Goal: Use online tool/utility: Utilize a website feature to perform a specific function

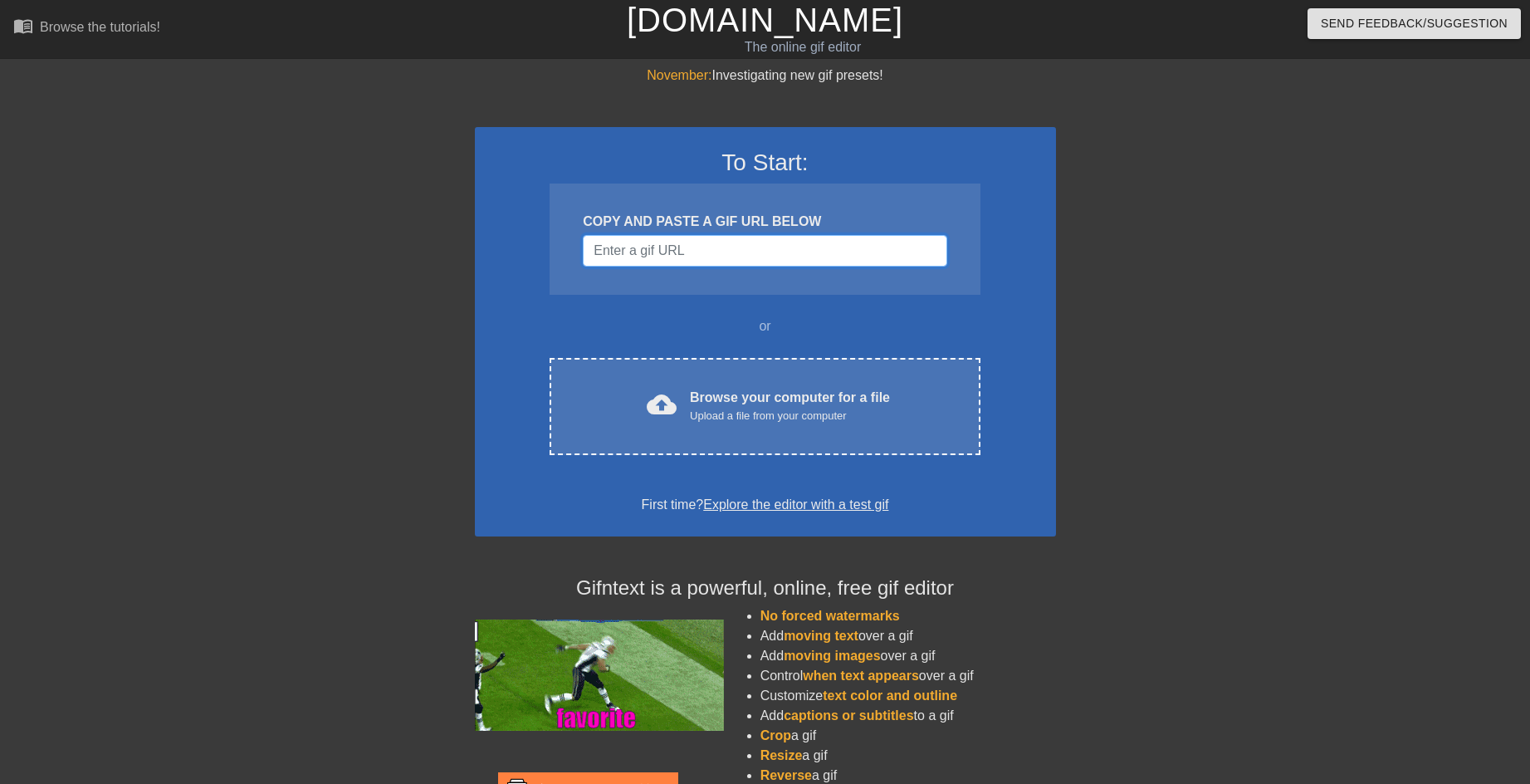
drag, startPoint x: 673, startPoint y: 246, endPoint x: 676, endPoint y: 302, distance: 56.1
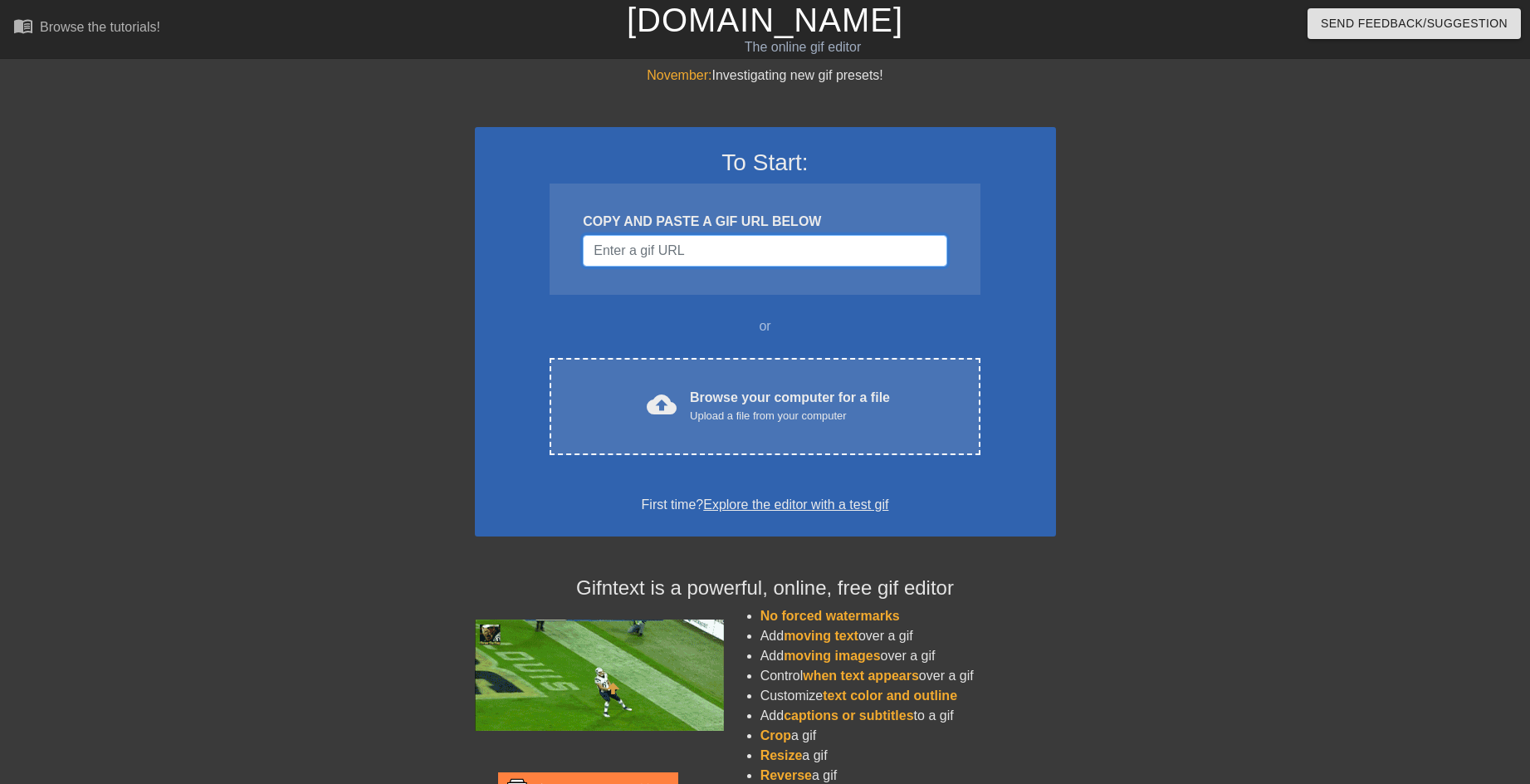
click at [673, 247] on input "Username" at bounding box center [764, 251] width 364 height 31
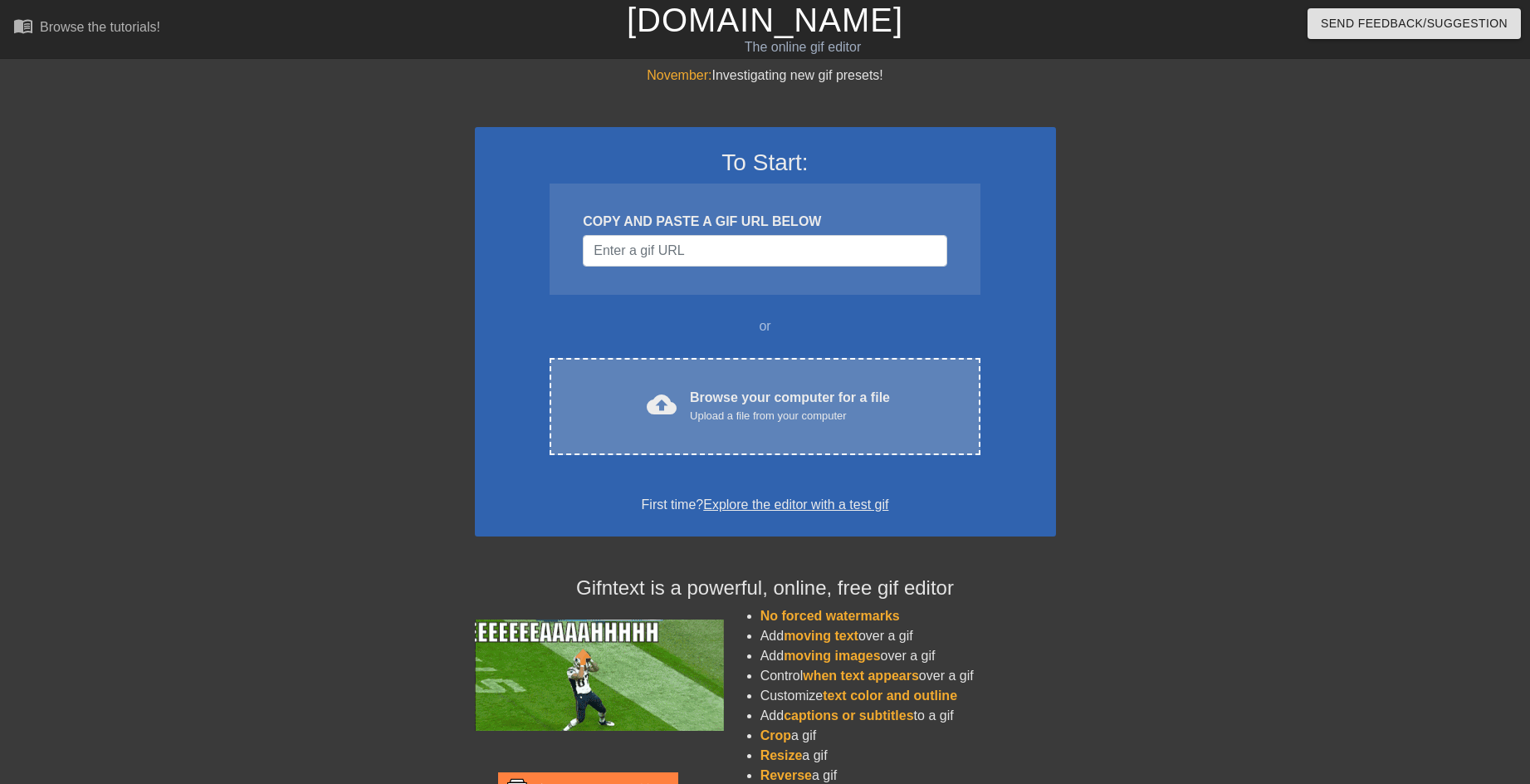
click at [736, 443] on div "cloud_upload Browse your computer for a file Upload a file from your computer C…" at bounding box center [764, 406] width 430 height 97
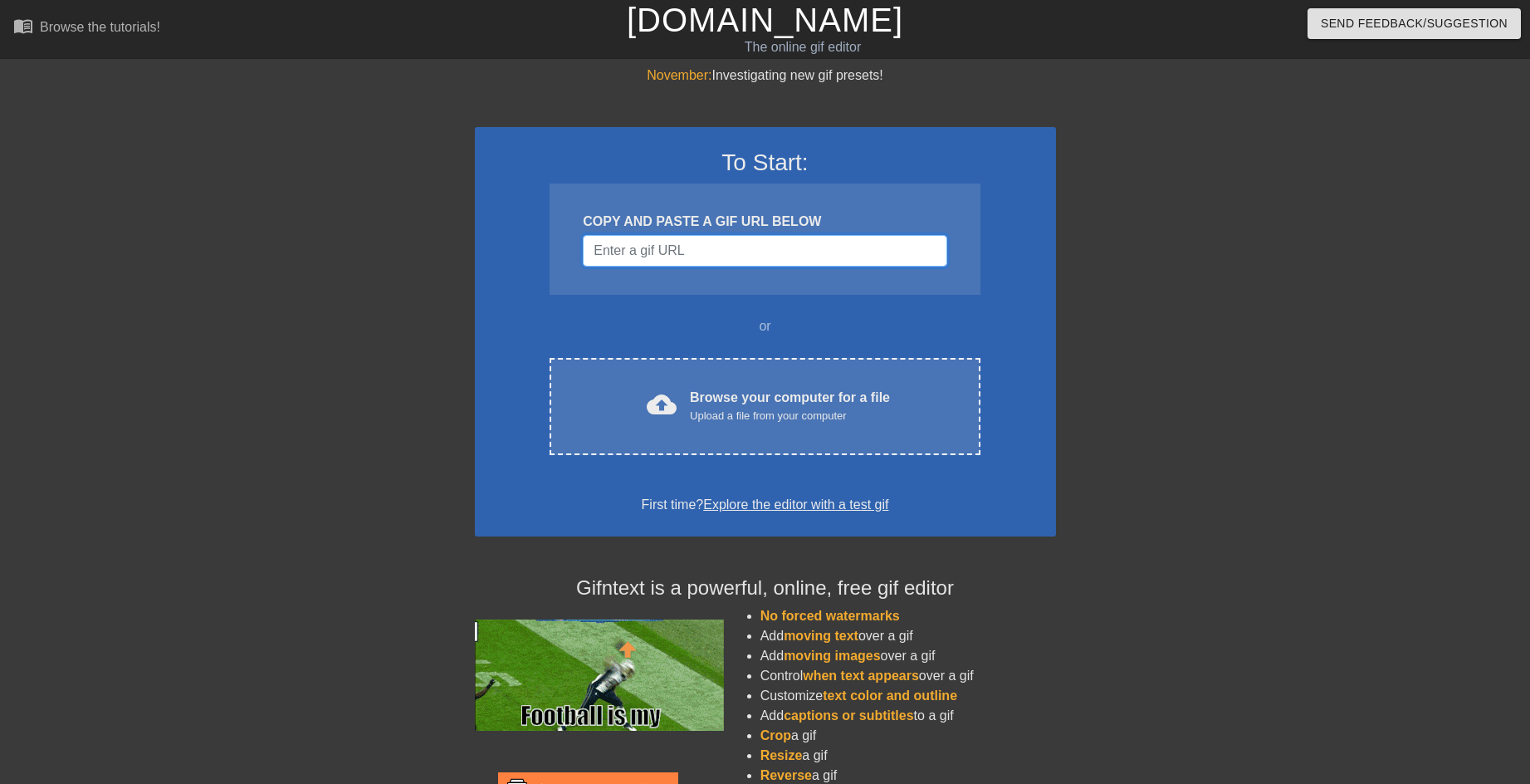
drag, startPoint x: 749, startPoint y: 251, endPoint x: 648, endPoint y: 236, distance: 102.1
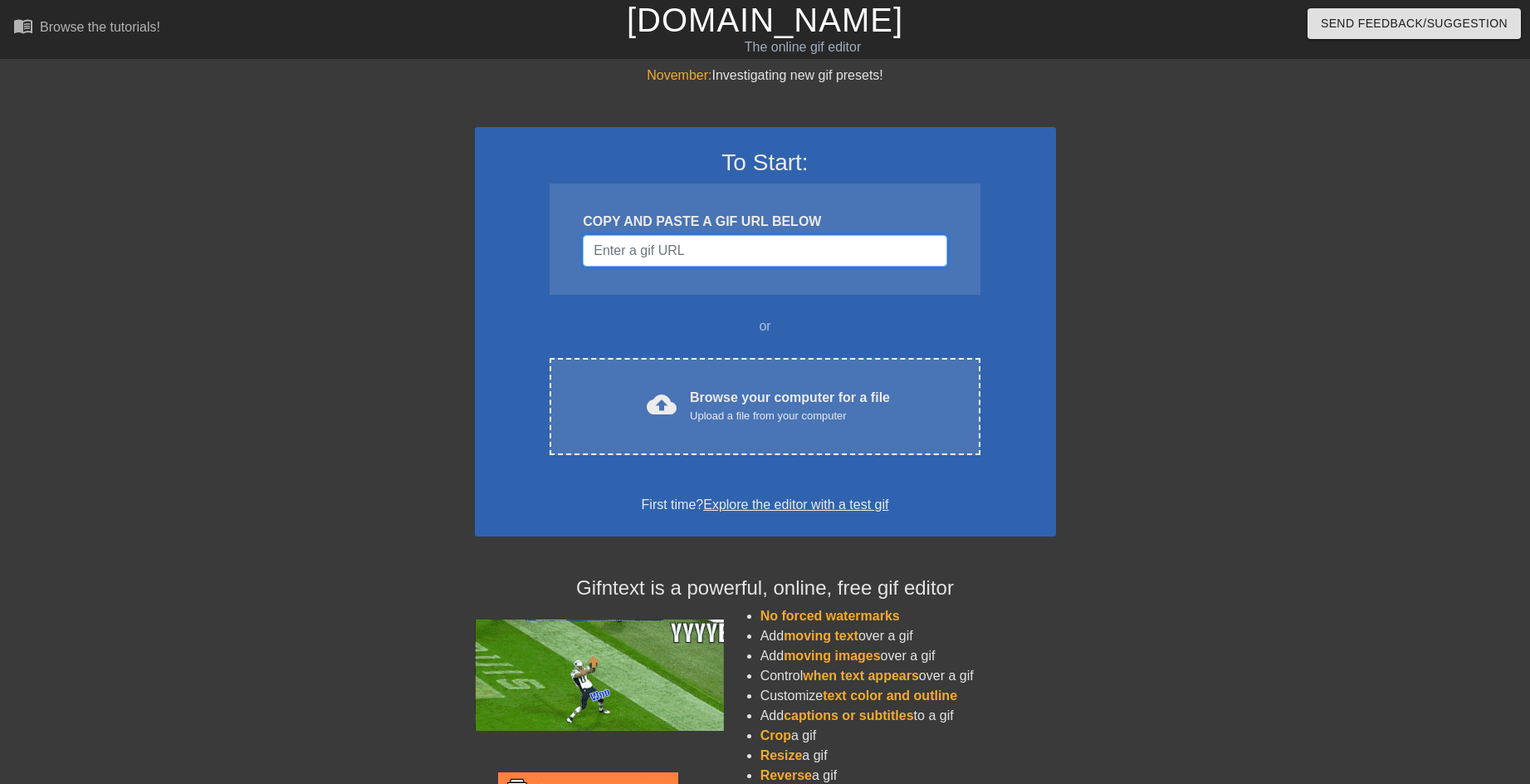
drag, startPoint x: 648, startPoint y: 236, endPoint x: 618, endPoint y: 250, distance: 33.1
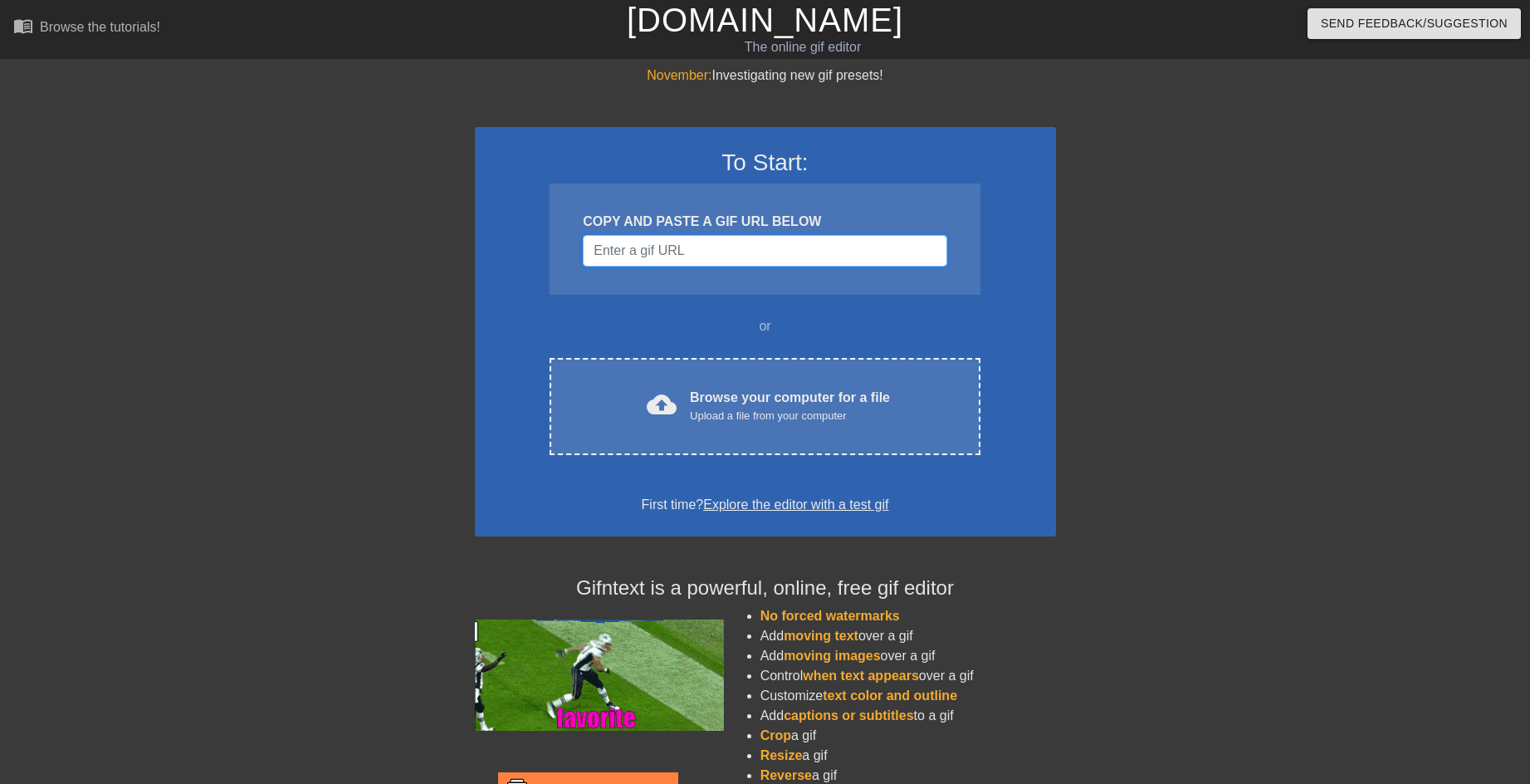
click at [618, 250] on input "Username" at bounding box center [764, 251] width 364 height 31
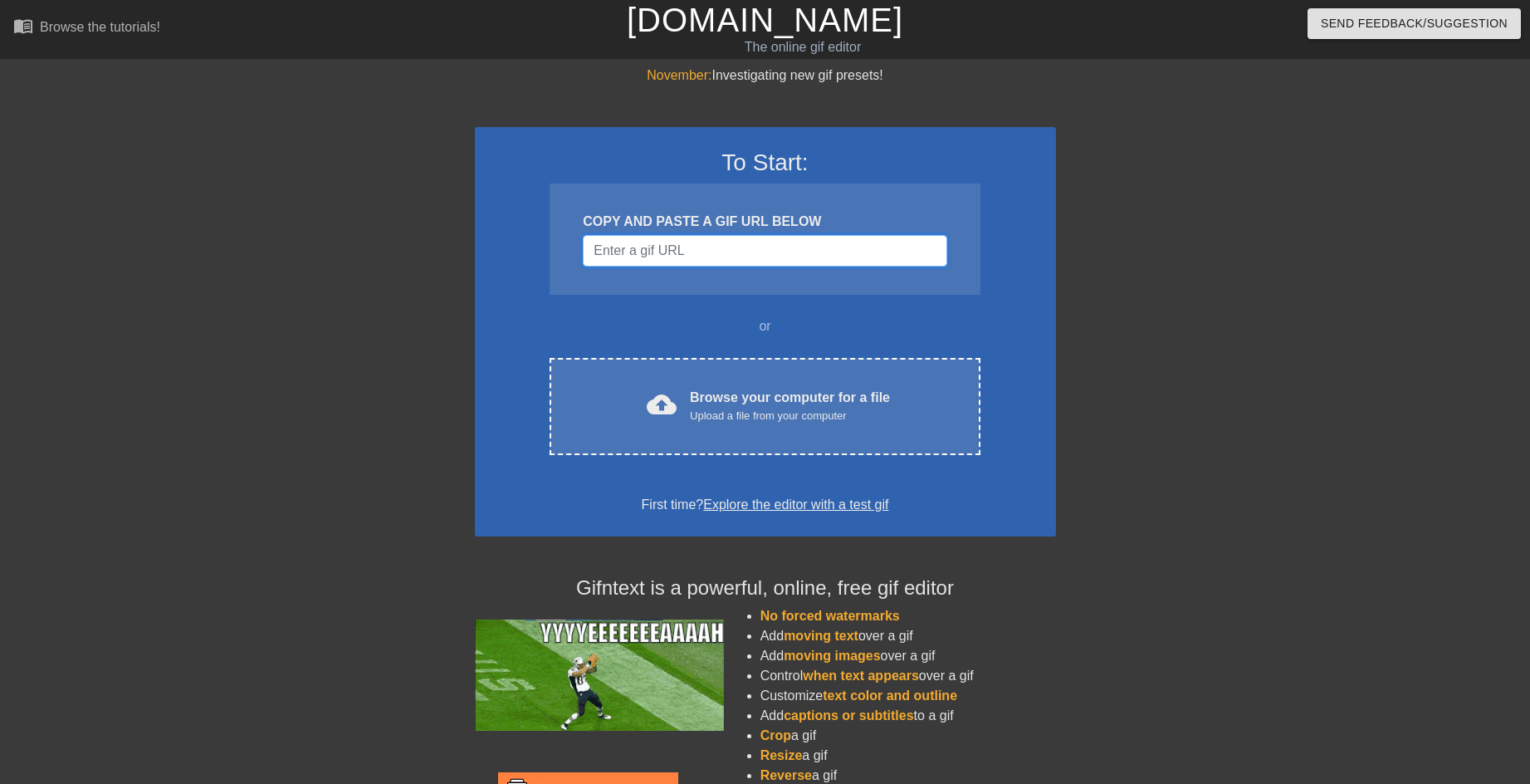
paste input "[URL][DOMAIN_NAME][DOMAIN_NAME]"
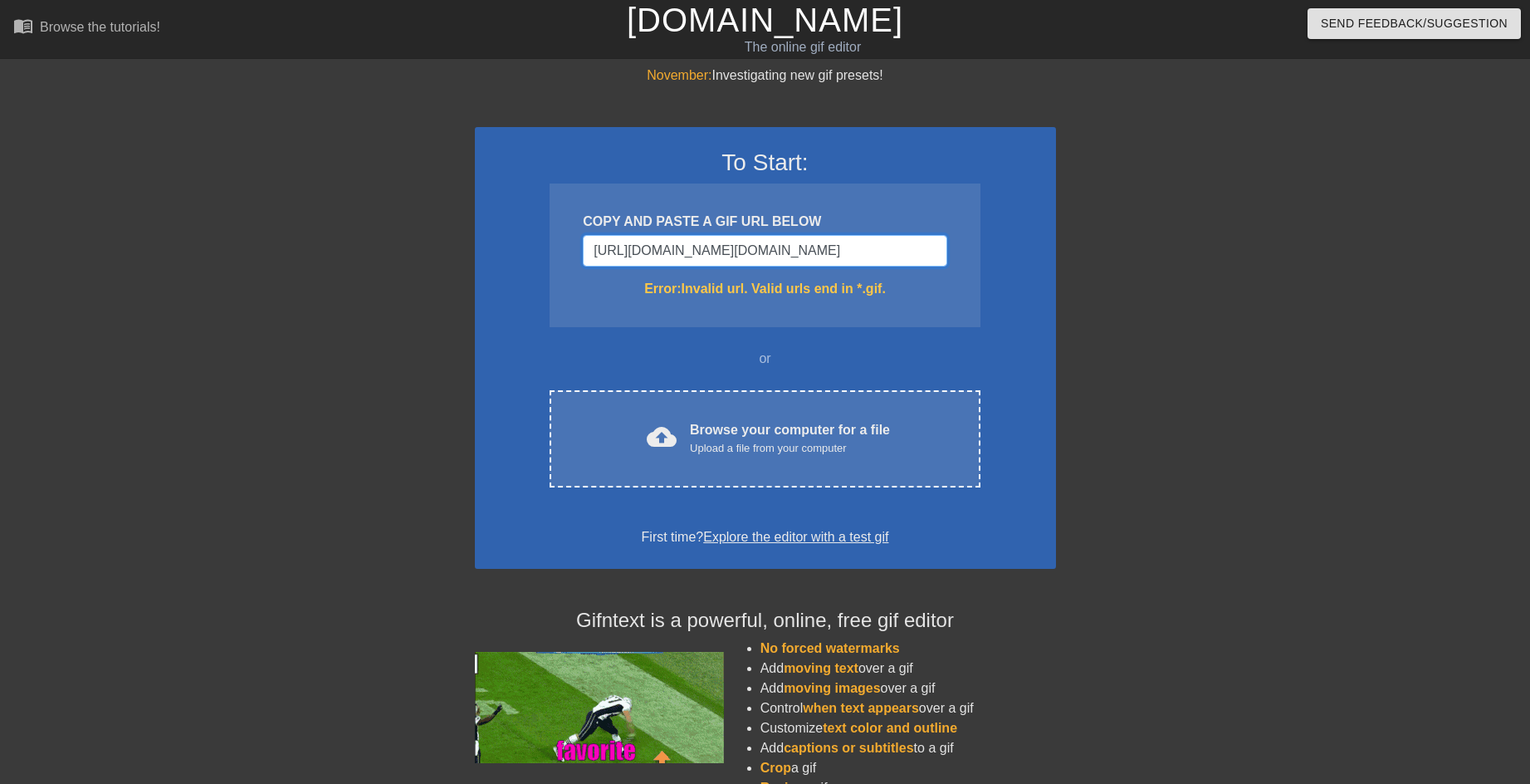
scroll to position [0, 641]
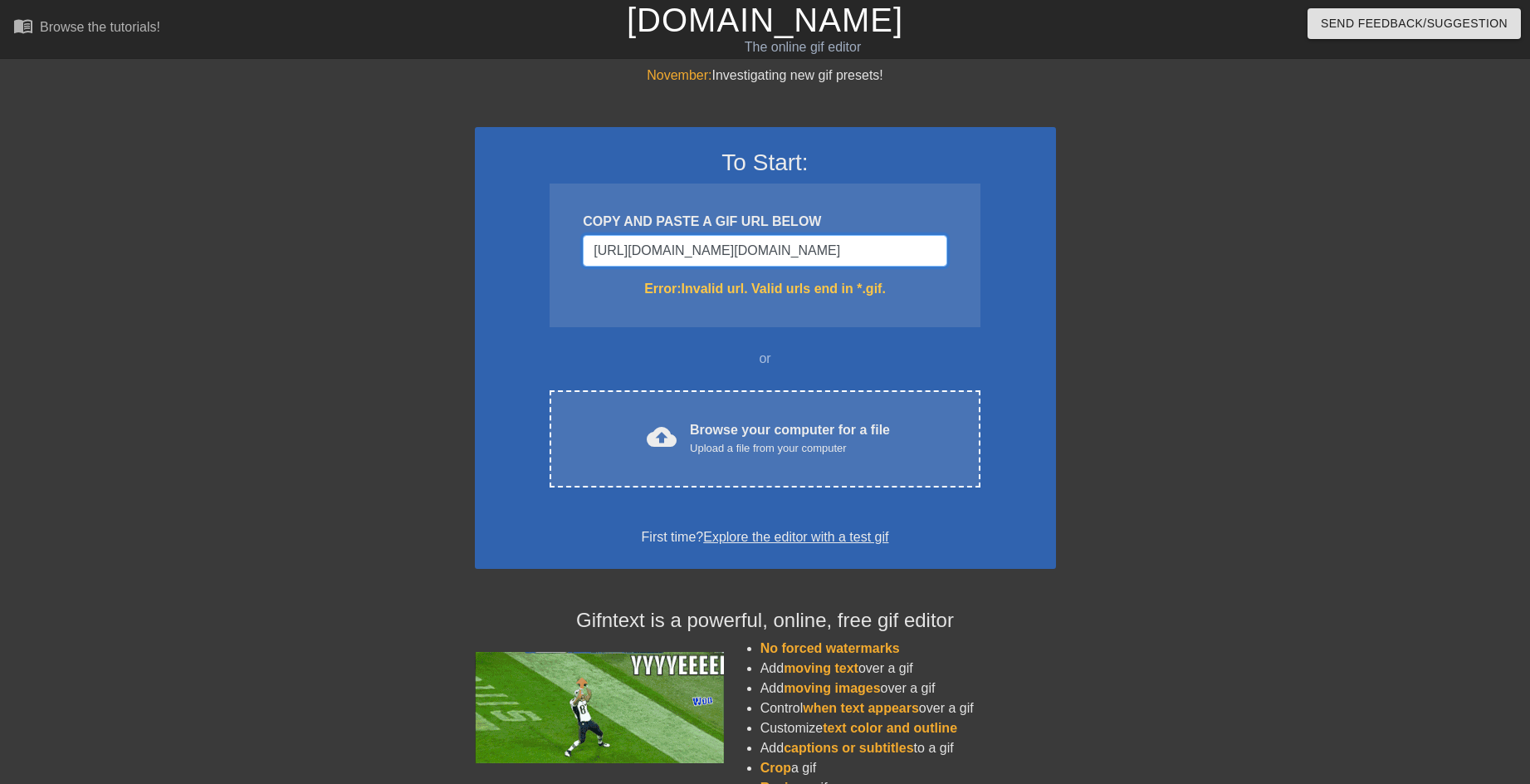
type input "[URL][DOMAIN_NAME][DOMAIN_NAME][DOMAIN_NAME]"
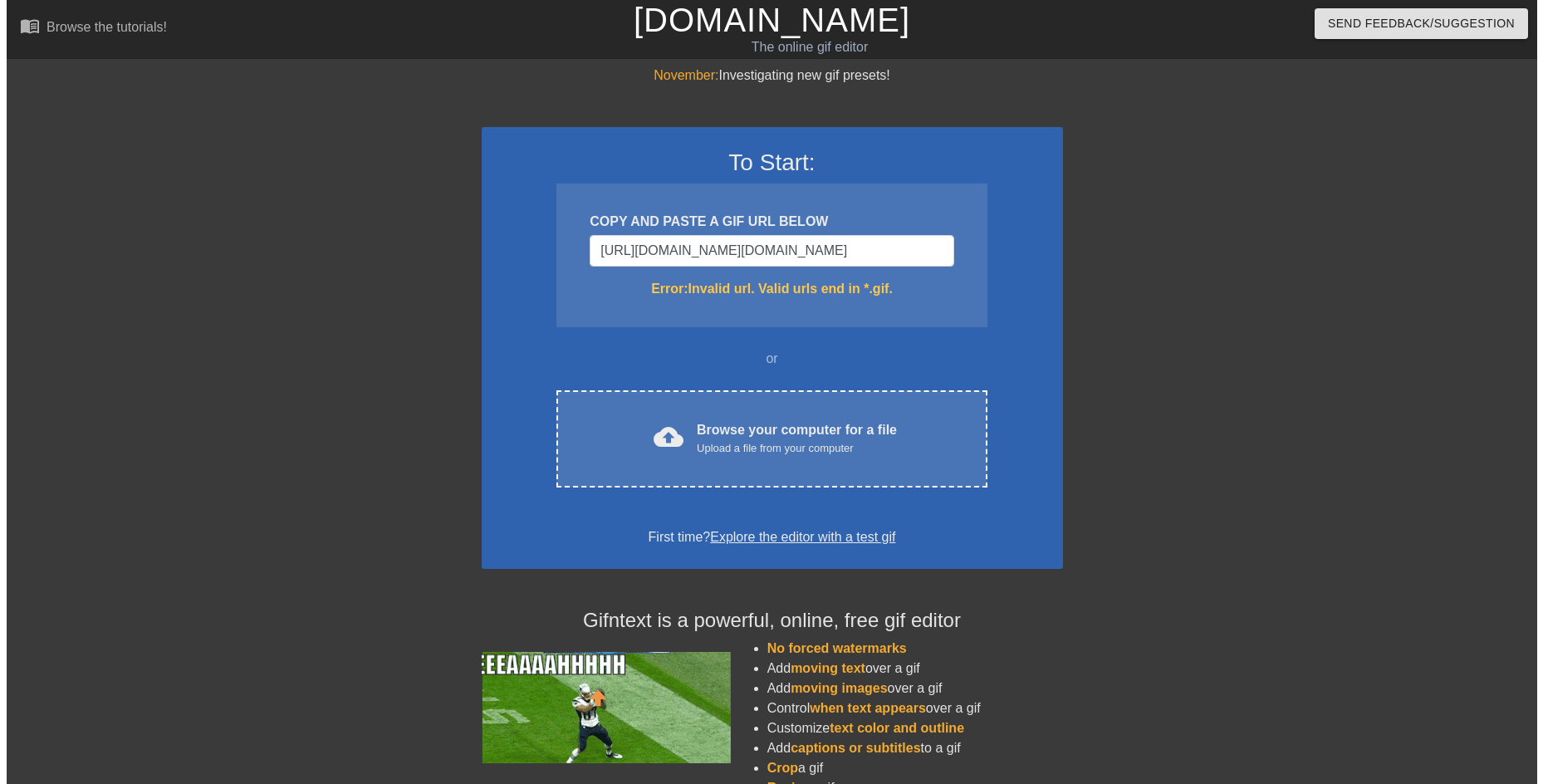
scroll to position [0, 0]
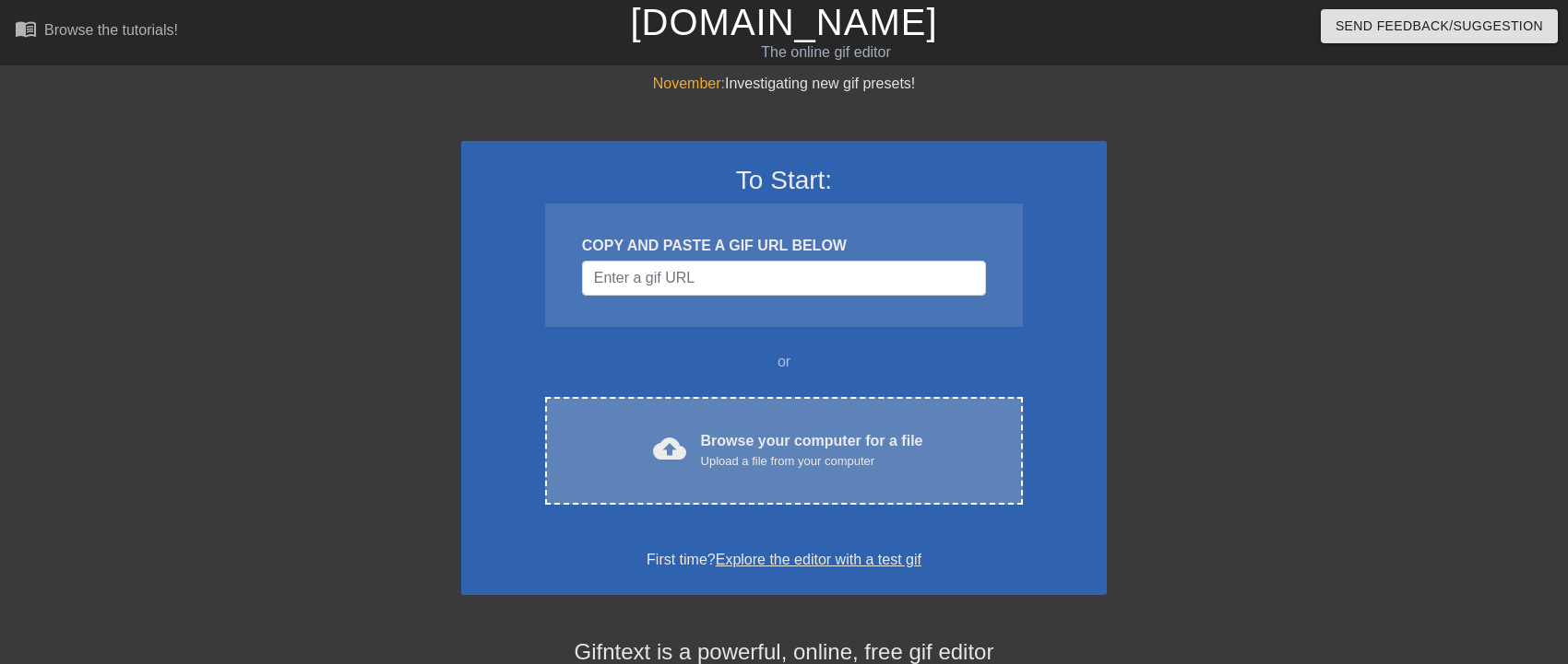
click at [705, 467] on div "Upload a file from your computer" at bounding box center [811, 462] width 222 height 18
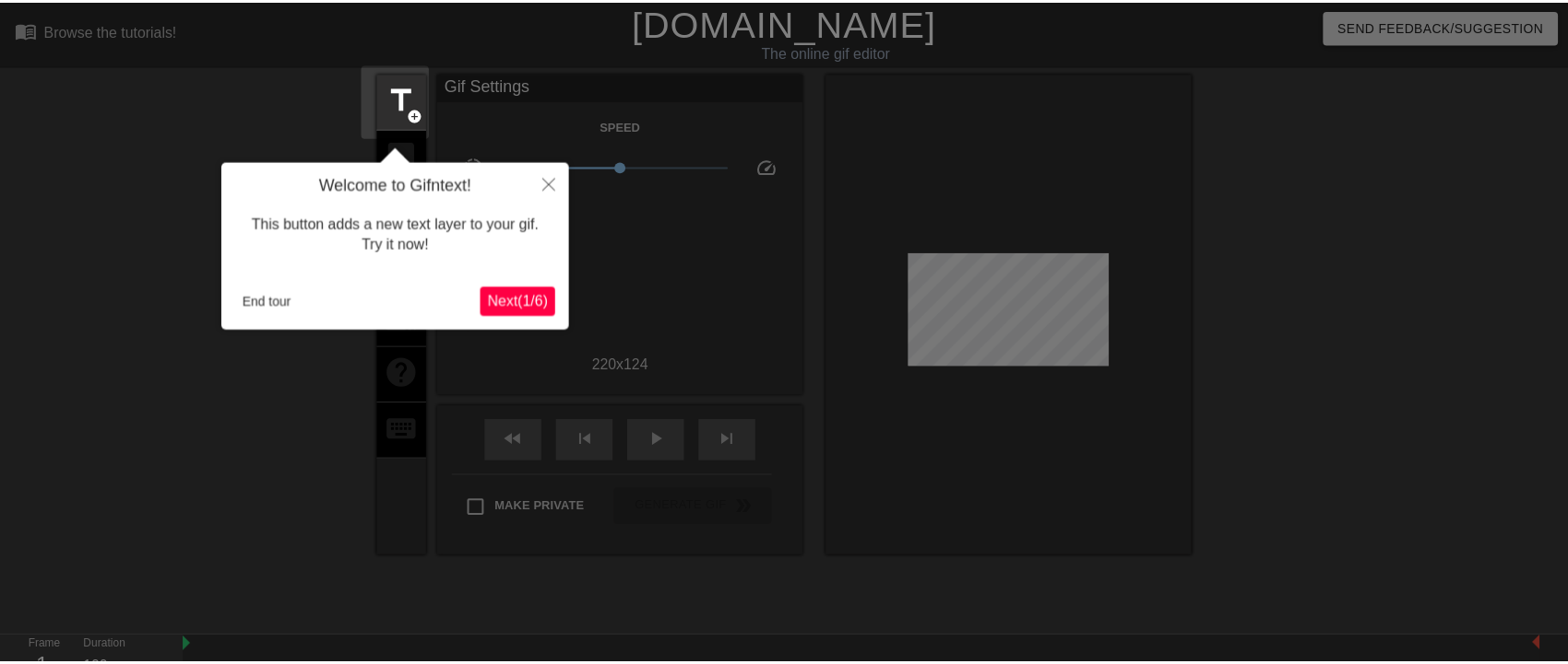
scroll to position [45, 0]
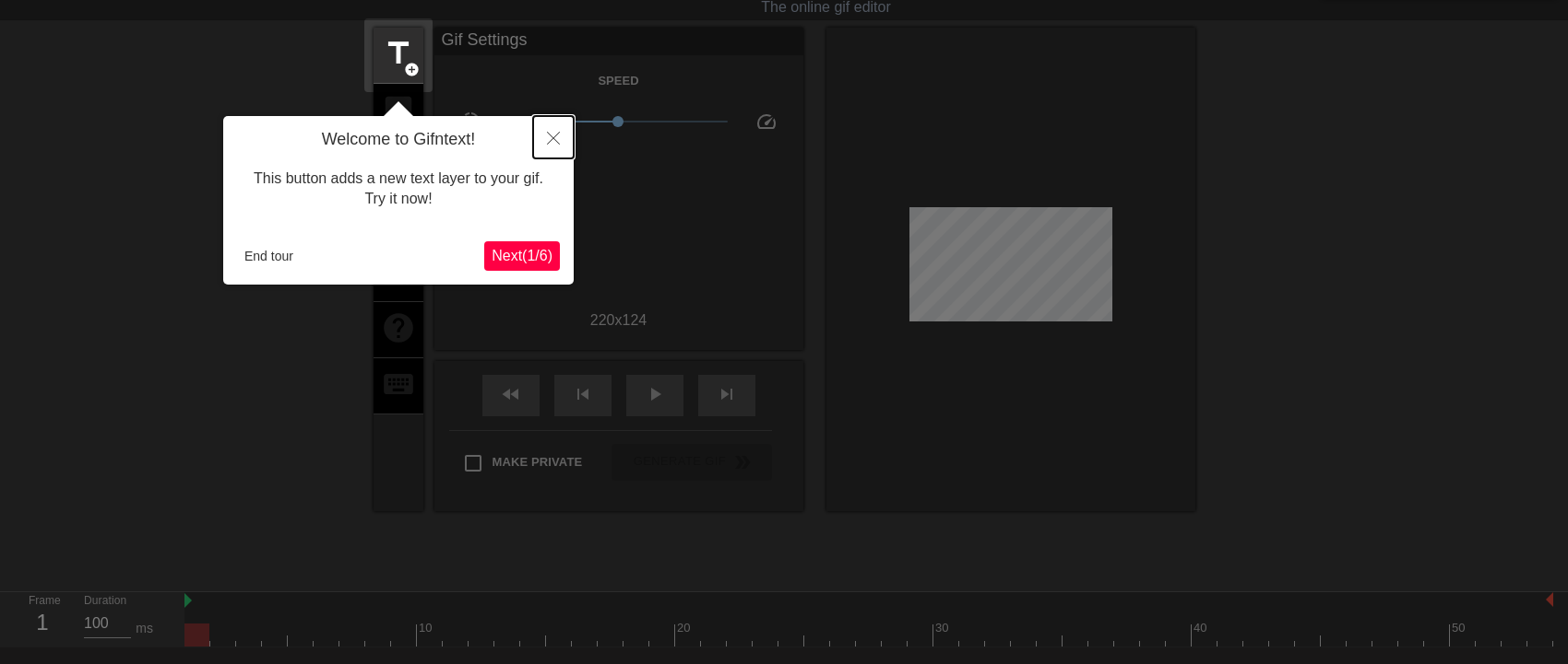
click at [560, 132] on button "Close" at bounding box center [553, 137] width 40 height 42
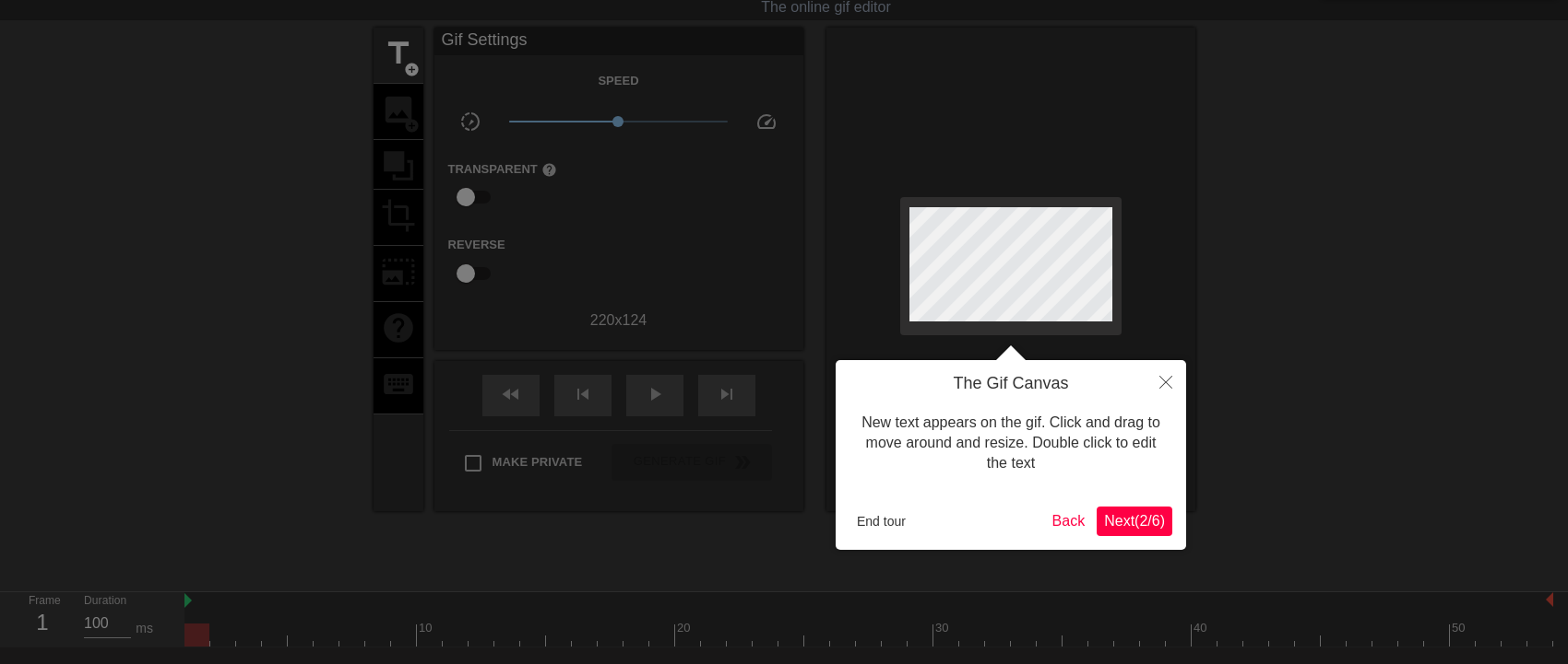
scroll to position [0, 0]
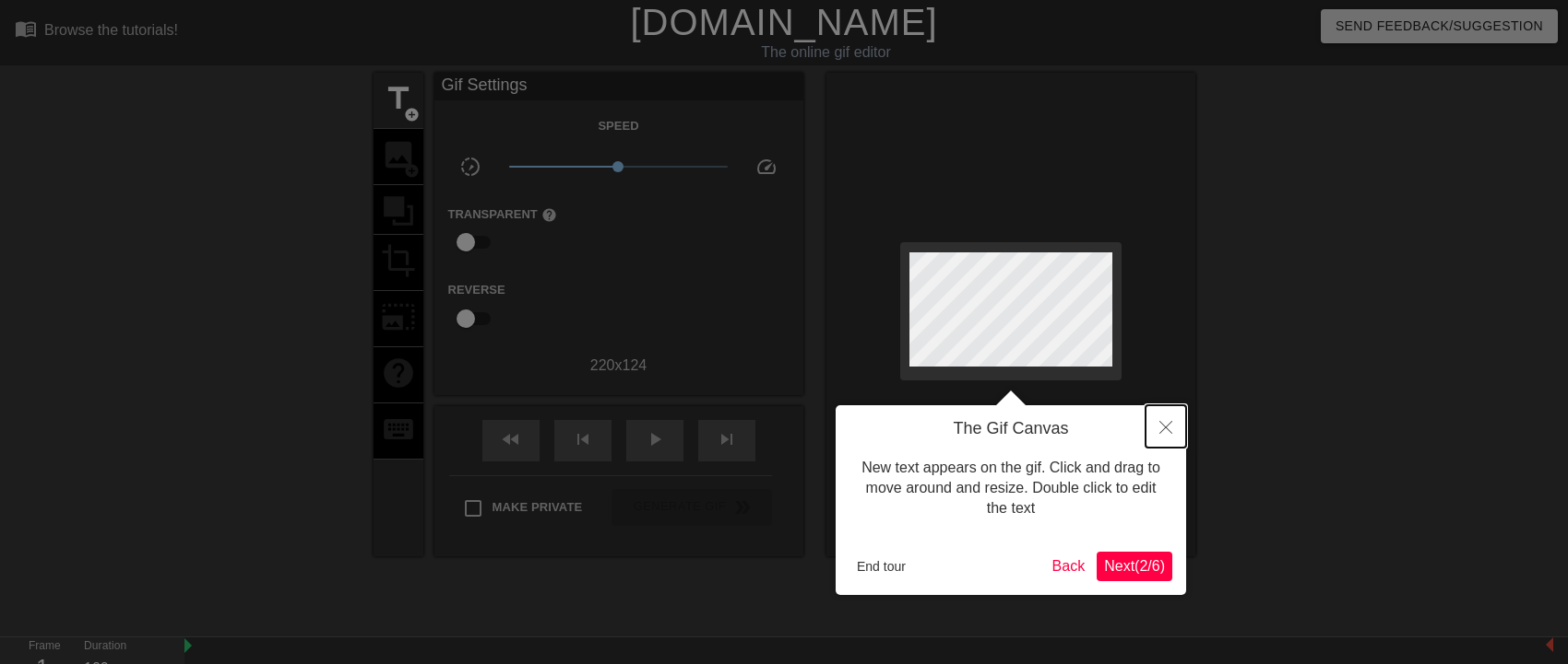
click at [1170, 431] on icon "Close" at bounding box center [1165, 427] width 12 height 12
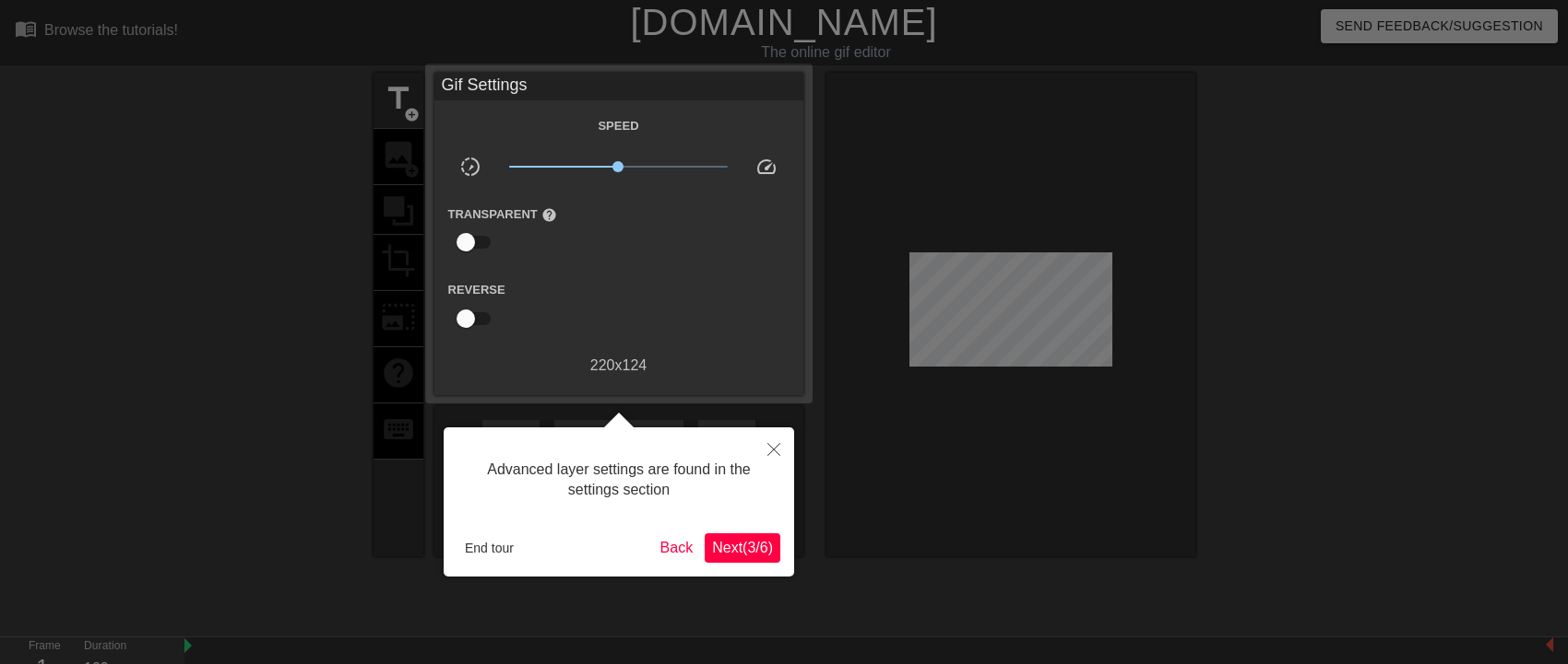
scroll to position [45, 0]
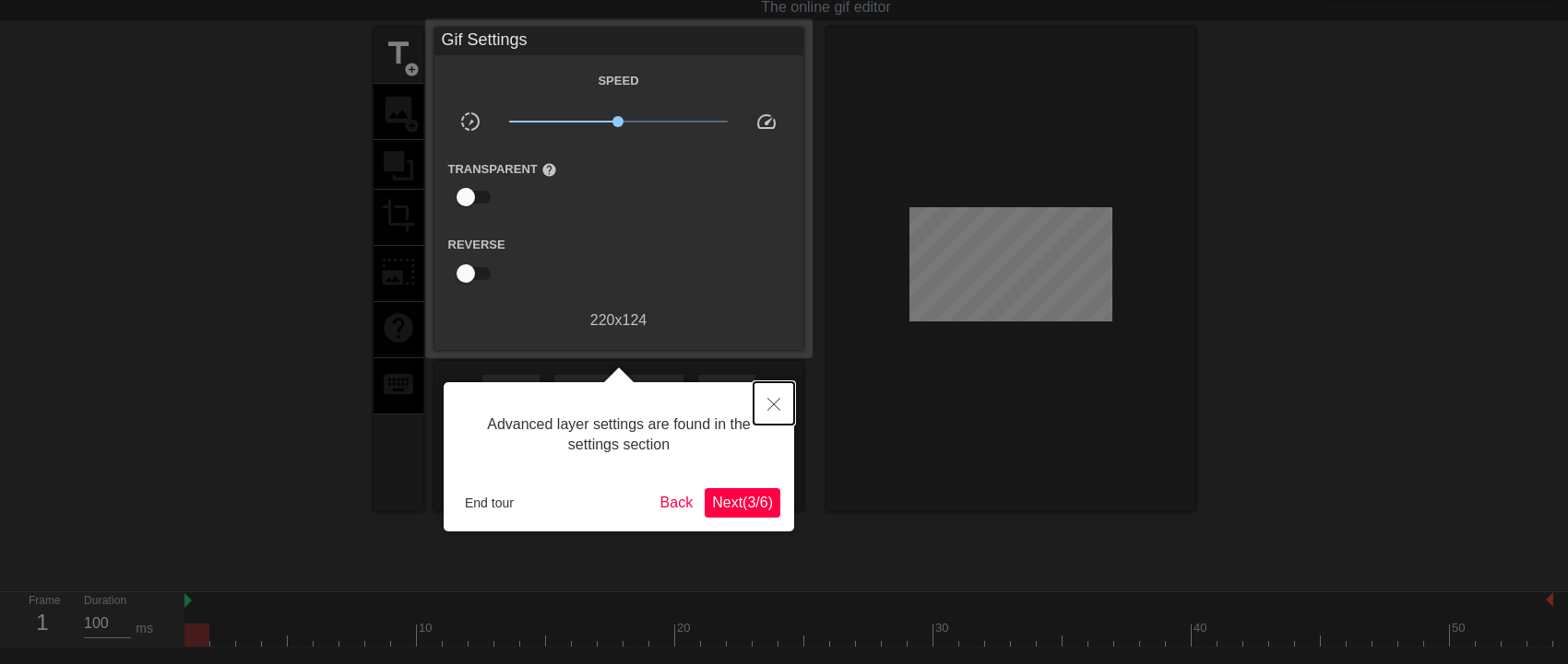
click at [770, 403] on icon "Close" at bounding box center [773, 404] width 12 height 12
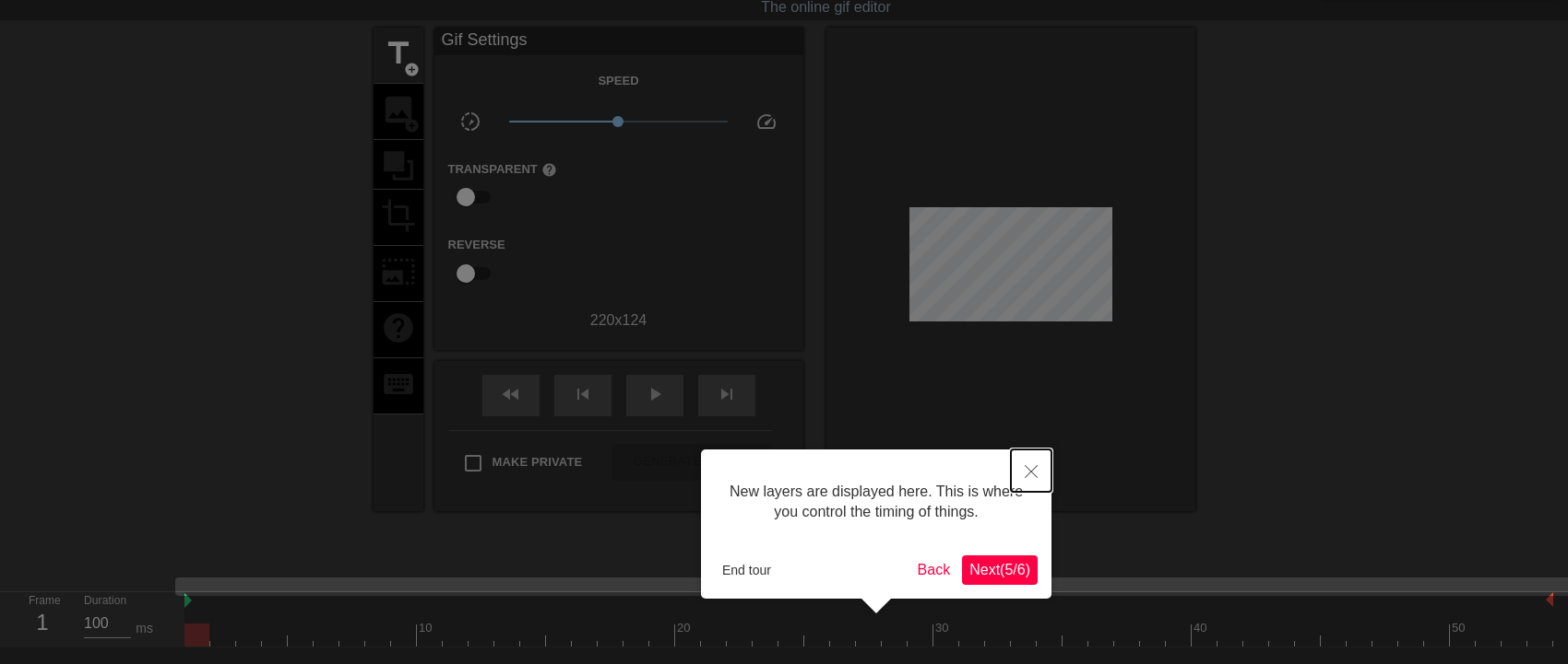
click at [1024, 479] on button "Close" at bounding box center [1031, 471] width 40 height 42
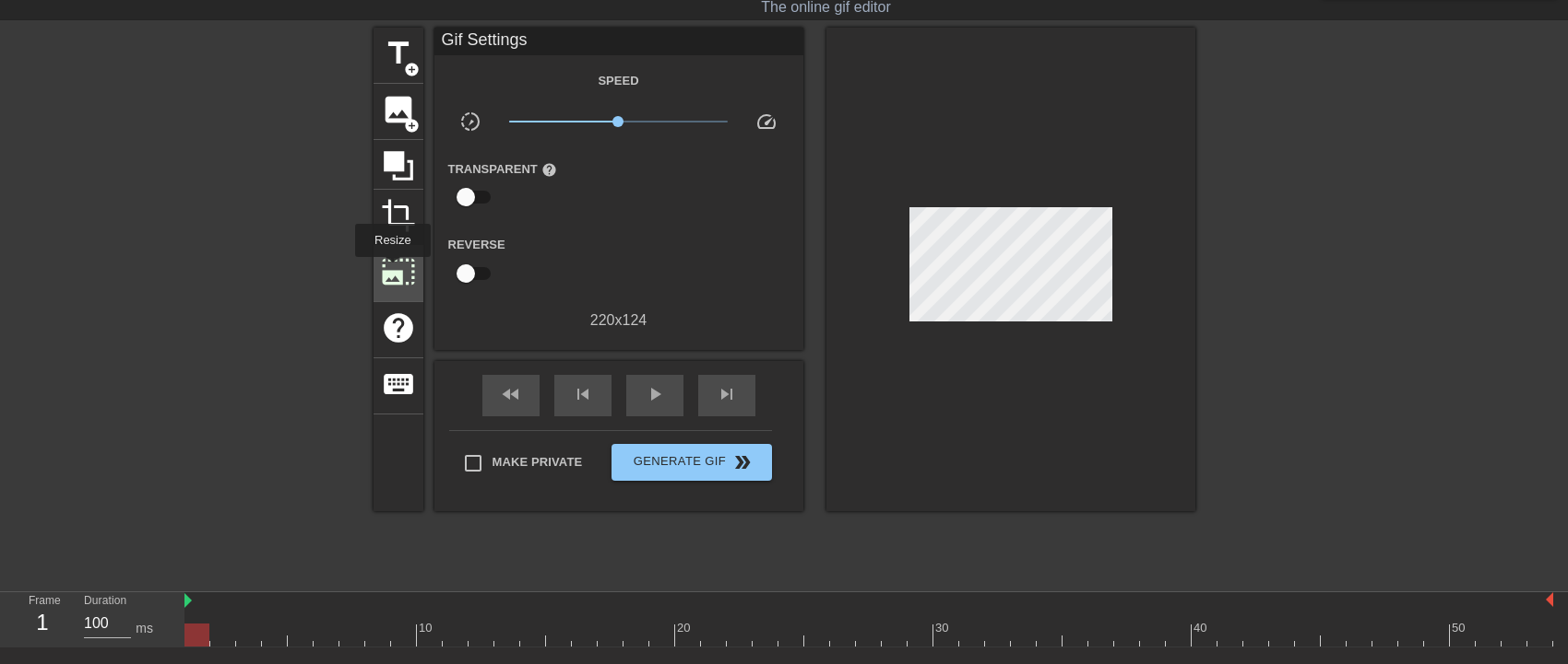
click at [391, 270] on span "photo_size_select_large" at bounding box center [398, 272] width 35 height 35
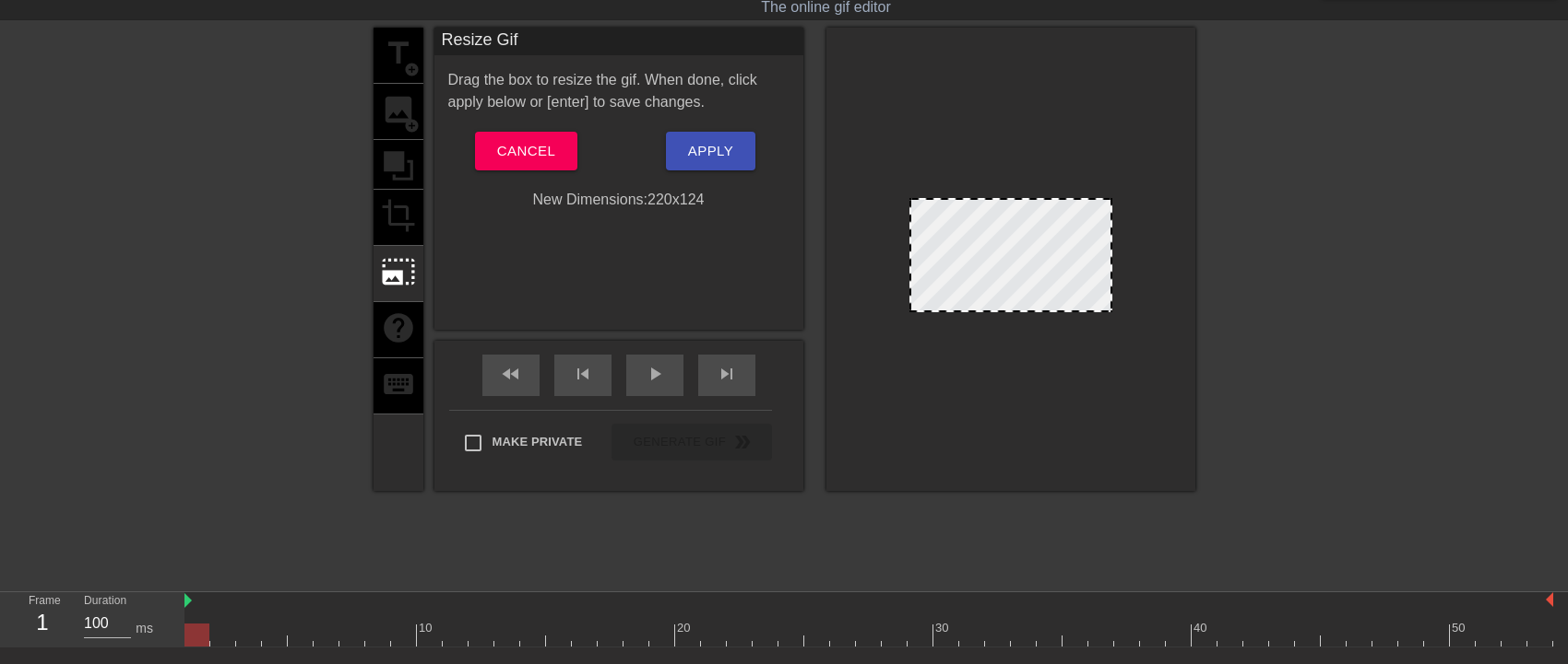
drag, startPoint x: 908, startPoint y: 198, endPoint x: 855, endPoint y: 162, distance: 64.1
click at [855, 162] on div at bounding box center [1011, 259] width 369 height 463
click at [1110, 318] on div at bounding box center [1011, 259] width 369 height 463
drag, startPoint x: 1110, startPoint y: 312, endPoint x: 1130, endPoint y: 345, distance: 38.6
click at [1130, 345] on div at bounding box center [1011, 259] width 369 height 463
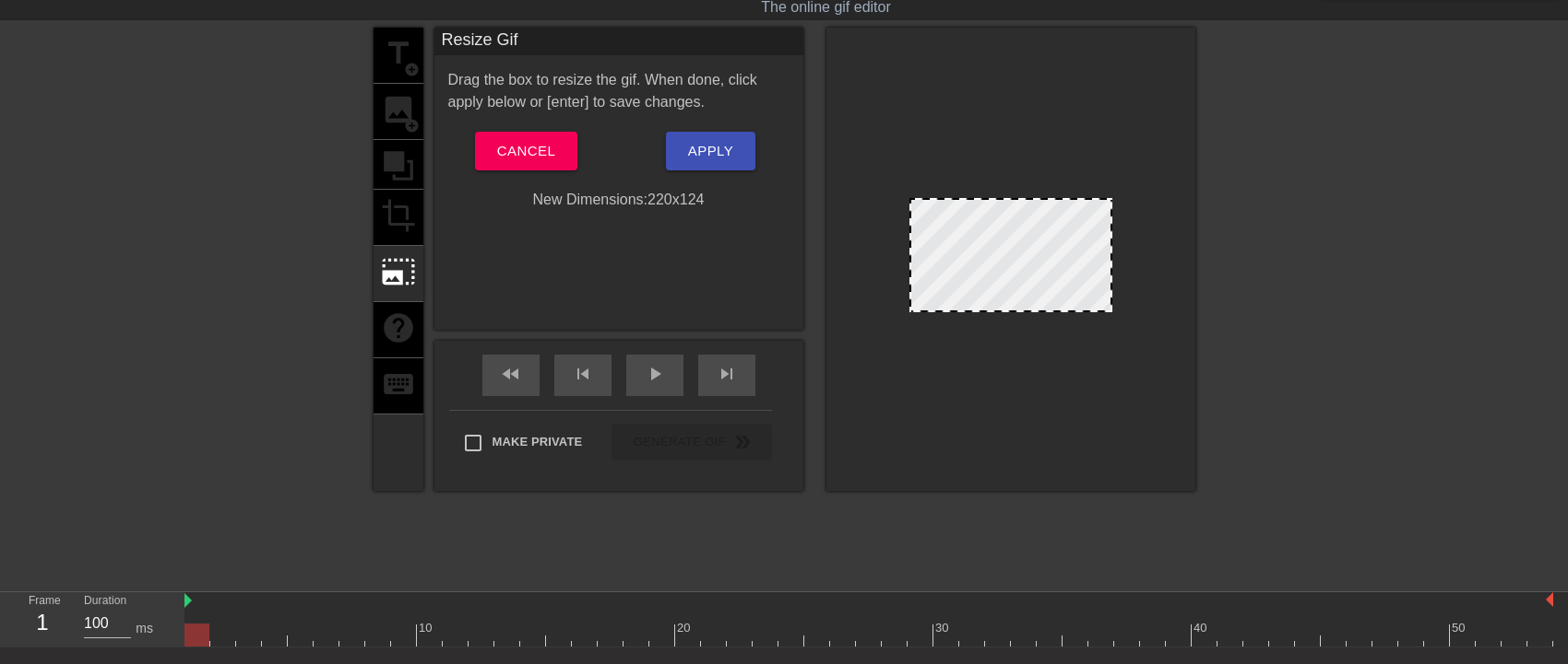
drag, startPoint x: 1109, startPoint y: 312, endPoint x: 1147, endPoint y: 335, distance: 44.4
click at [1147, 335] on div at bounding box center [1011, 259] width 369 height 463
click at [413, 126] on div "title add_circle image add_circle crop photo_size_select_large help keyboard" at bounding box center [398, 259] width 50 height 463
click at [411, 119] on div "title add_circle image add_circle crop photo_size_select_large help keyboard" at bounding box center [398, 259] width 50 height 463
click at [526, 152] on span "Cancel" at bounding box center [526, 151] width 59 height 24
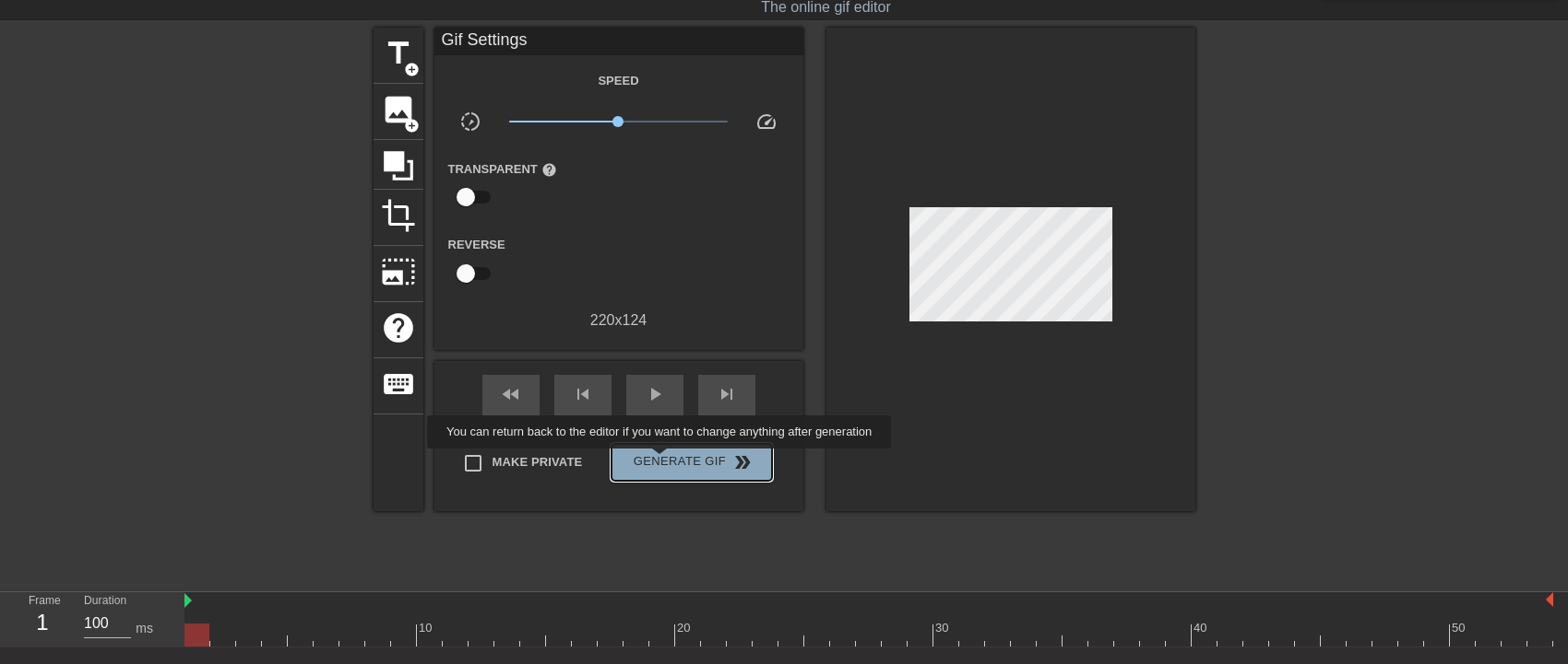
click at [662, 462] on span "Generate Gif double_arrow" at bounding box center [690, 462] width 145 height 22
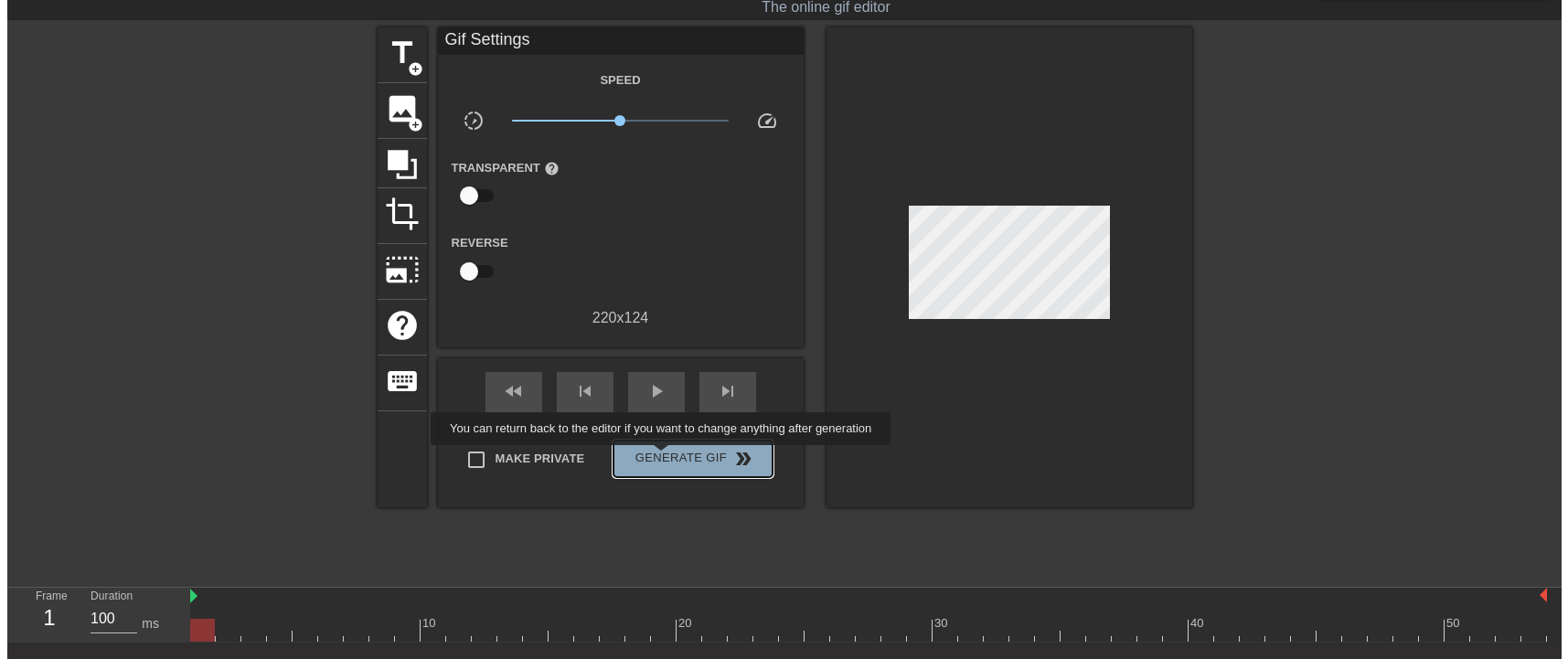
scroll to position [0, 0]
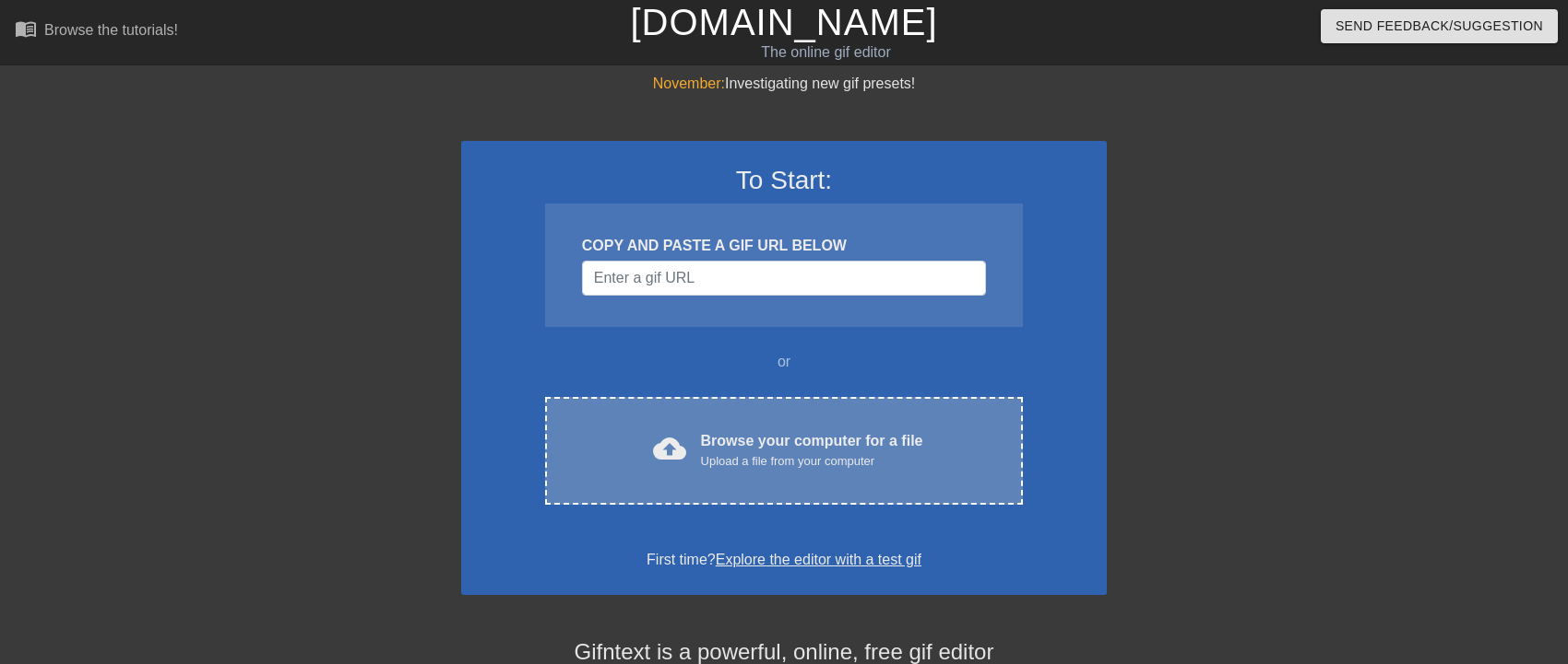
click at [672, 417] on div "cloud_upload Browse your computer for a file Upload a file from your computer C…" at bounding box center [784, 451] width 477 height 107
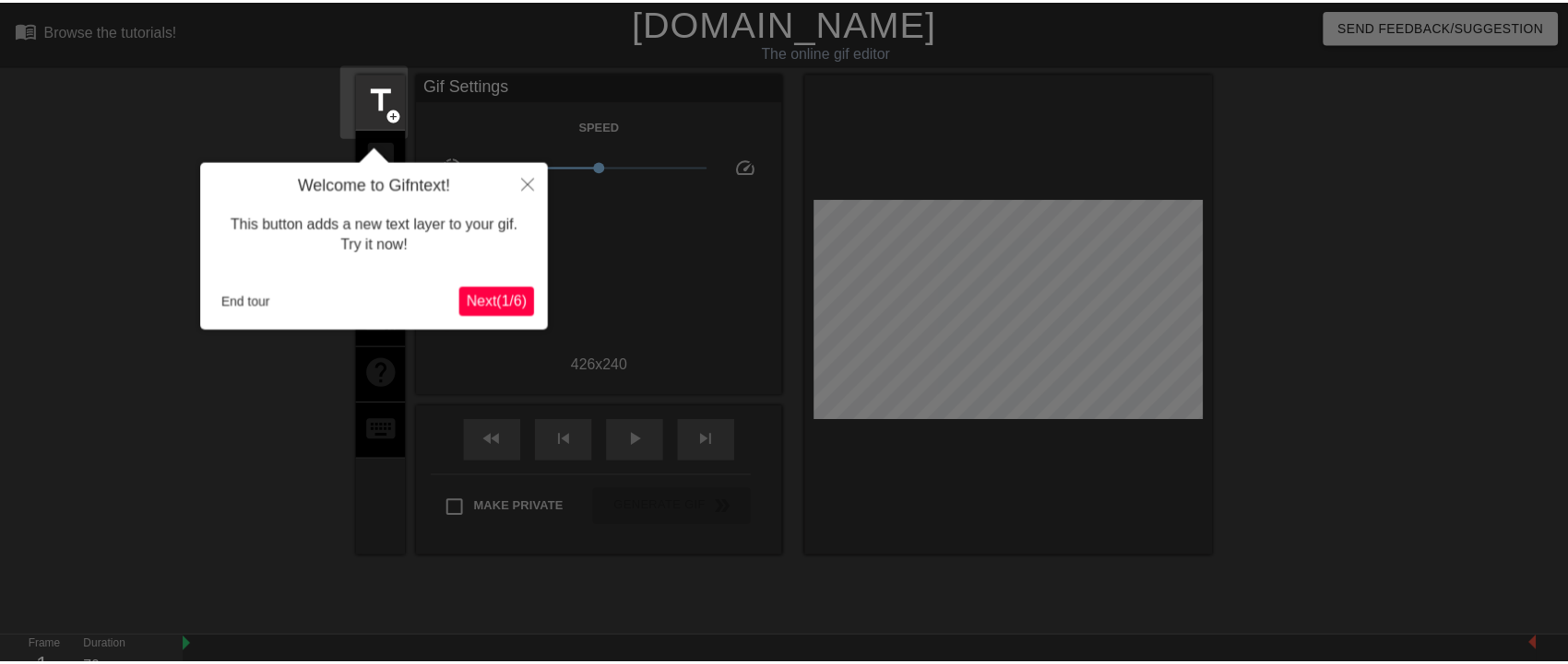
scroll to position [45, 0]
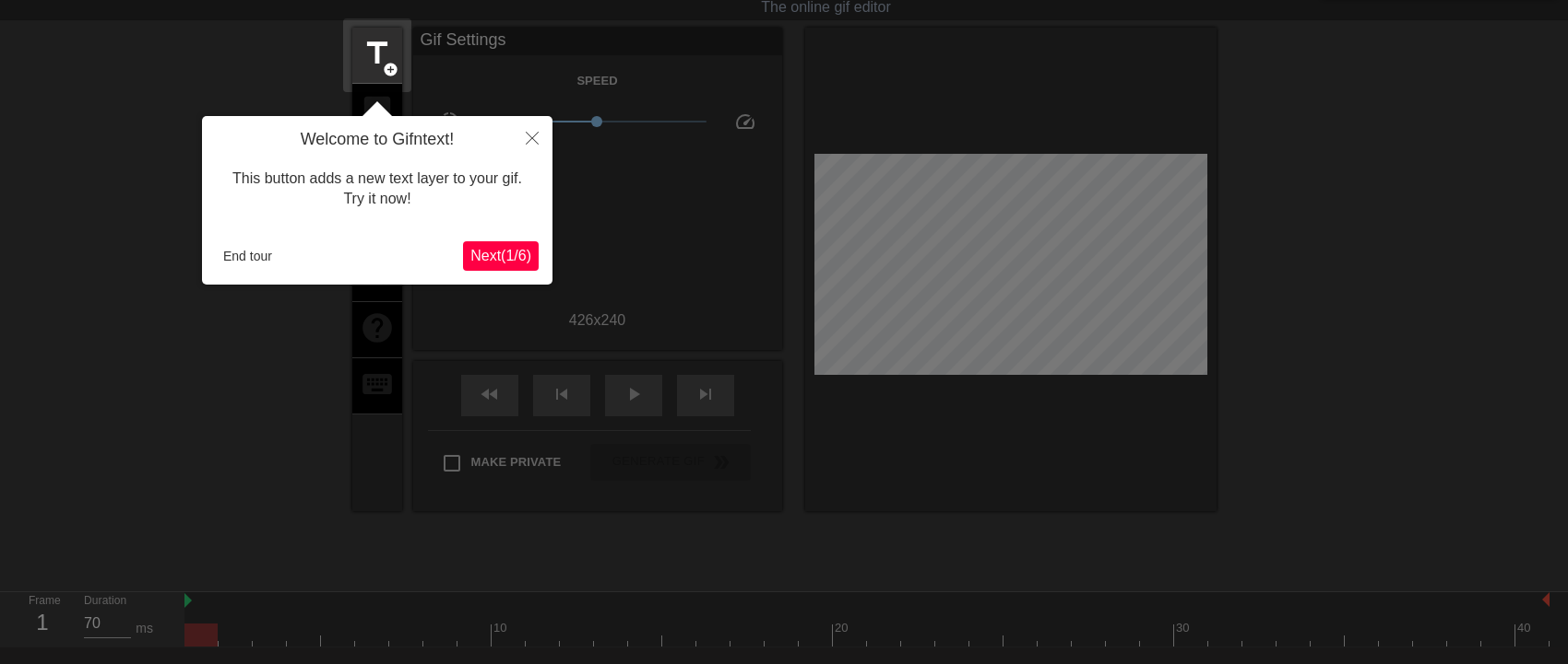
click at [496, 257] on span "Next ( 1 / 6 )" at bounding box center [500, 255] width 60 height 15
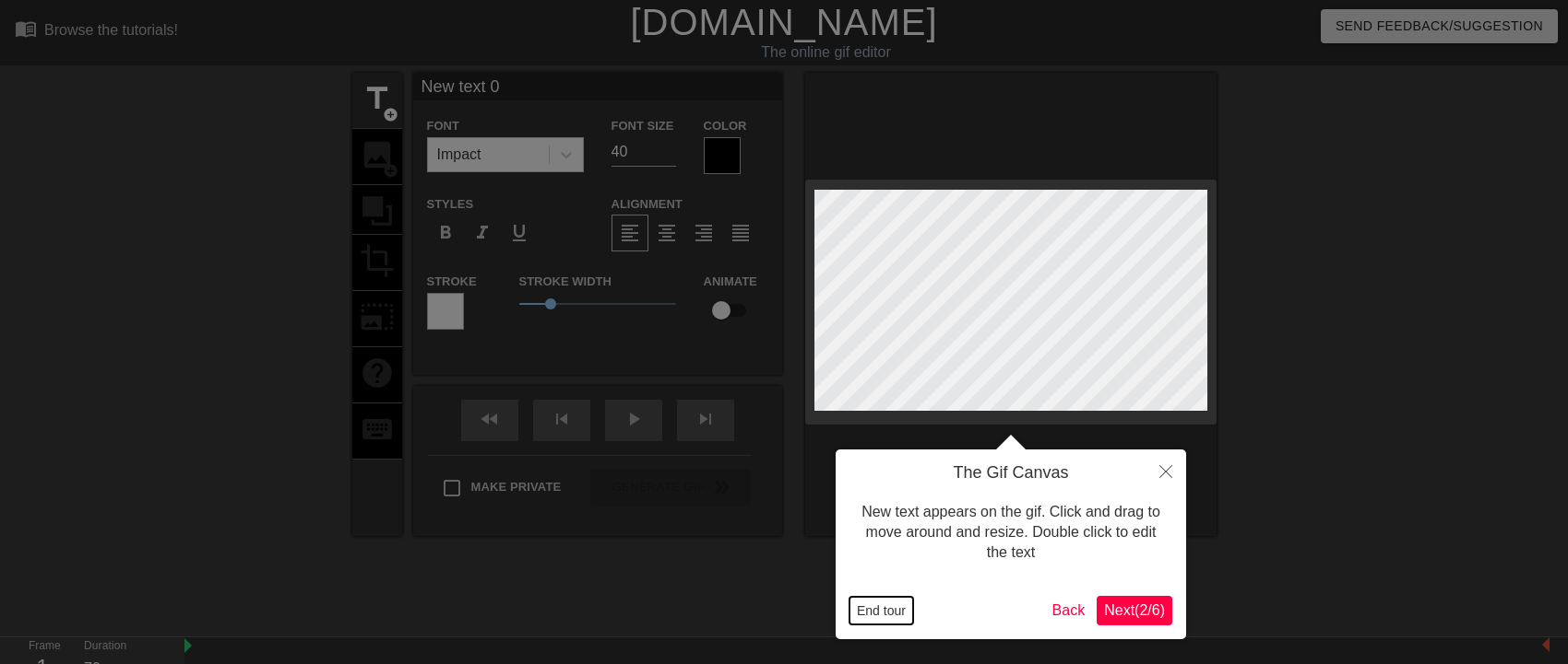
click at [890, 617] on button "End tour" at bounding box center [881, 610] width 63 height 28
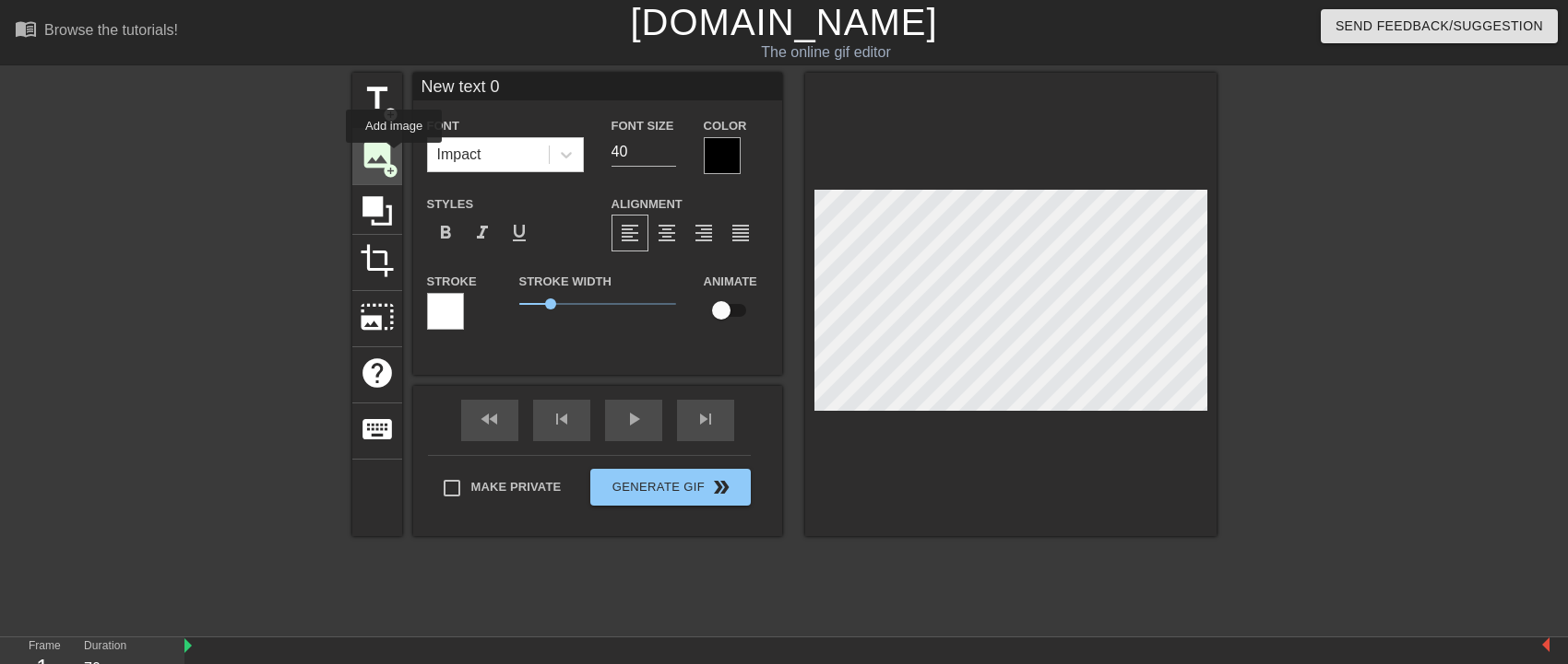
click at [394, 155] on span "image" at bounding box center [377, 154] width 35 height 35
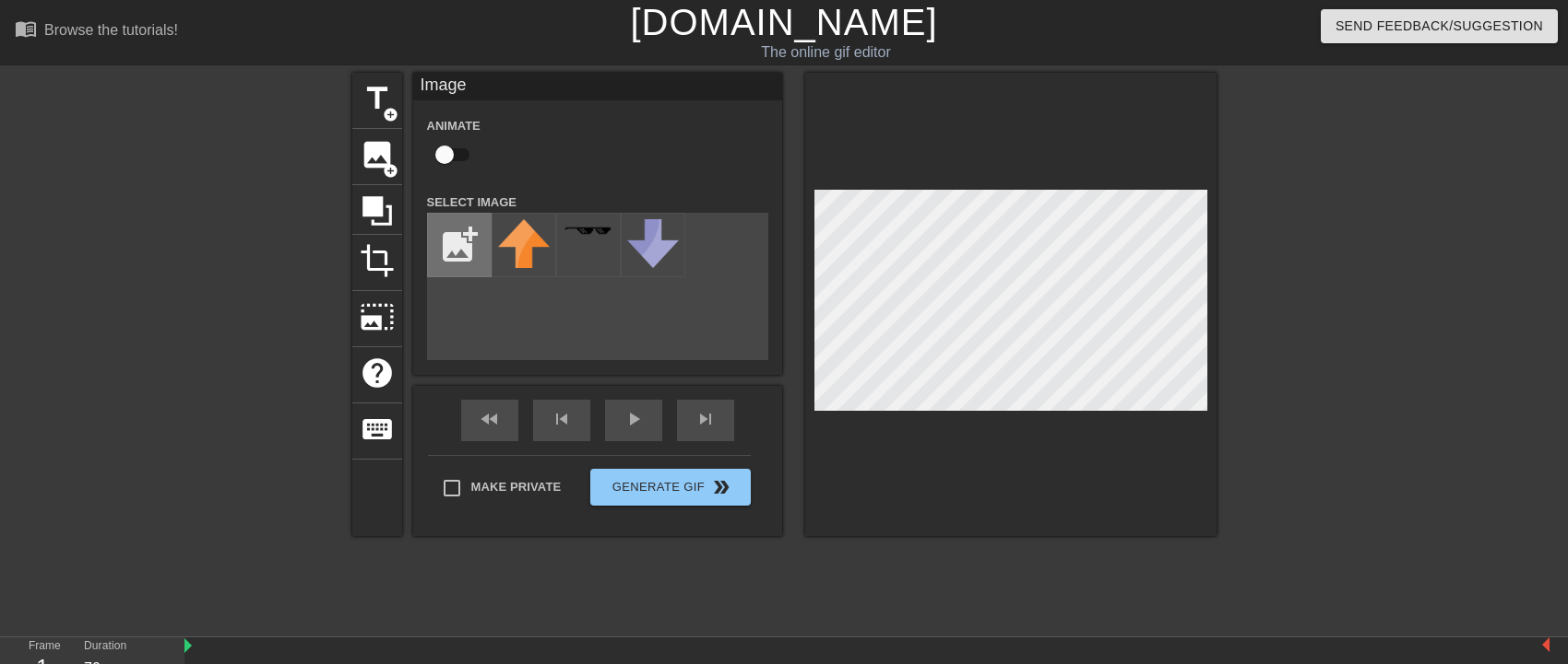
click at [471, 245] on input "file" at bounding box center [459, 245] width 62 height 62
type input "C:\fakepath\image414.png"
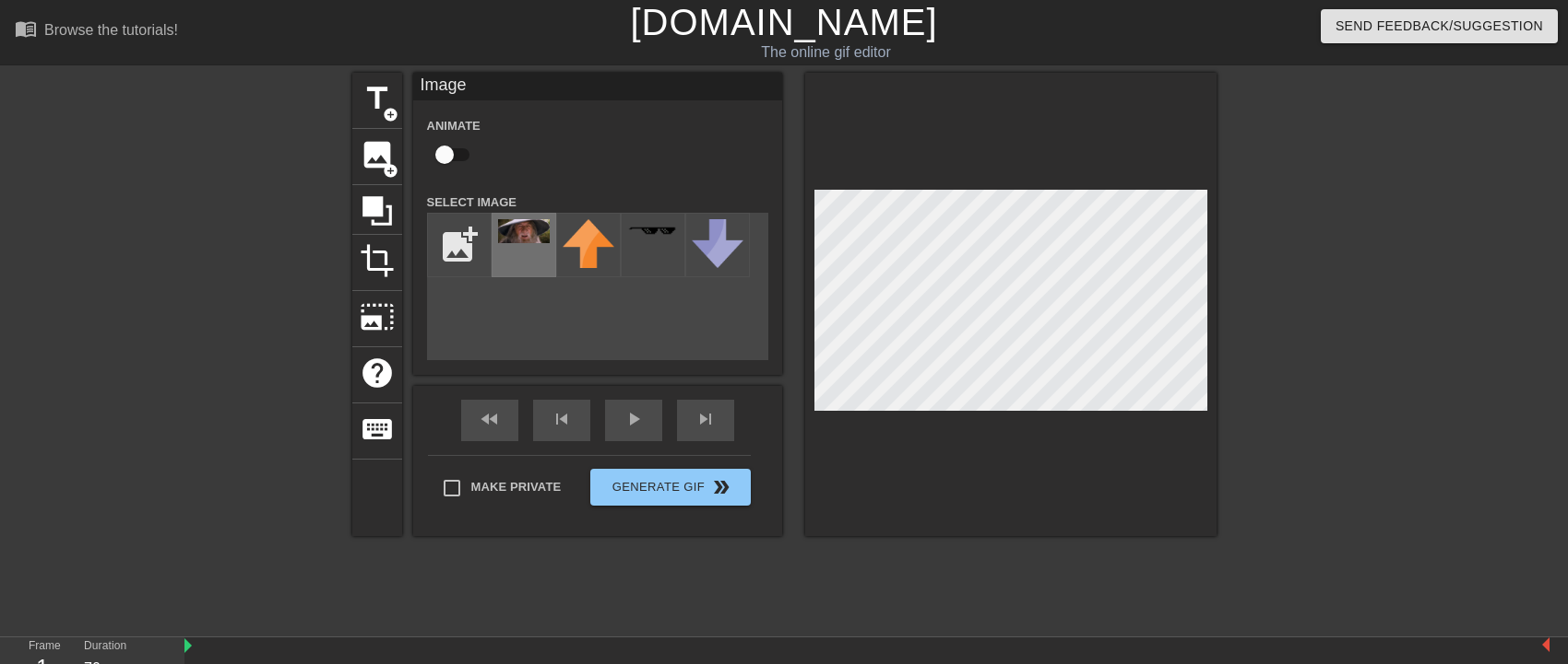
click at [544, 246] on div at bounding box center [523, 245] width 64 height 64
click at [367, 151] on span "image" at bounding box center [377, 154] width 35 height 35
click at [308, 442] on div "title add_circle image add_circle crop photo_size_select_large help keyboard Im…" at bounding box center [784, 349] width 1568 height 553
click at [635, 419] on div "play_arrow" at bounding box center [634, 420] width 58 height 41
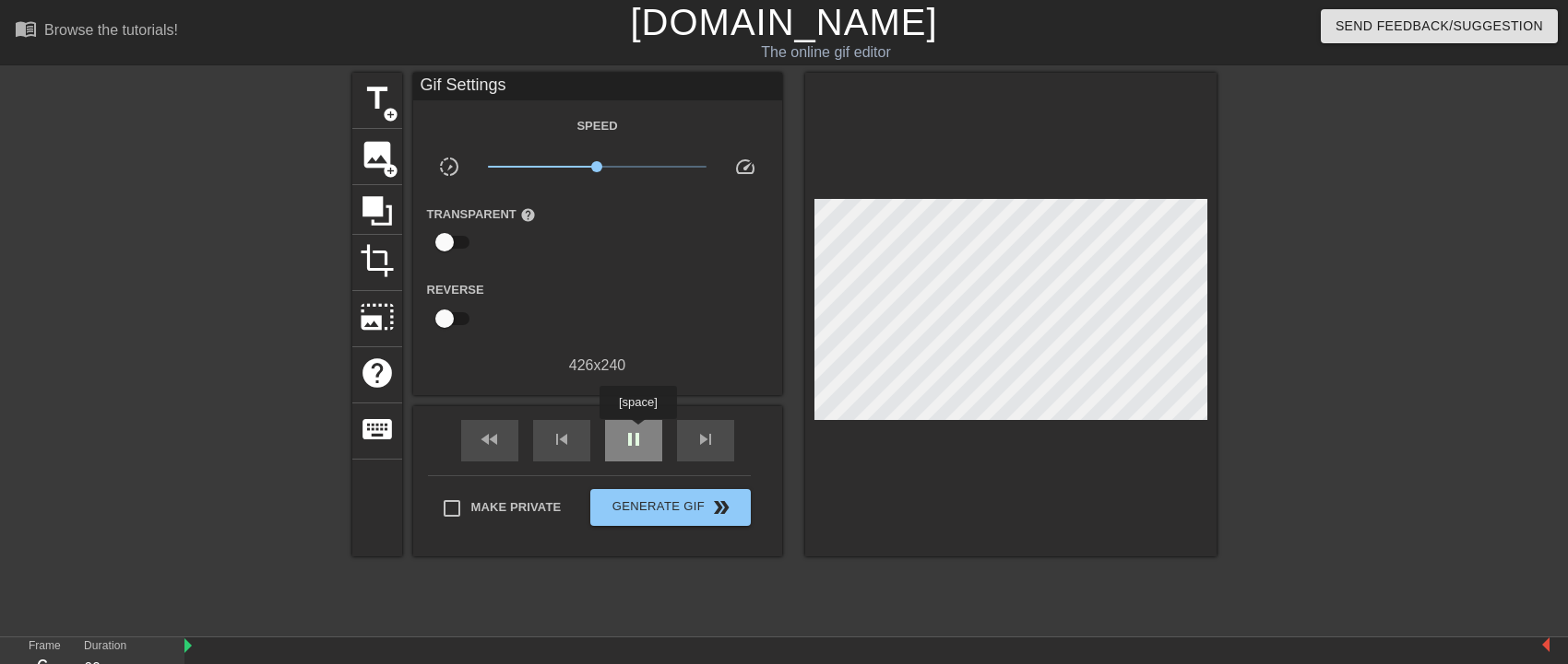
type input "70"
click at [638, 434] on span "pause" at bounding box center [633, 439] width 22 height 22
click at [375, 107] on span "title" at bounding box center [377, 99] width 35 height 35
drag, startPoint x: 381, startPoint y: 111, endPoint x: 335, endPoint y: 148, distance: 59.0
click at [335, 148] on div "title add_circle image add_circle crop photo_size_select_large help keyboard Gi…" at bounding box center [784, 349] width 1568 height 553
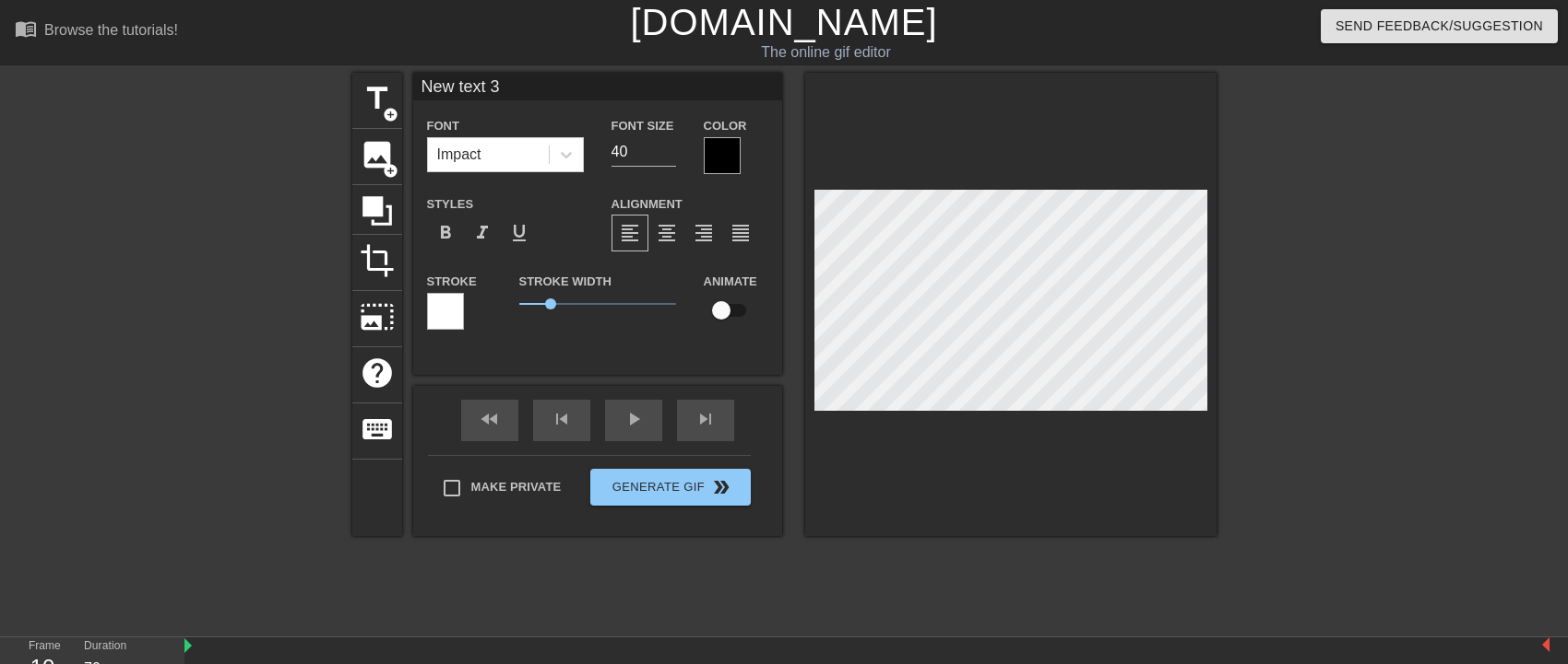
click at [257, 387] on div "title add_circle image add_circle crop photo_size_select_large help keyboard Ne…" at bounding box center [784, 349] width 1568 height 553
type input "New text 0"
click at [381, 322] on div "title add_circle image add_circle crop photo_size_select_large help keyboard Ne…" at bounding box center [784, 304] width 864 height 463
click at [373, 416] on span "keyboard" at bounding box center [377, 429] width 35 height 35
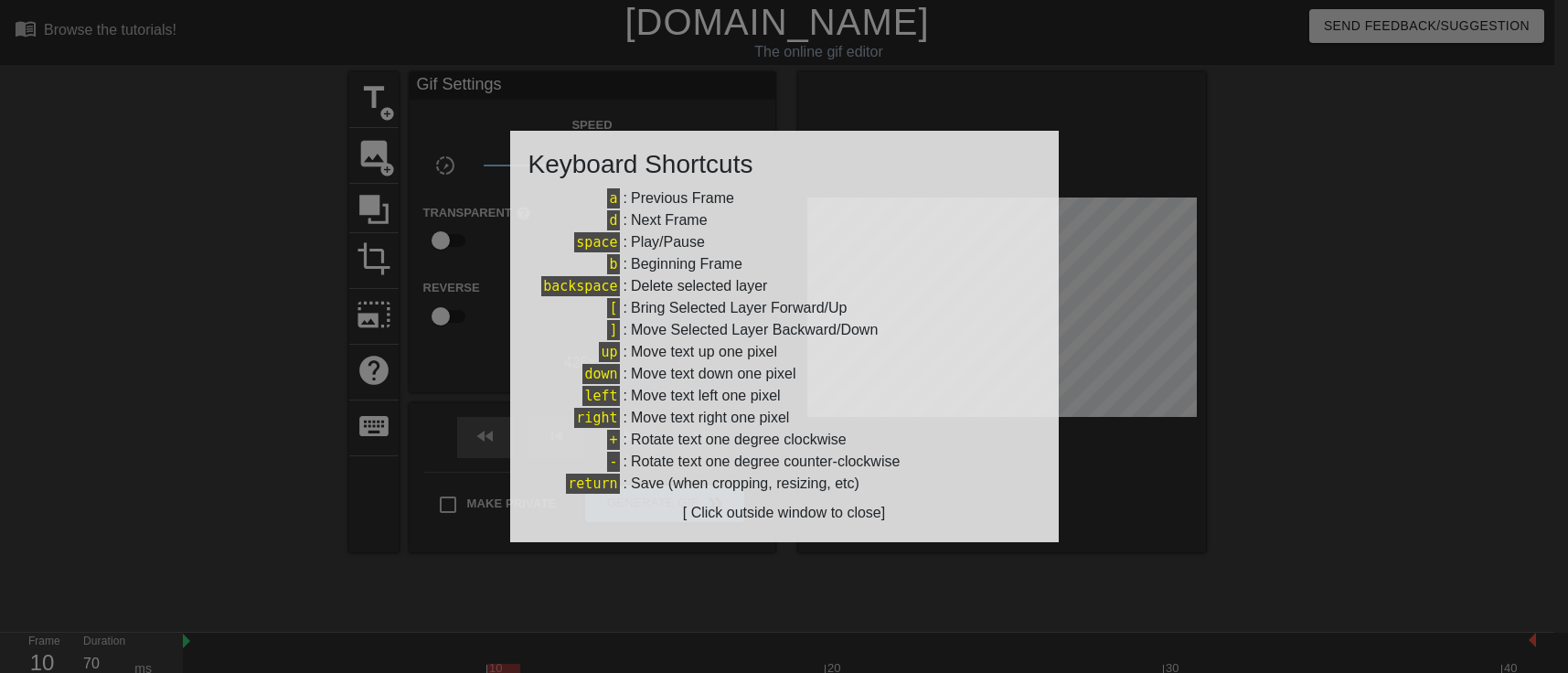
click at [1397, 578] on div at bounding box center [784, 336] width 1568 height 673
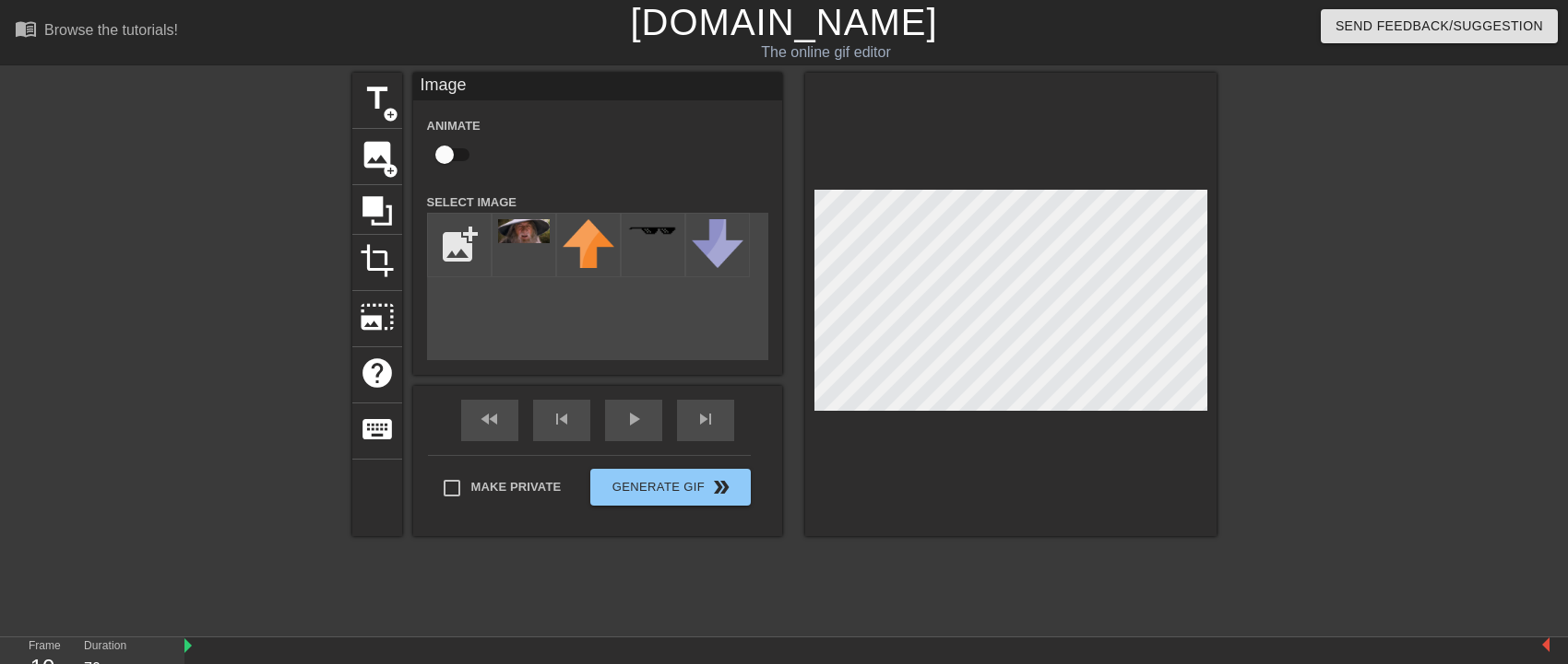
click at [1239, 606] on div "title add_circle image add_circle crop photo_size_select_large help keyboard Im…" at bounding box center [784, 349] width 1568 height 553
click at [454, 149] on input "checkbox" at bounding box center [444, 154] width 105 height 35
click at [453, 148] on input "checkbox" at bounding box center [461, 154] width 105 height 35
checkbox input "false"
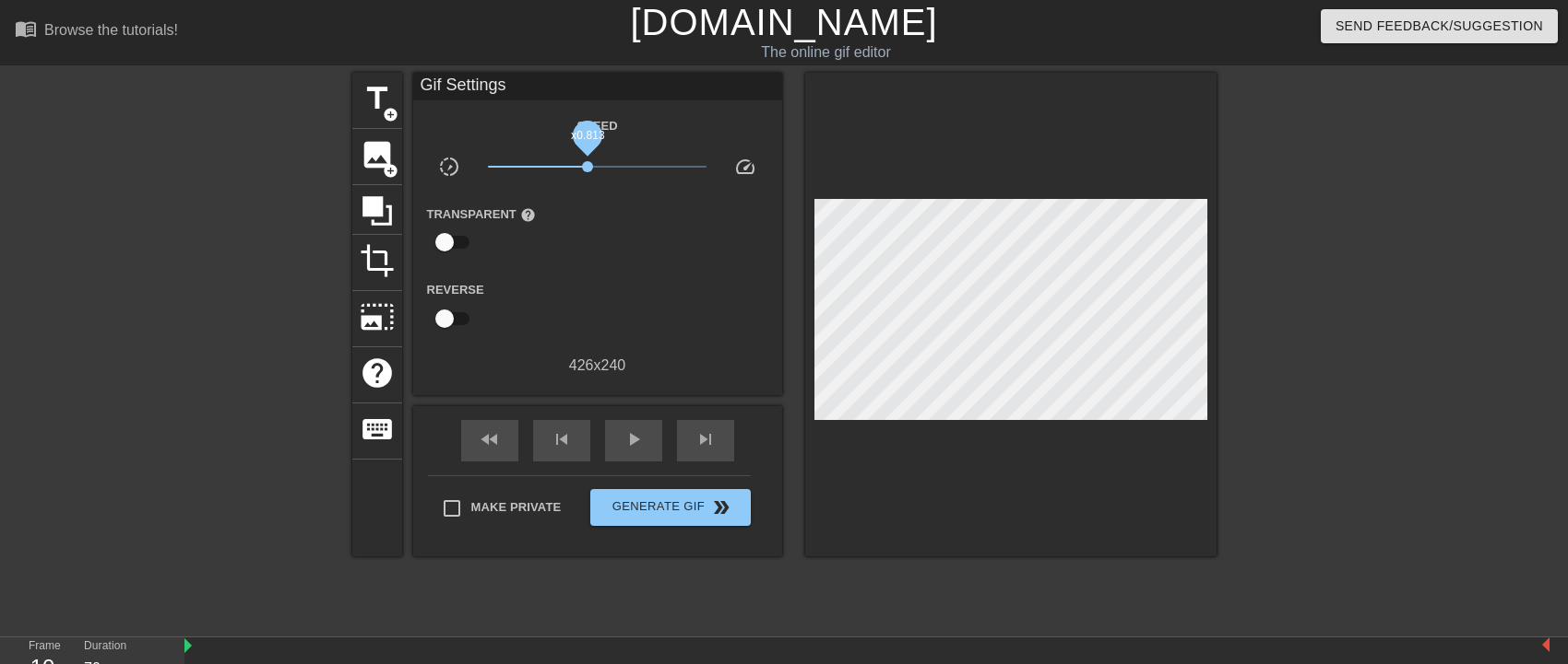
drag, startPoint x: 593, startPoint y: 162, endPoint x: 581, endPoint y: 169, distance: 13.9
click at [582, 169] on span "x0.813" at bounding box center [588, 167] width 12 height 12
drag, startPoint x: 581, startPoint y: 169, endPoint x: 595, endPoint y: 168, distance: 14.0
click at [595, 168] on span "x0.989" at bounding box center [597, 167] width 12 height 12
click at [646, 437] on div "play_arrow" at bounding box center [634, 440] width 58 height 41
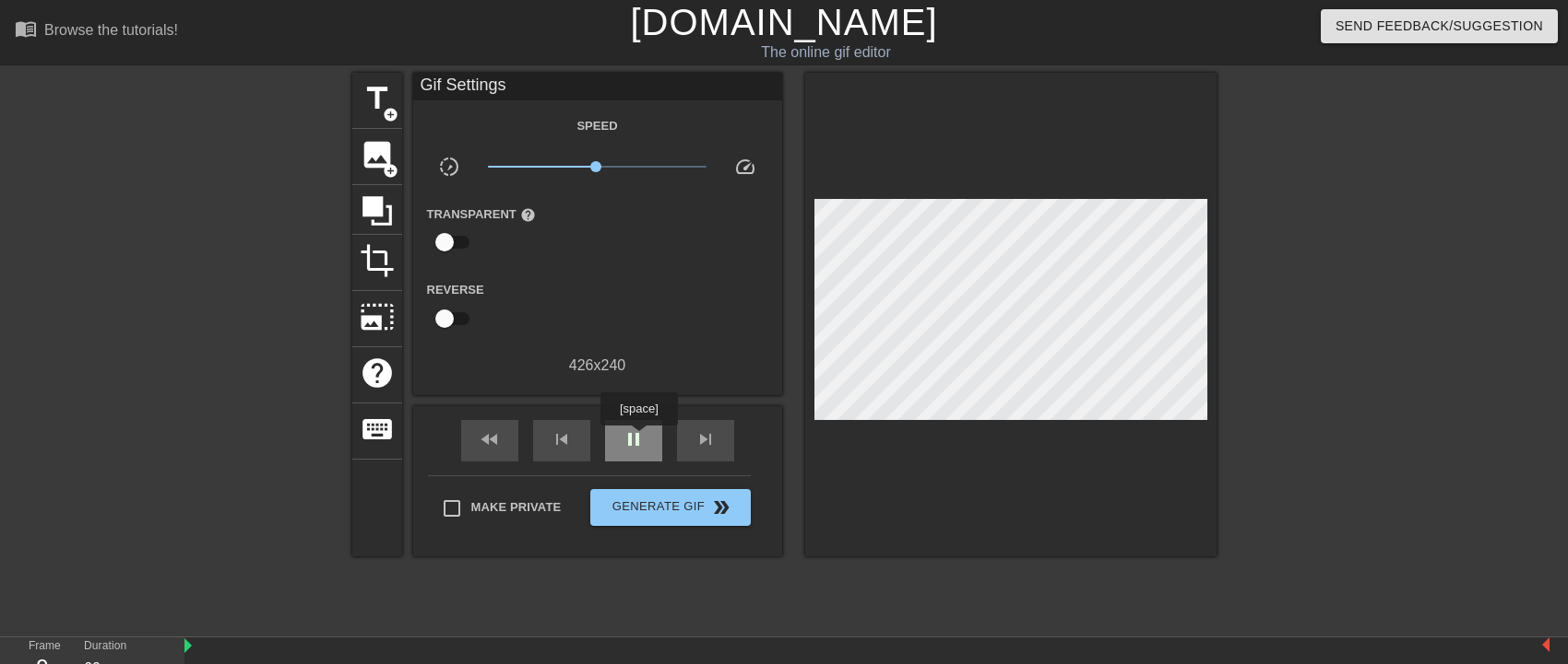
click at [639, 439] on span "pause" at bounding box center [633, 439] width 22 height 22
click at [628, 435] on span "play_arrow" at bounding box center [633, 439] width 22 height 22
click at [639, 435] on span "pause" at bounding box center [633, 439] width 22 height 22
click at [639, 435] on span "play_arrow" at bounding box center [633, 439] width 22 height 22
click at [639, 435] on span "pause" at bounding box center [633, 439] width 22 height 22
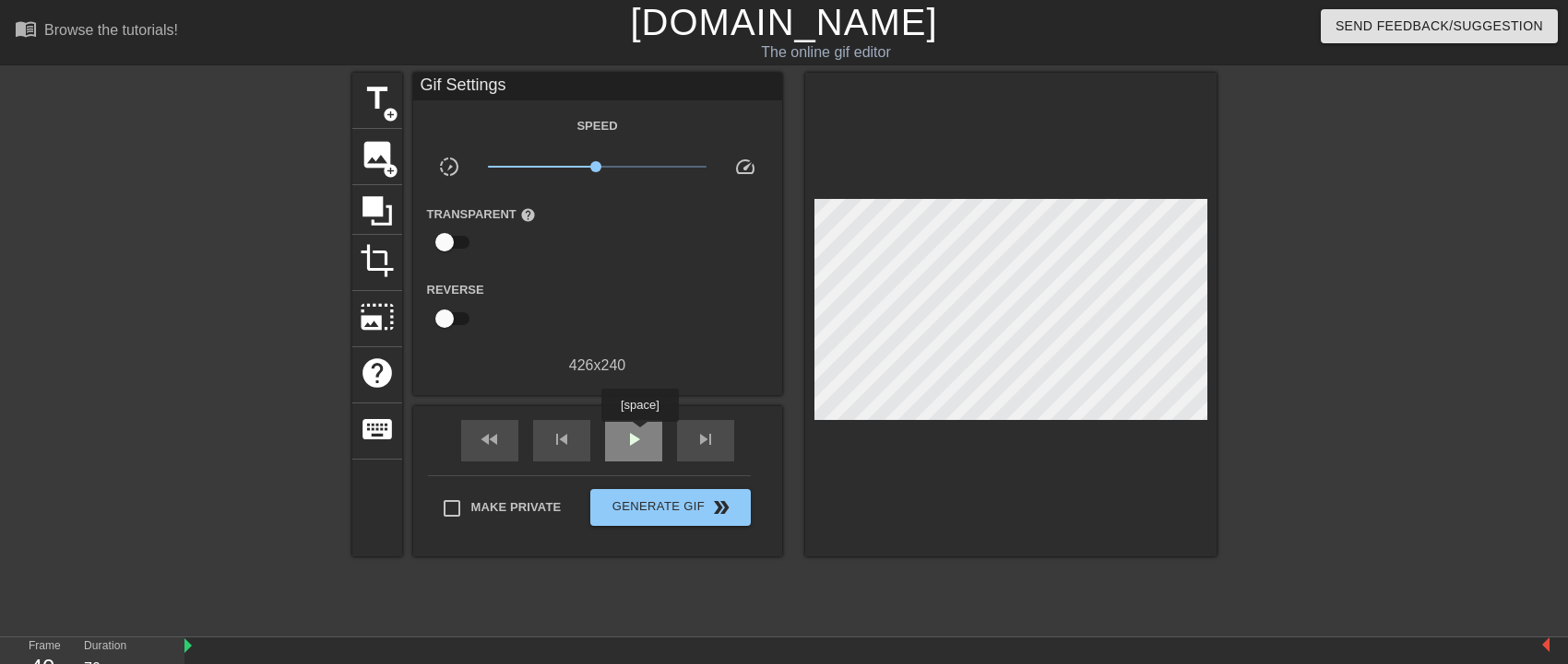
click at [640, 435] on span "play_arrow" at bounding box center [633, 439] width 22 height 22
click at [640, 435] on span "pause" at bounding box center [633, 439] width 22 height 22
click at [640, 435] on span "play_arrow" at bounding box center [633, 439] width 22 height 22
click at [640, 435] on span "pause" at bounding box center [633, 439] width 22 height 22
click at [640, 435] on span "play_arrow" at bounding box center [633, 439] width 22 height 22
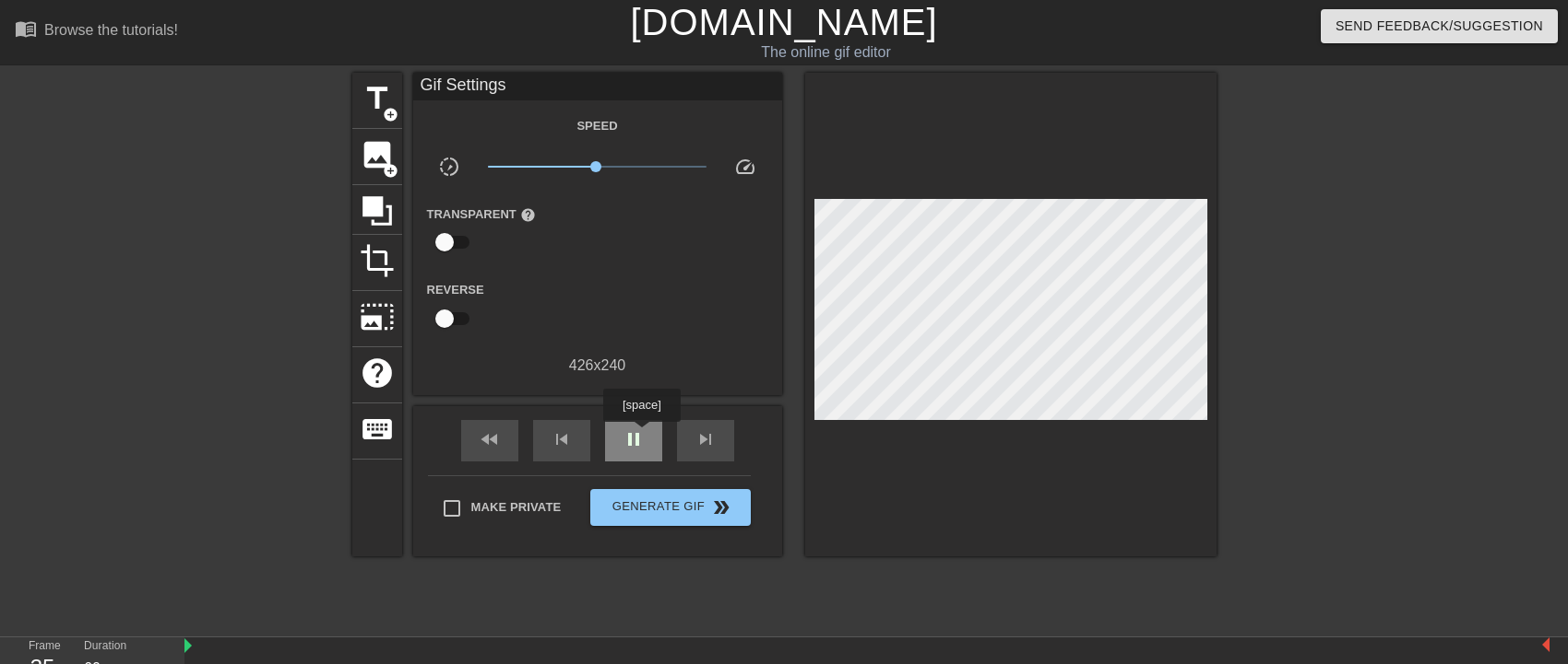
click at [640, 435] on span "pause" at bounding box center [633, 439] width 22 height 22
click at [640, 435] on span "play_arrow" at bounding box center [633, 439] width 22 height 22
click at [640, 435] on span "pause" at bounding box center [633, 439] width 22 height 22
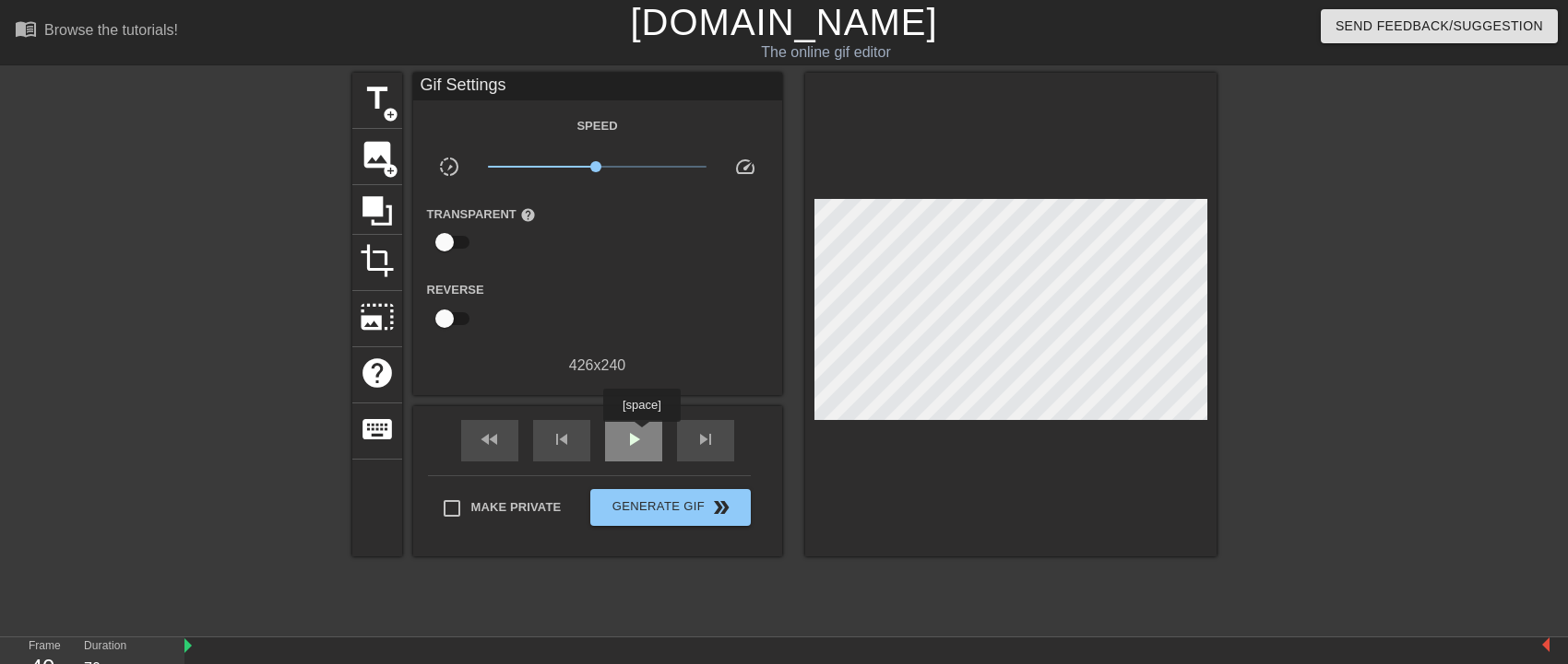
click at [640, 435] on span "play_arrow" at bounding box center [633, 439] width 22 height 22
type input "60"
click at [640, 435] on span "play_arrow" at bounding box center [633, 439] width 22 height 22
click at [383, 156] on span "image" at bounding box center [377, 154] width 35 height 35
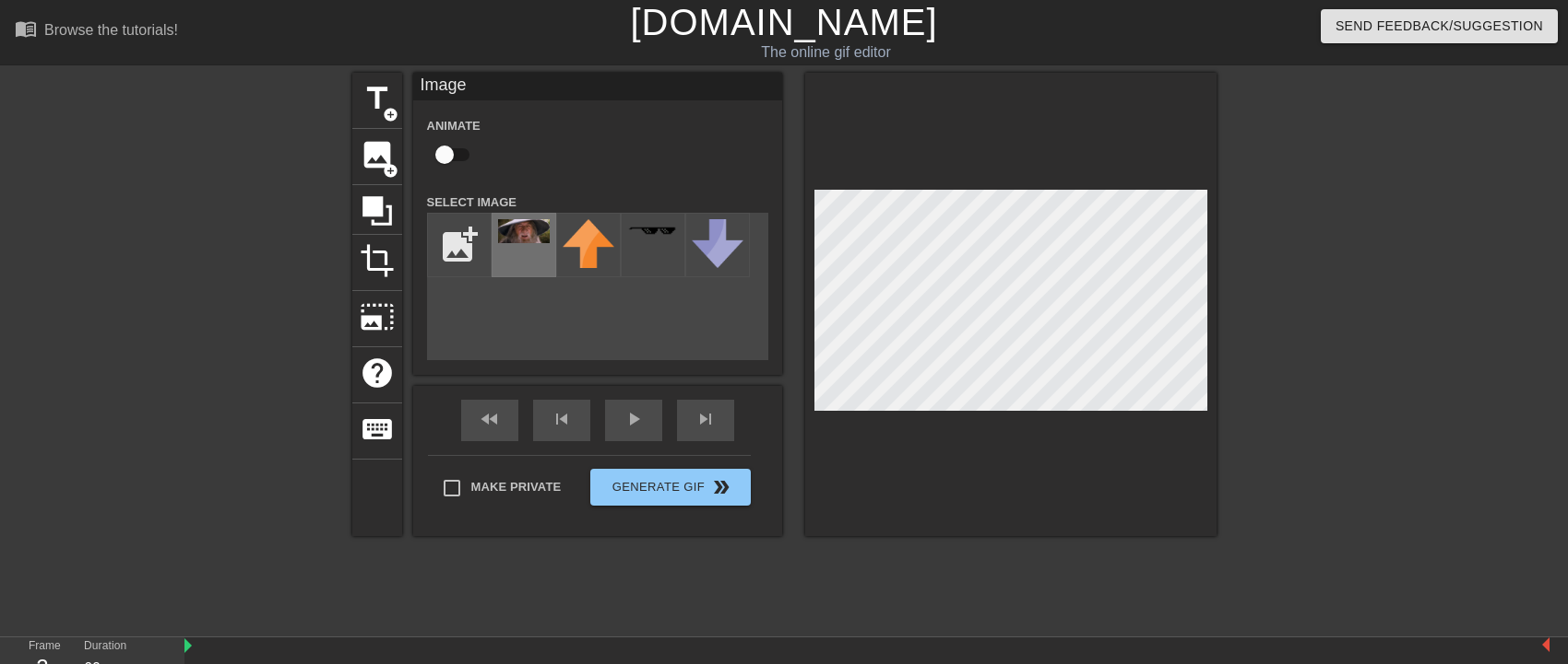
click at [518, 233] on img at bounding box center [524, 231] width 52 height 24
click at [640, 410] on div "fast_rewind skip_previous play_arrow skip_next" at bounding box center [597, 420] width 301 height 69
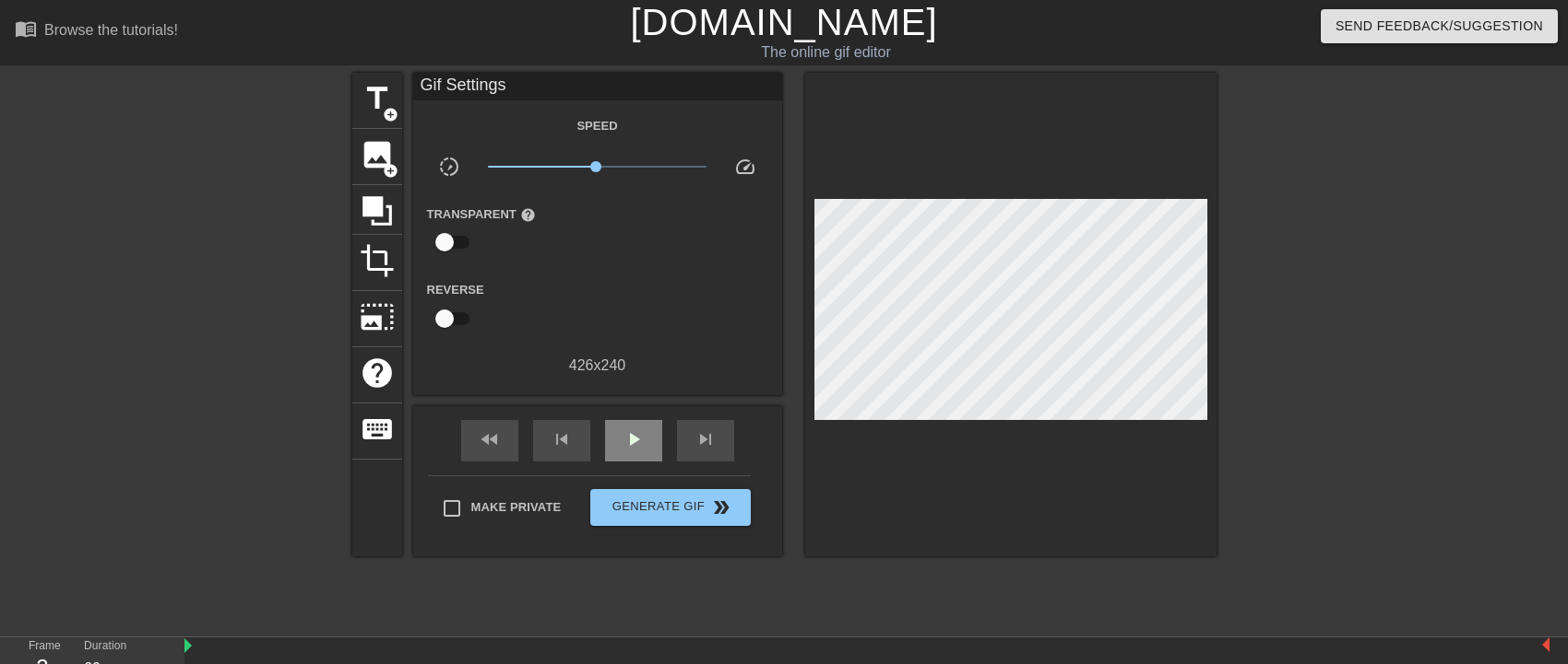
click at [640, 410] on div "fast_rewind skip_previous play_arrow skip_next" at bounding box center [597, 441] width 301 height 69
click at [436, 315] on input "checkbox" at bounding box center [444, 319] width 105 height 35
checkbox input "true"
type input "70"
click at [447, 315] on input "checkbox" at bounding box center [461, 319] width 105 height 35
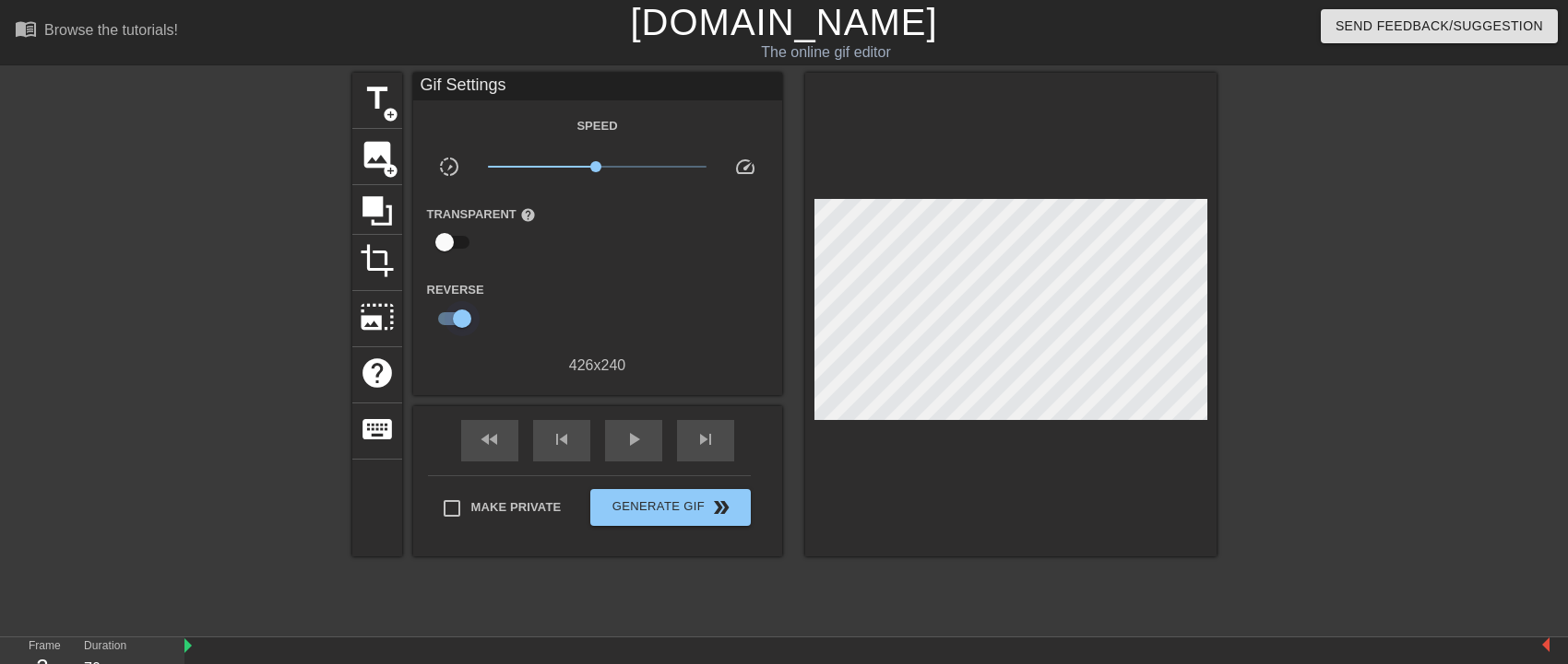
checkbox input "false"
type input "60"
click at [447, 239] on input "checkbox" at bounding box center [444, 242] width 105 height 35
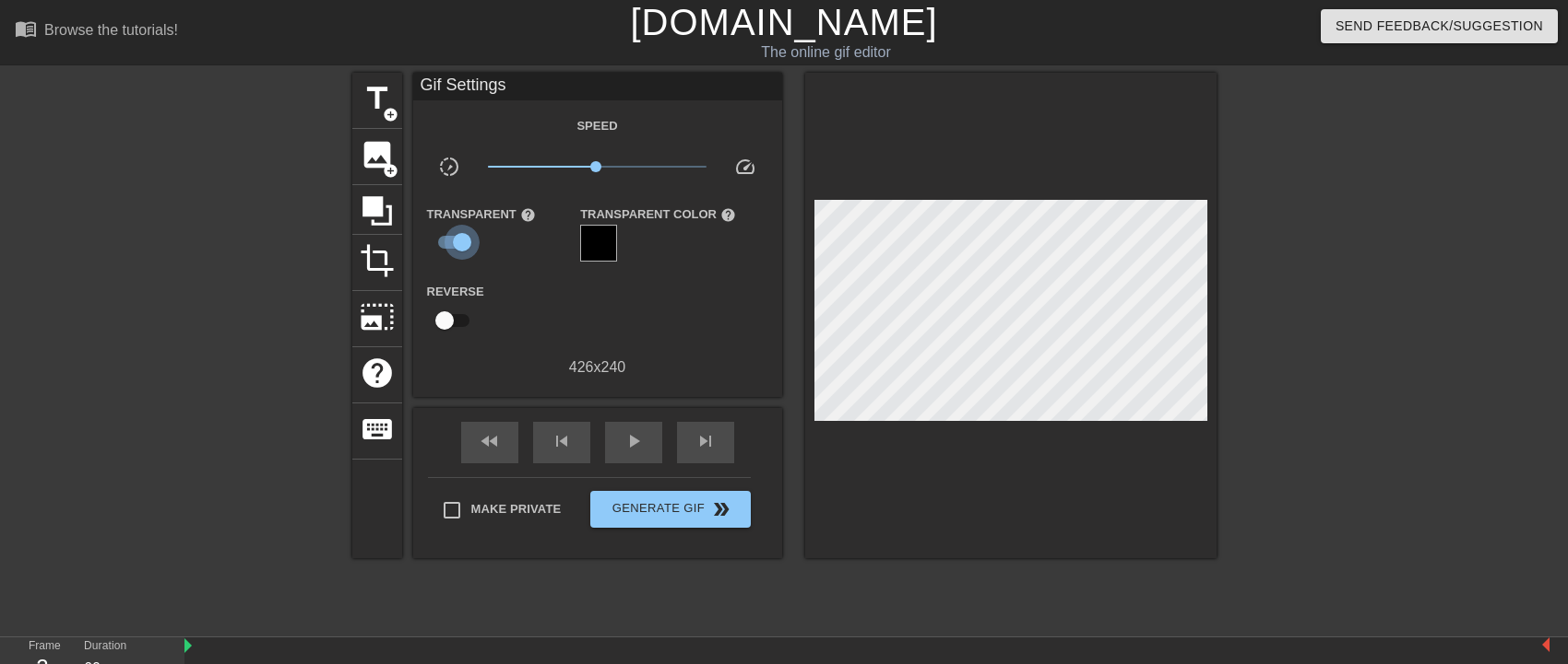
click at [451, 239] on input "checkbox" at bounding box center [461, 242] width 105 height 35
checkbox input "false"
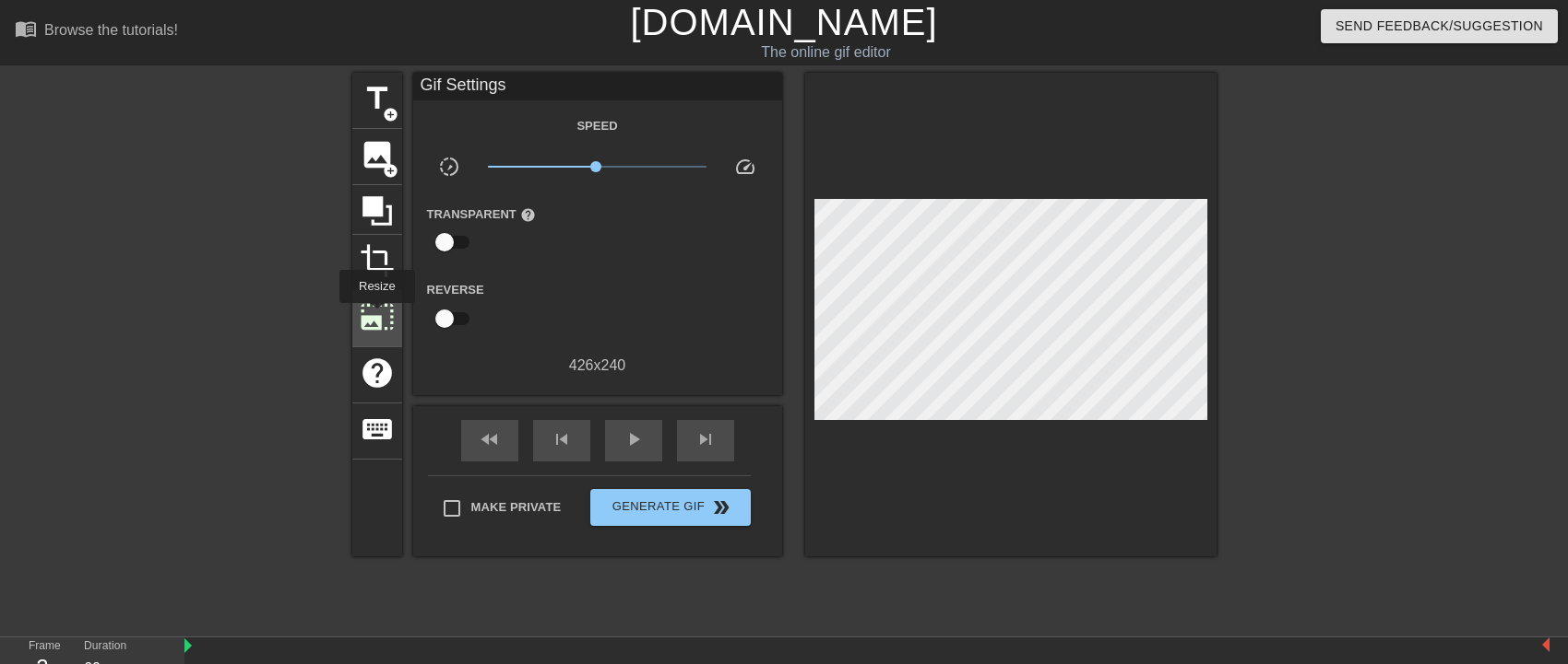
click at [375, 316] on span "photo_size_select_large" at bounding box center [377, 317] width 35 height 35
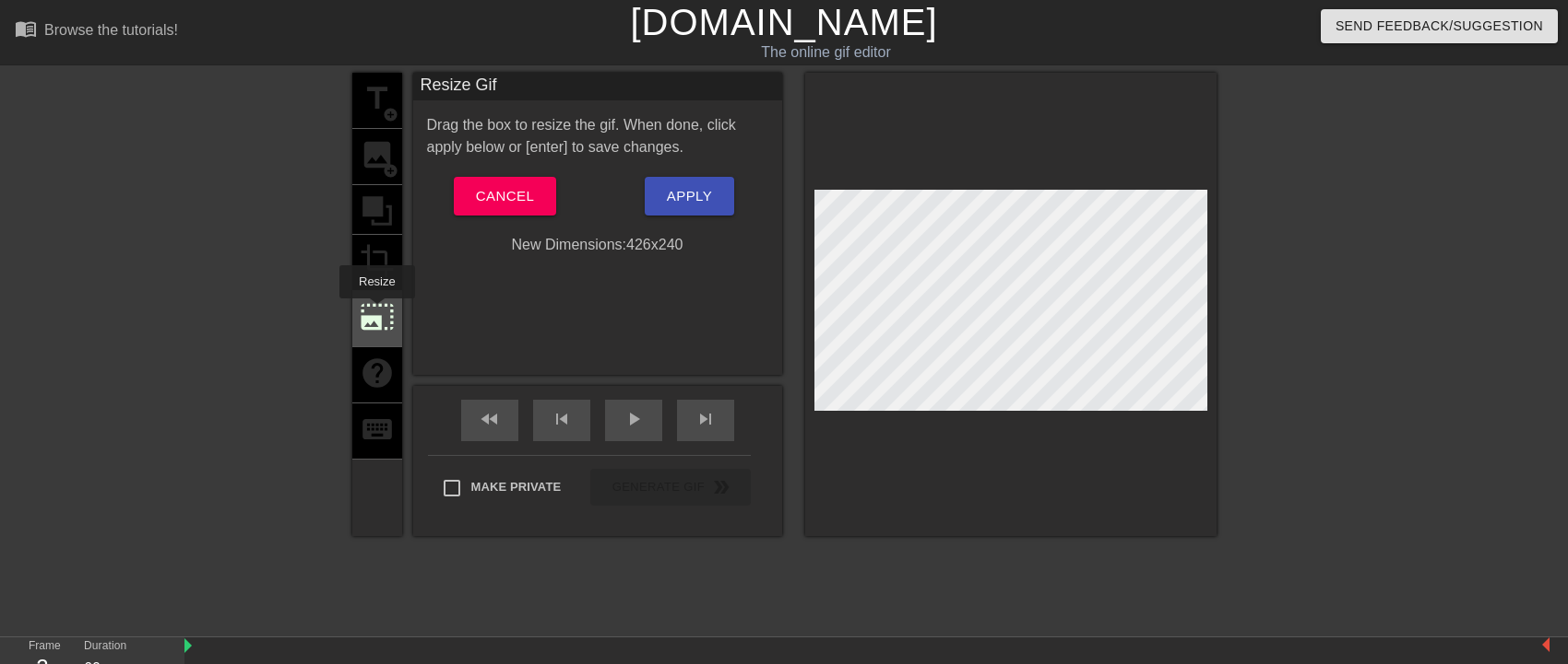
click at [375, 312] on span "photo_size_select_large" at bounding box center [377, 317] width 35 height 35
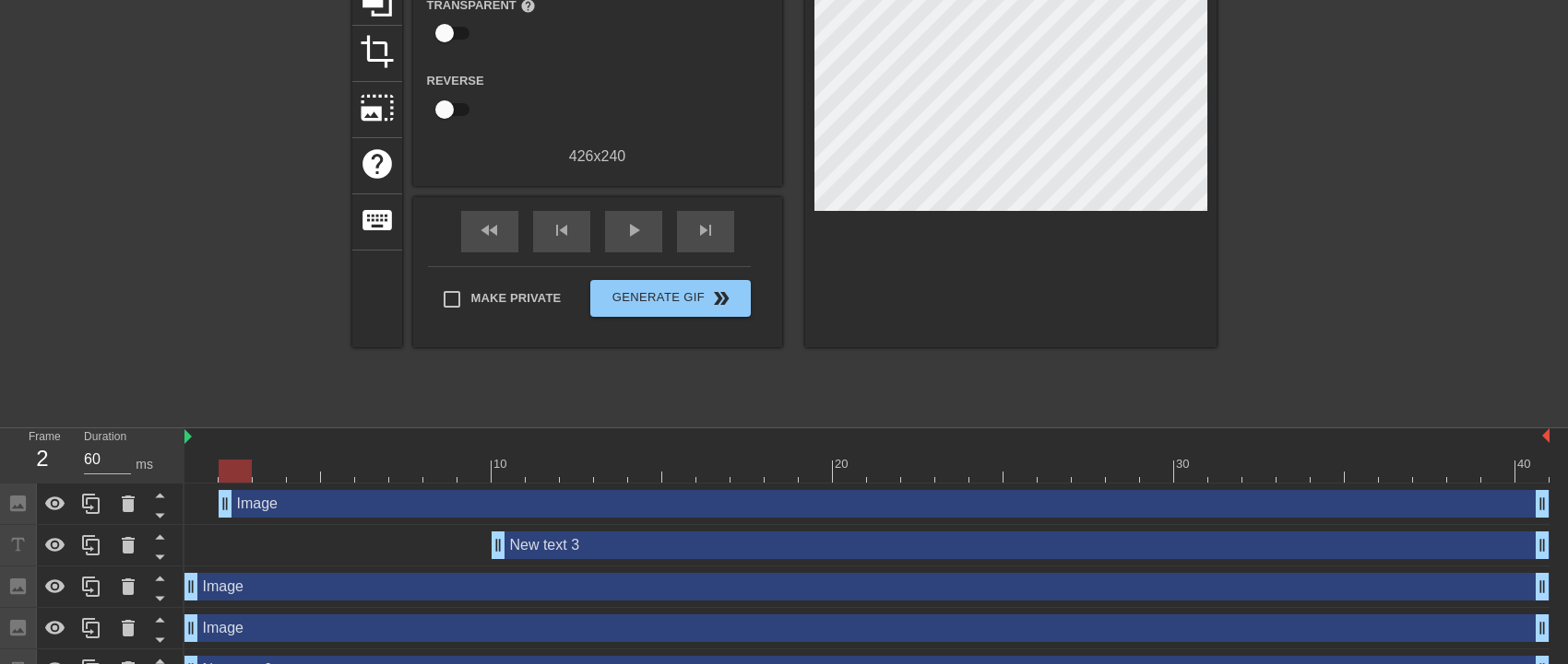
scroll to position [240, 0]
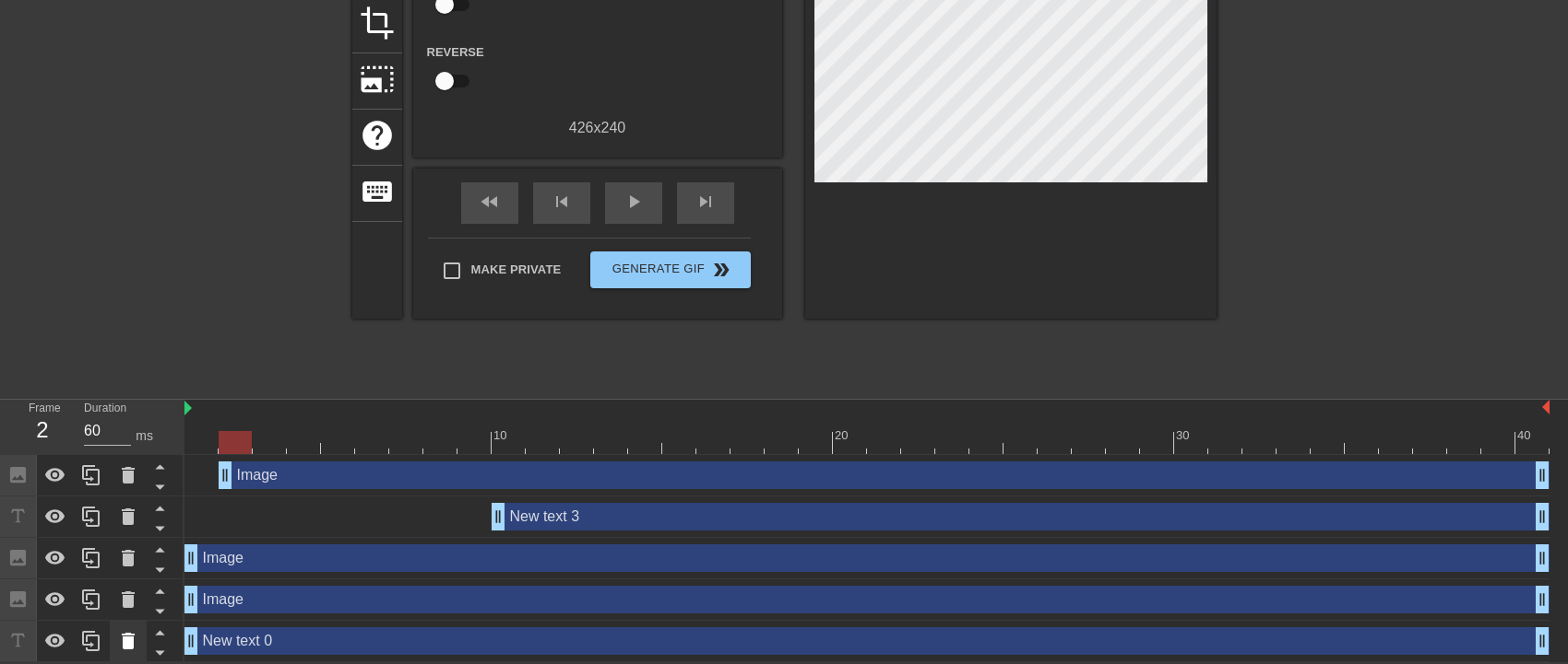
click at [128, 638] on icon at bounding box center [128, 641] width 12 height 16
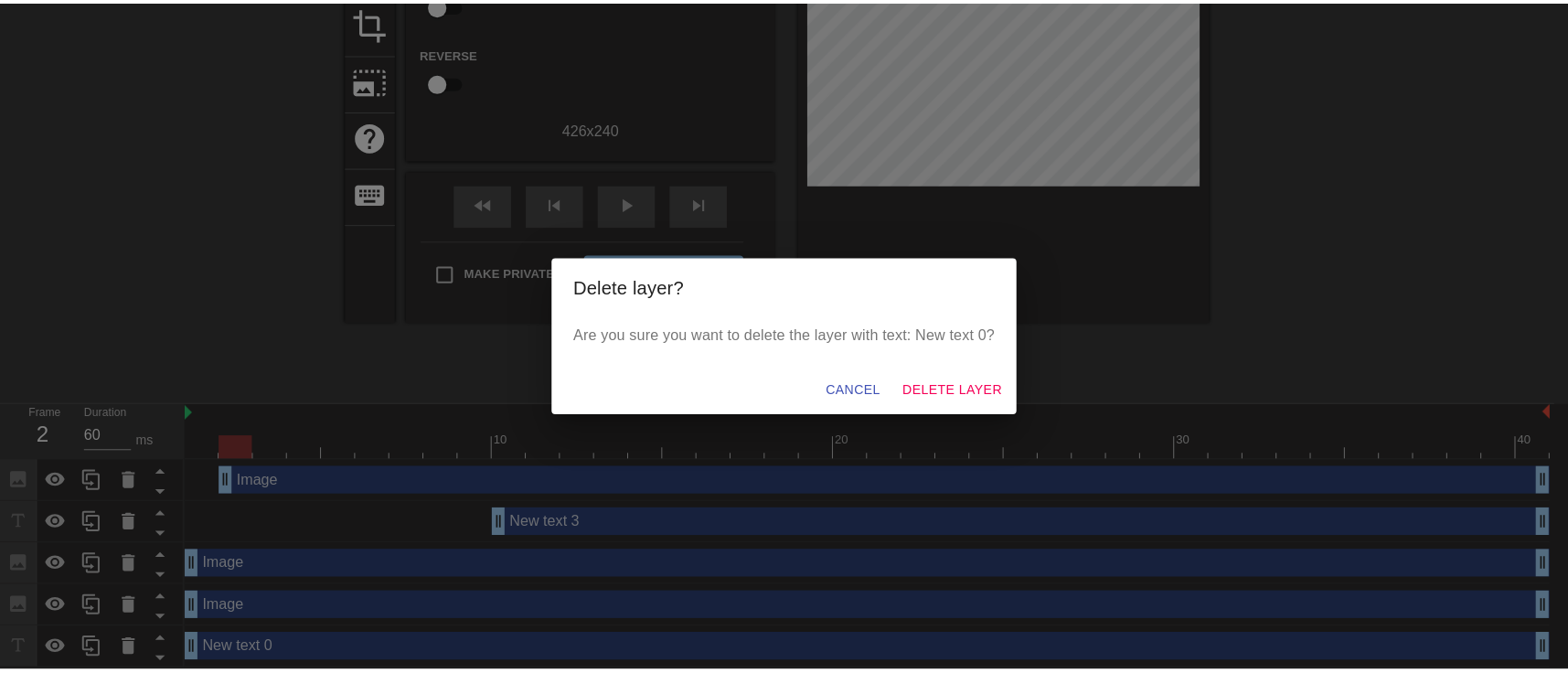
scroll to position [224, 0]
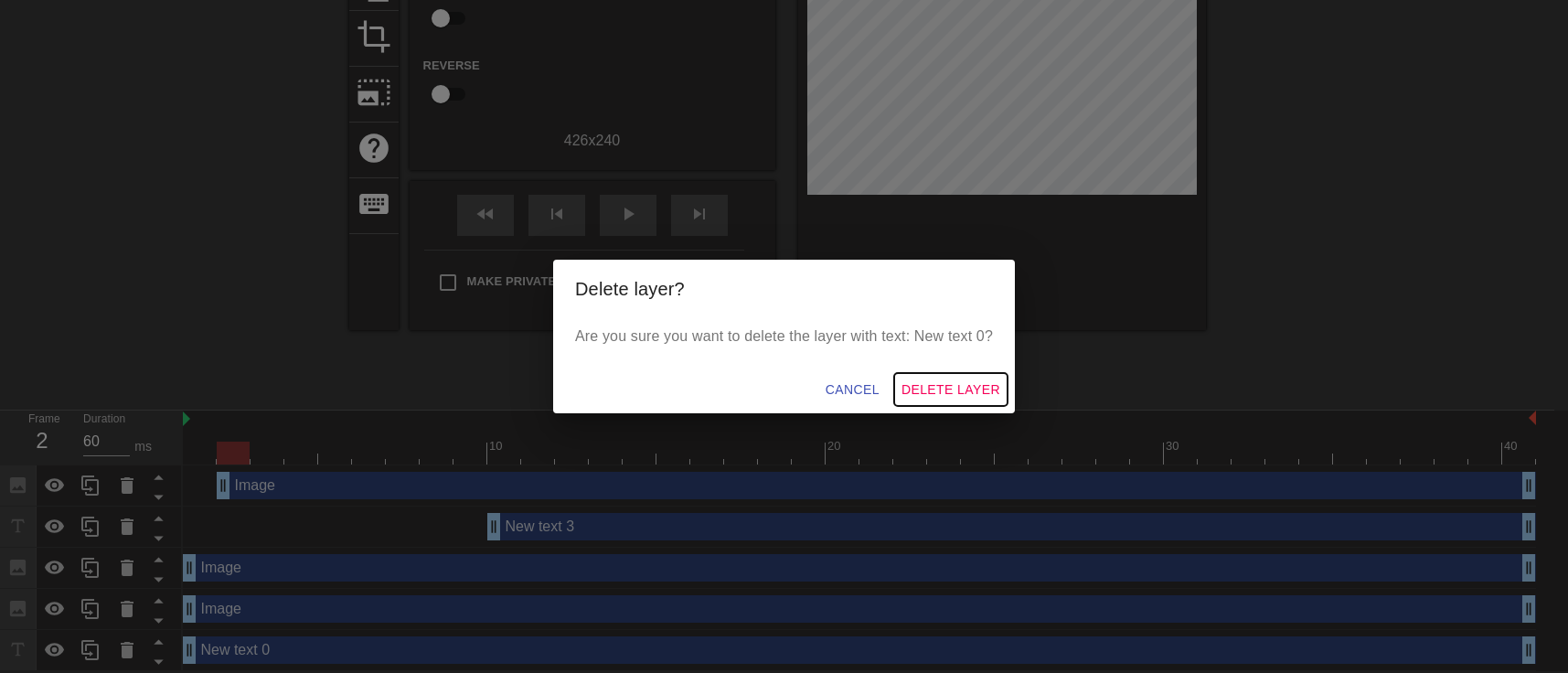
click at [926, 382] on span "Delete Layer" at bounding box center [951, 390] width 99 height 23
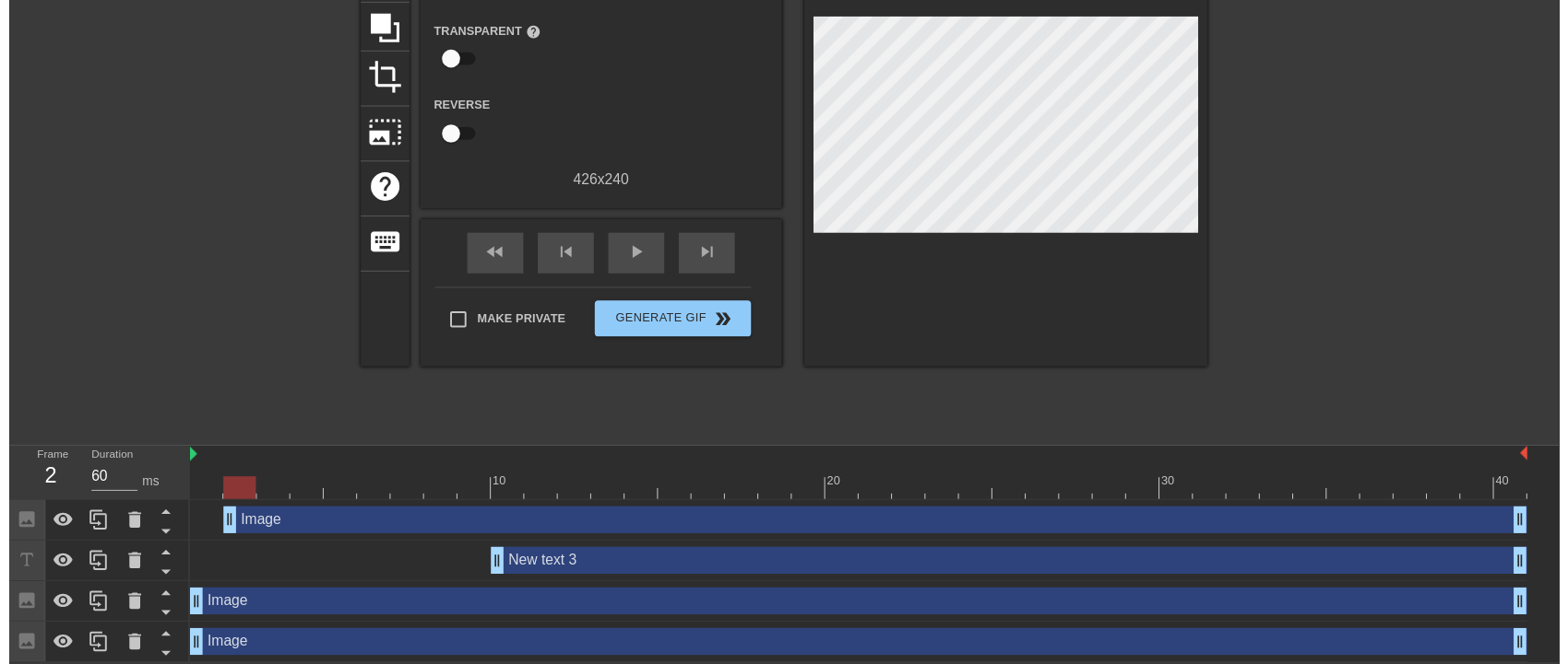
scroll to position [198, 0]
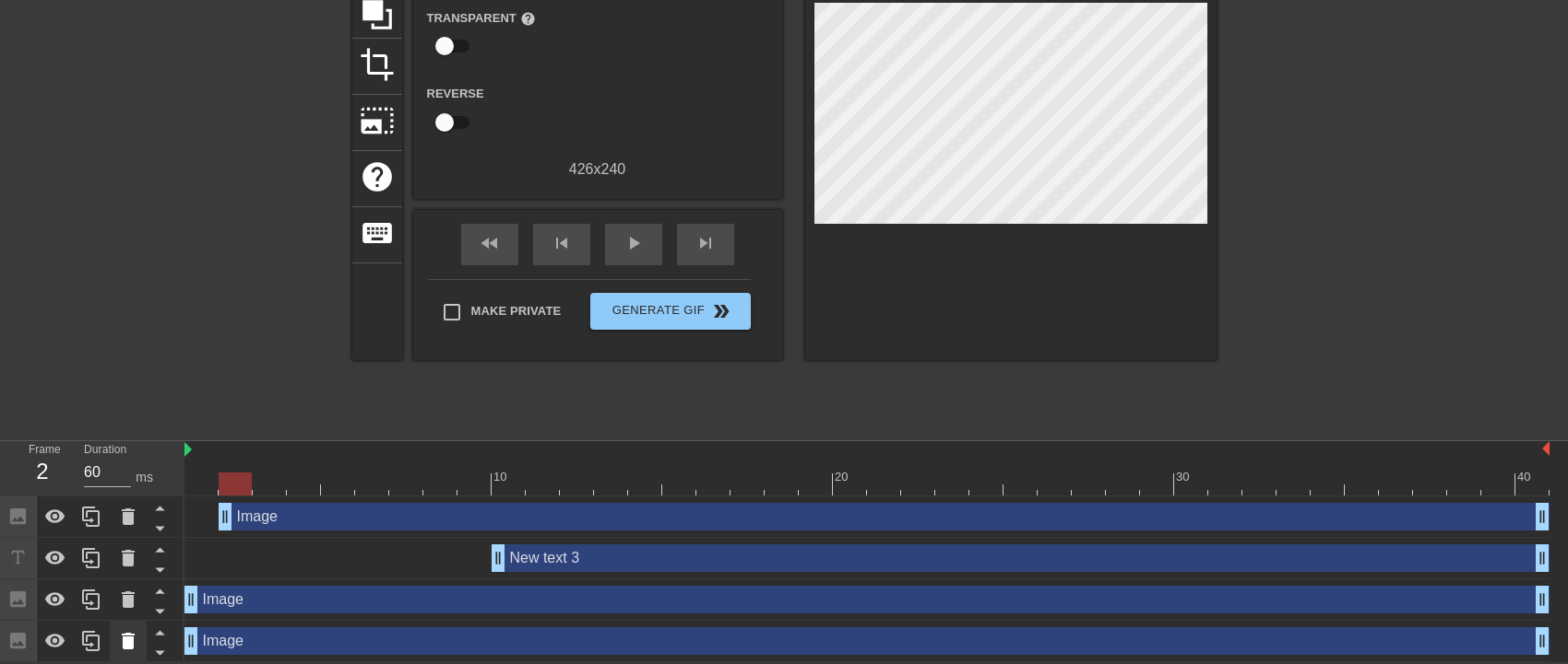
click at [132, 649] on icon at bounding box center [128, 641] width 22 height 22
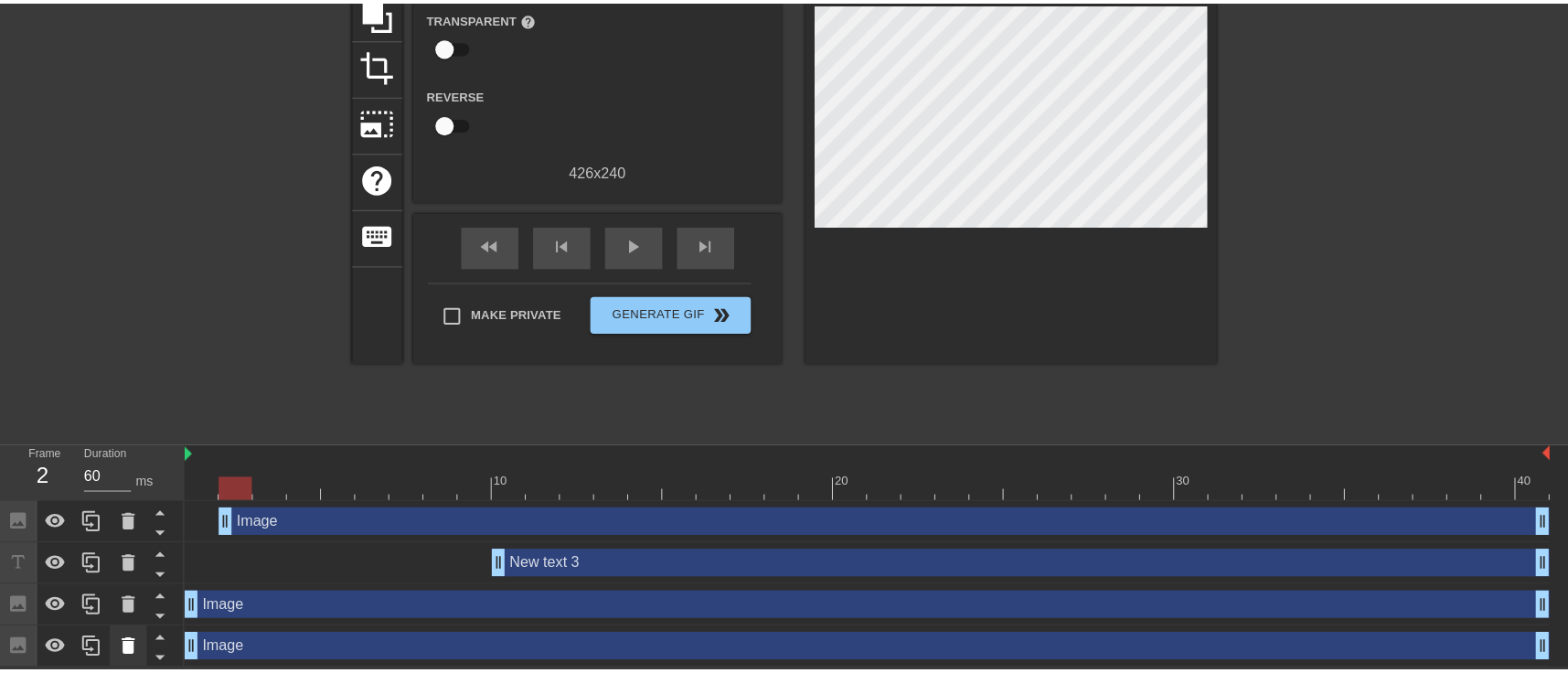
scroll to position [183, 0]
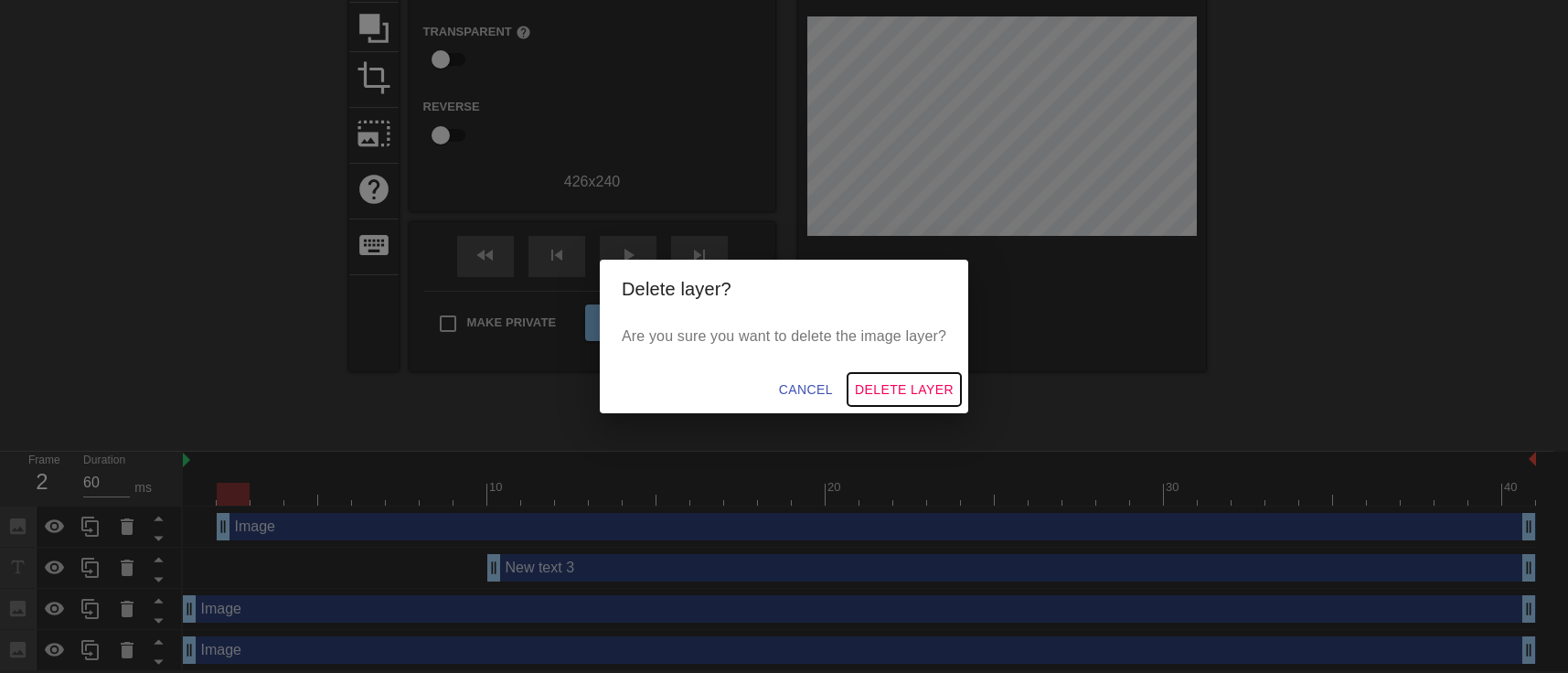
click at [886, 380] on span "Delete Layer" at bounding box center [904, 390] width 99 height 23
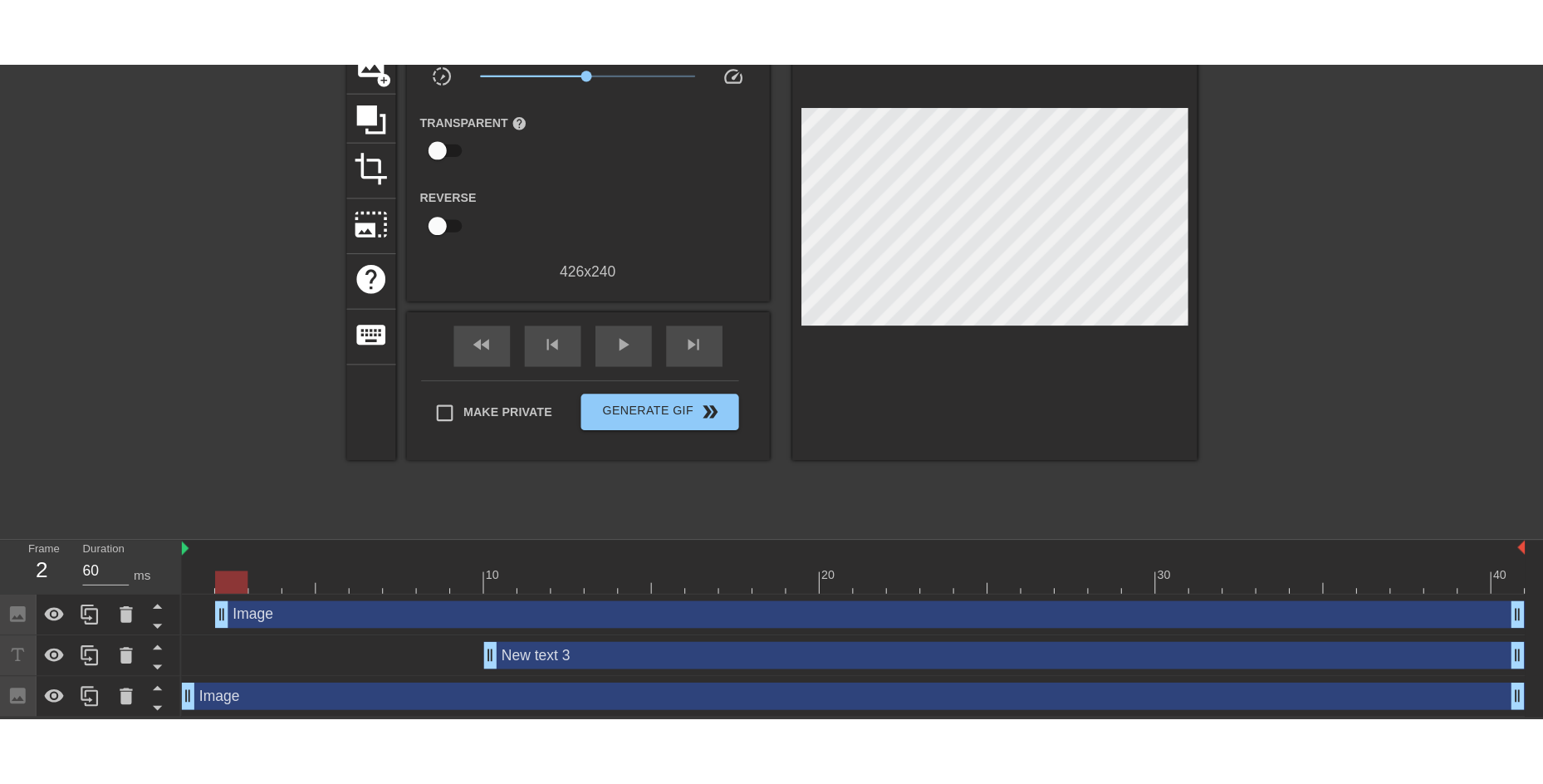
scroll to position [0, 0]
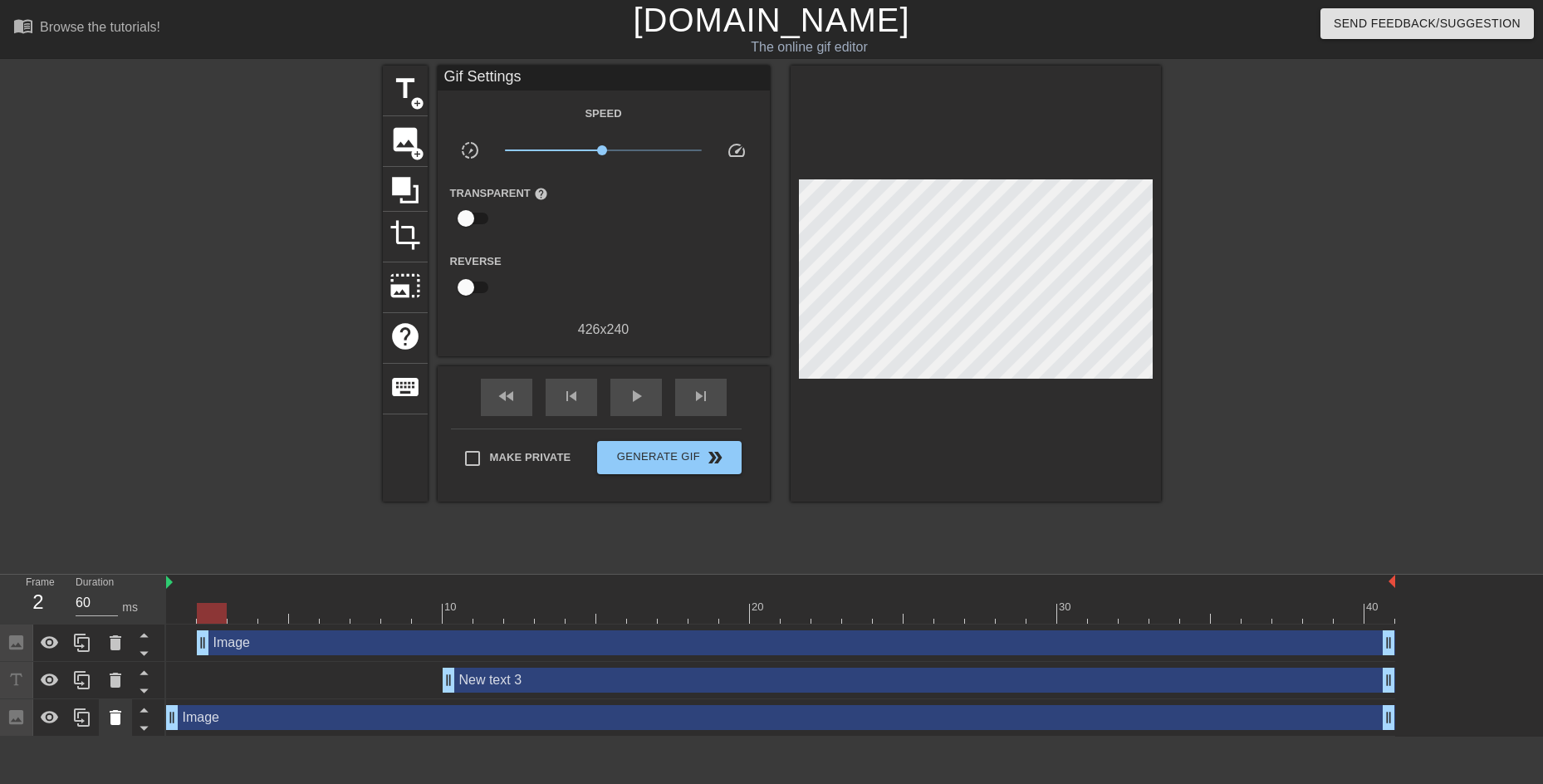
click at [119, 597] on icon at bounding box center [115, 717] width 11 height 15
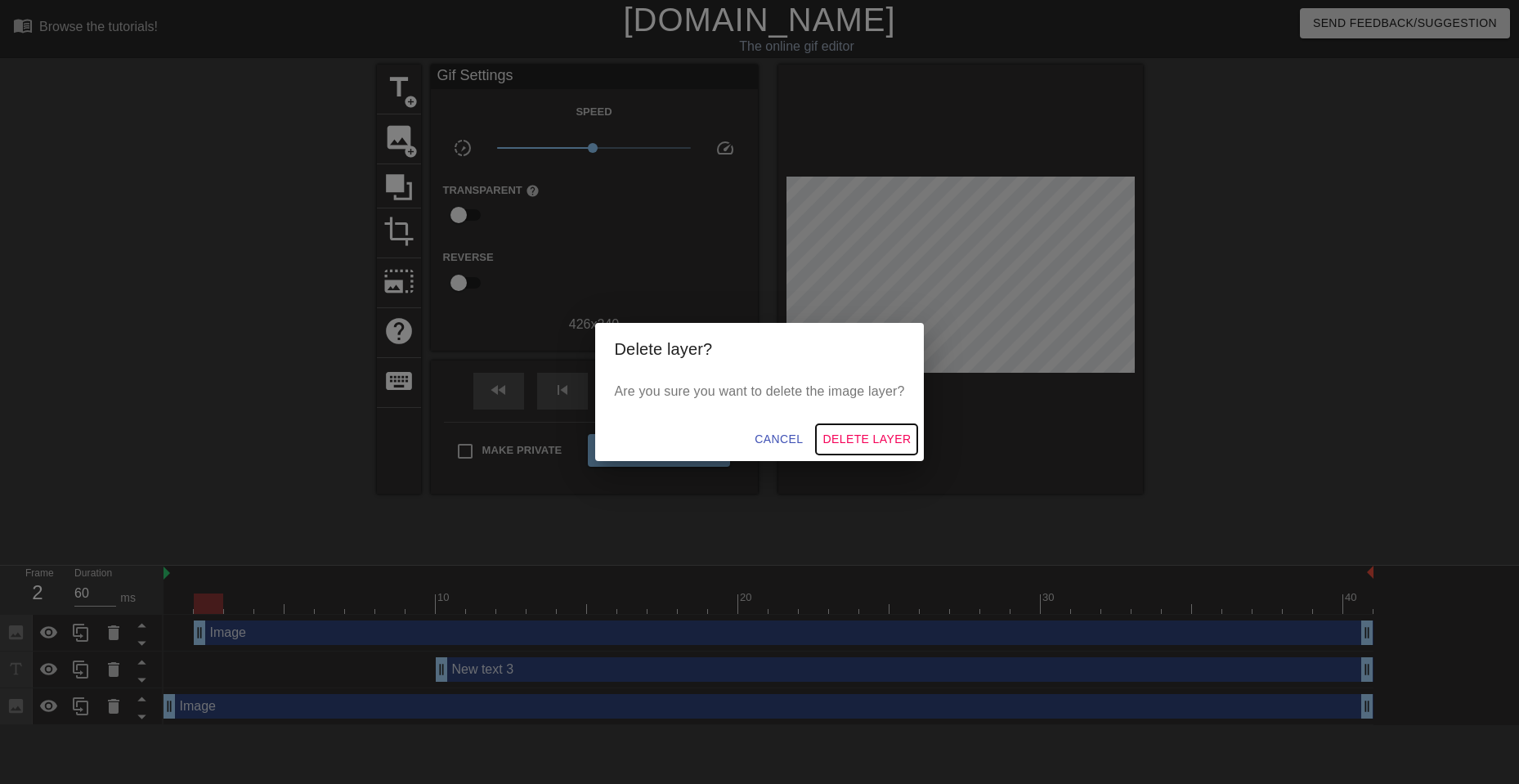
click at [856, 436] on span "Delete Layer" at bounding box center [867, 439] width 89 height 20
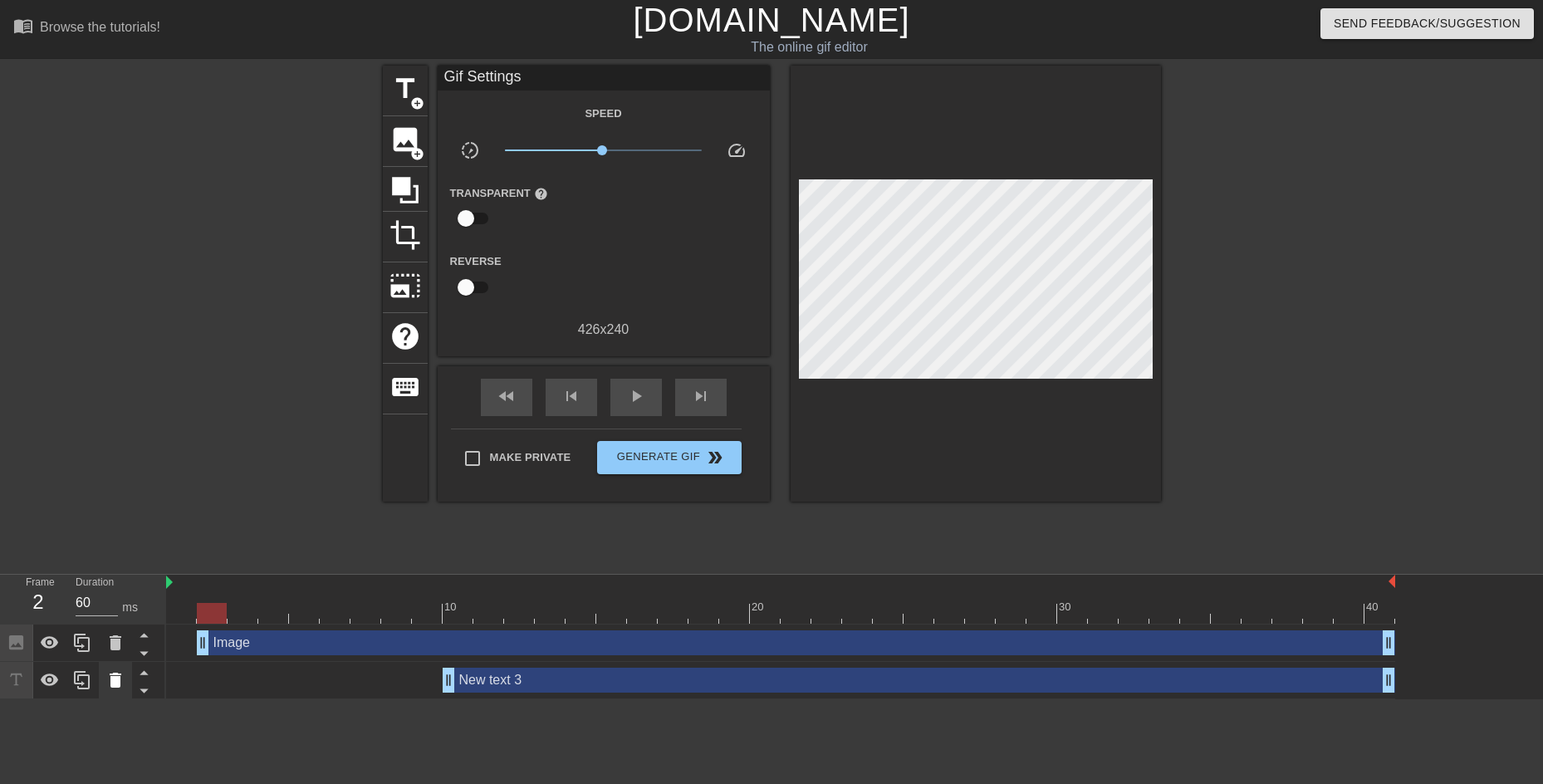
click at [108, 597] on icon at bounding box center [115, 679] width 20 height 20
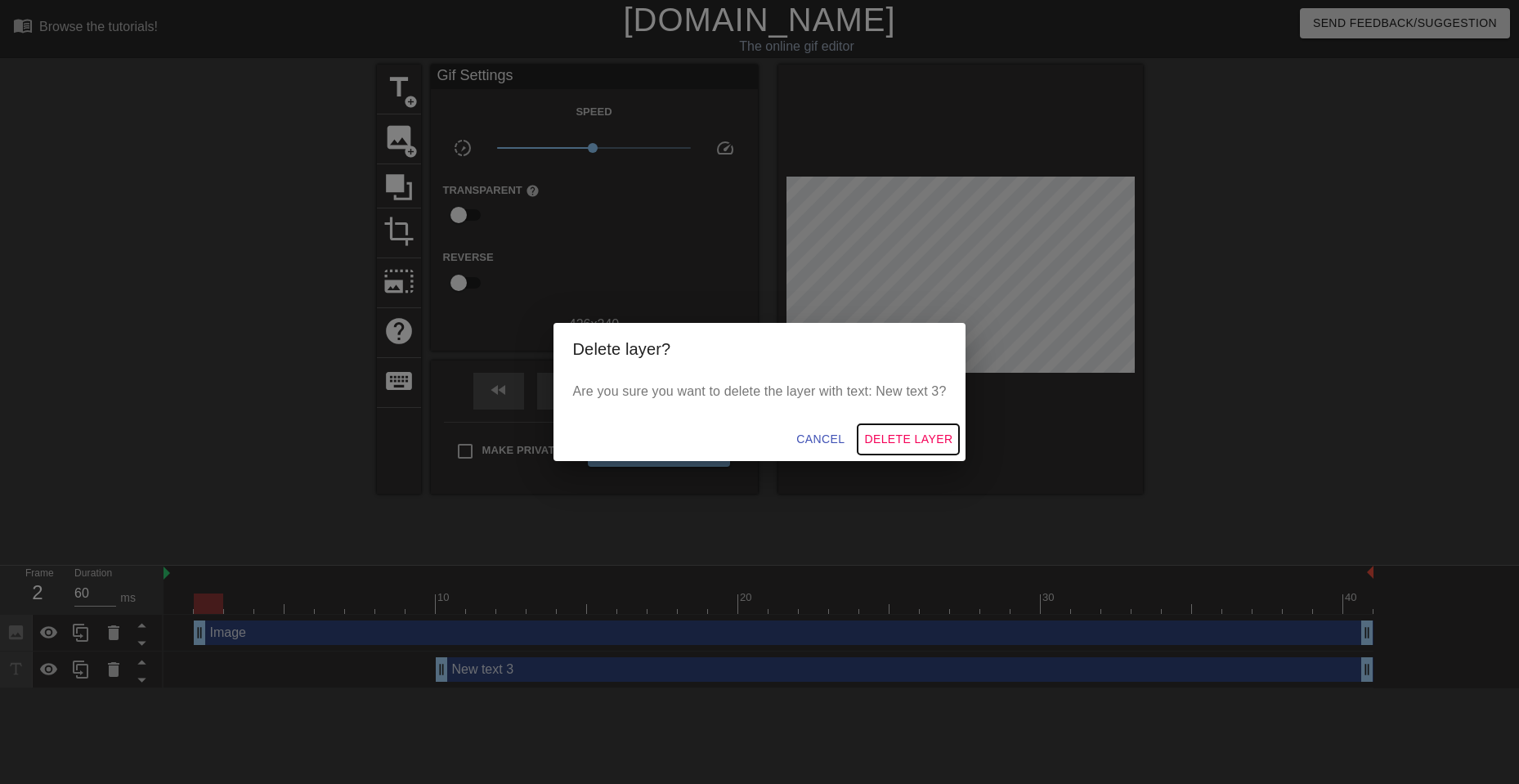
click at [894, 439] on span "Delete Layer" at bounding box center [909, 439] width 89 height 20
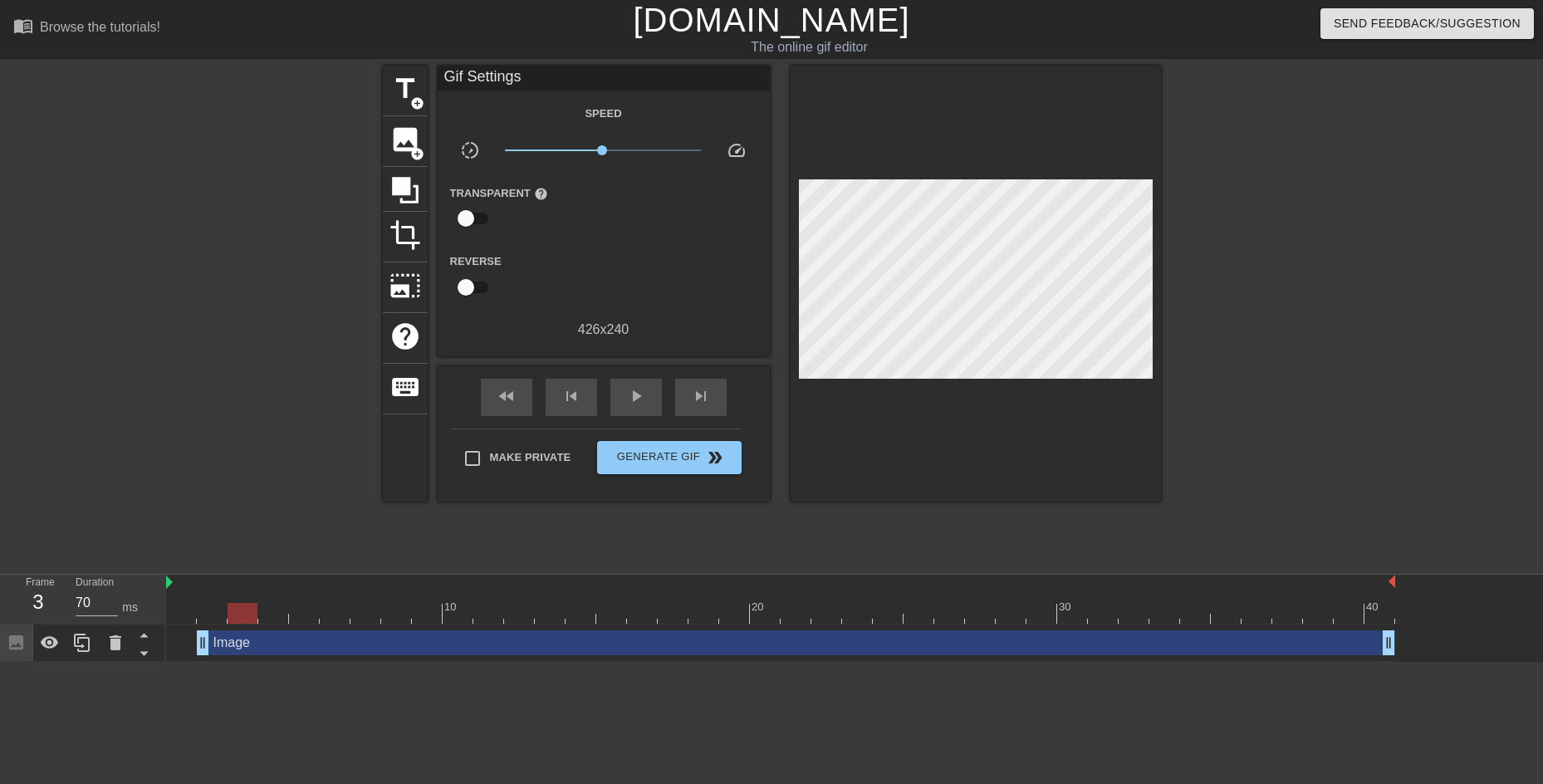
drag, startPoint x: 225, startPoint y: 610, endPoint x: 240, endPoint y: 610, distance: 15.0
click at [240, 597] on div at bounding box center [242, 613] width 30 height 21
drag, startPoint x: 234, startPoint y: 612, endPoint x: 226, endPoint y: 613, distance: 8.1
click at [226, 597] on div at bounding box center [212, 613] width 30 height 21
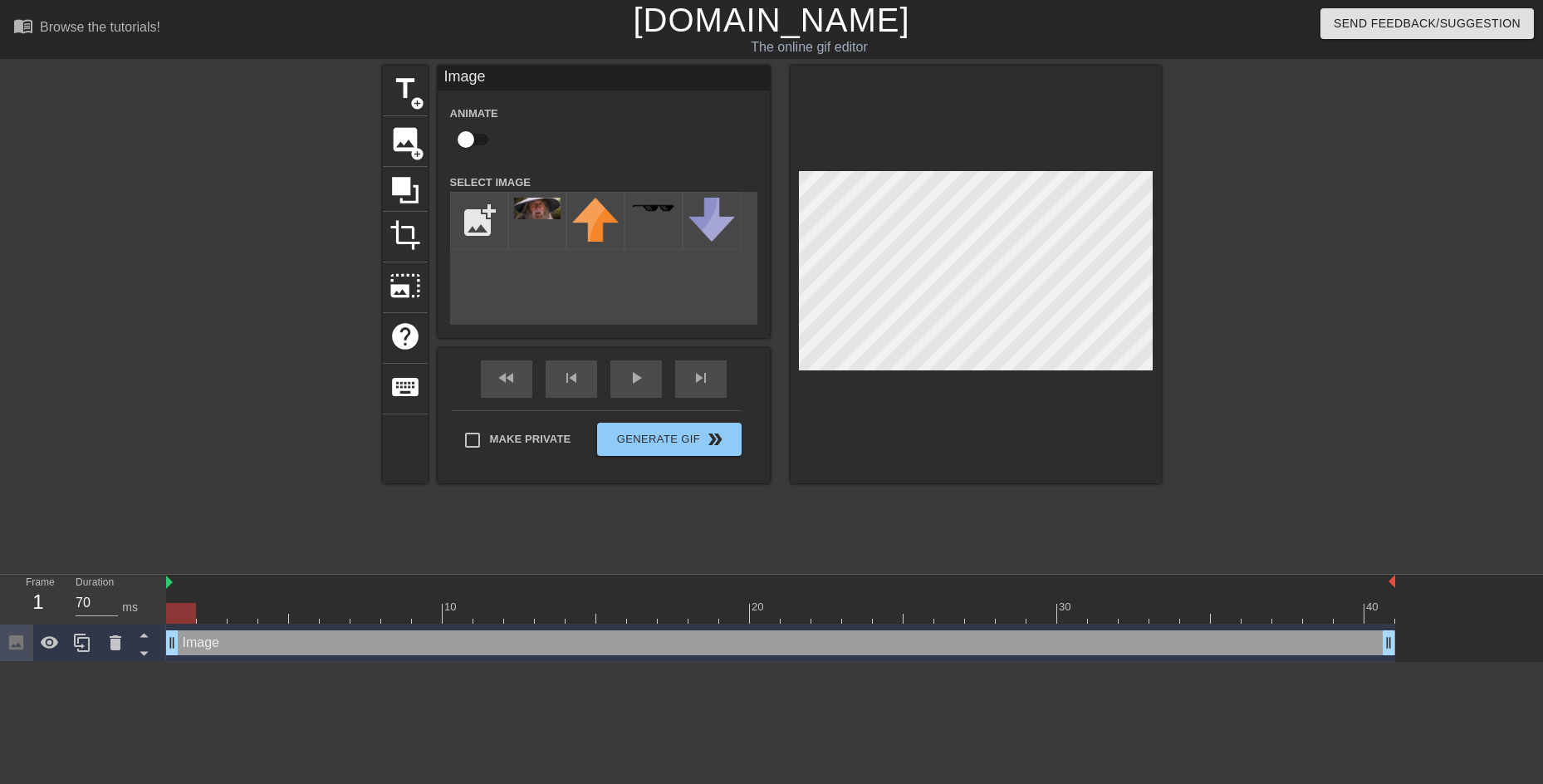
drag, startPoint x: 204, startPoint y: 649, endPoint x: 163, endPoint y: 660, distance: 42.4
click at [167, 597] on div "Image drag_handle drag_handle" at bounding box center [780, 642] width 1229 height 37
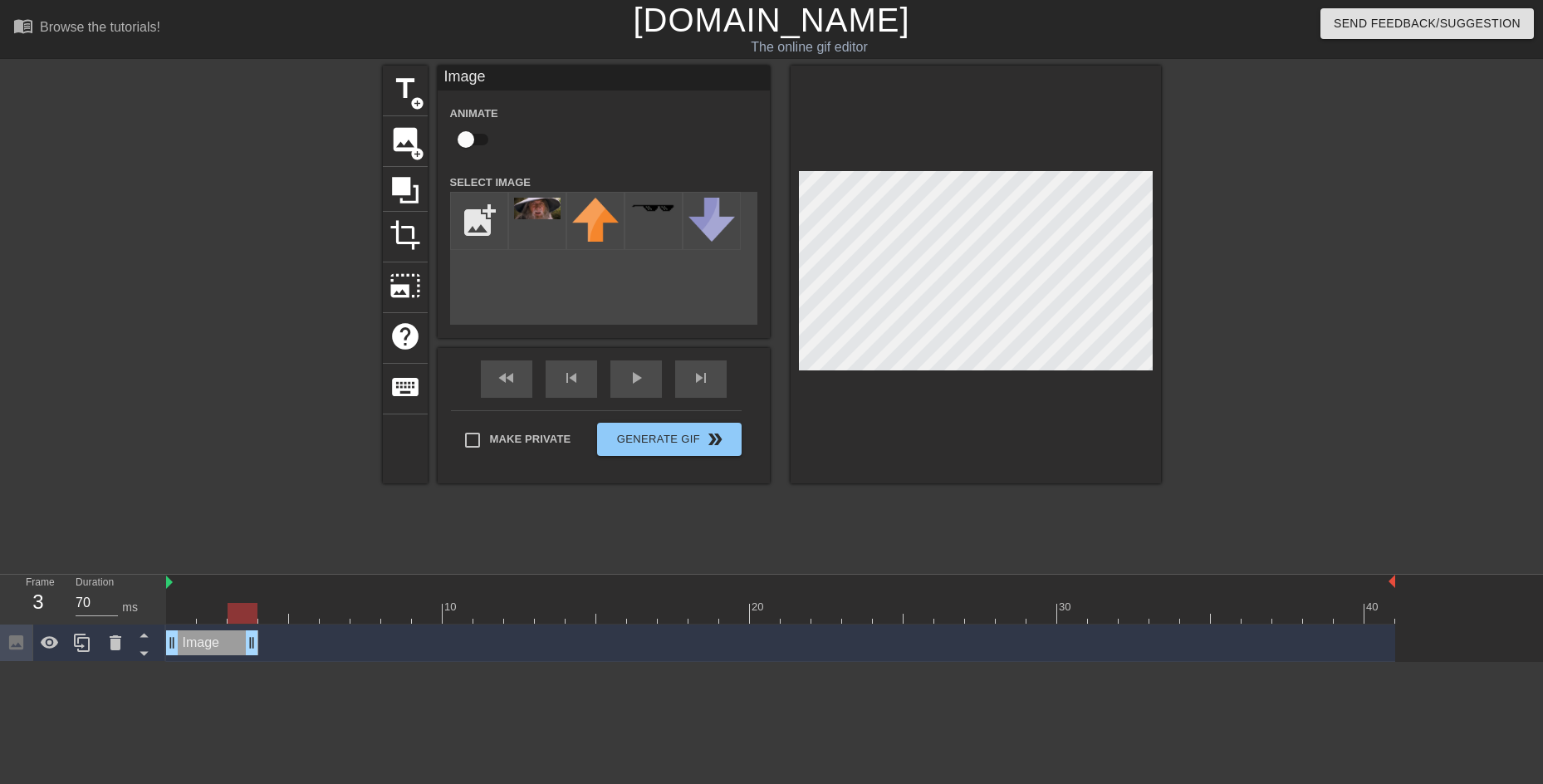
drag, startPoint x: 1391, startPoint y: 643, endPoint x: 241, endPoint y: 653, distance: 1150.0
drag, startPoint x: 248, startPoint y: 646, endPoint x: 230, endPoint y: 646, distance: 18.0
click at [230, 597] on div "Image drag_handle drag_handle" at bounding box center [780, 642] width 1229 height 25
drag, startPoint x: 172, startPoint y: 649, endPoint x: 226, endPoint y: 648, distance: 54.0
click at [227, 597] on div "Image drag_handle drag_handle" at bounding box center [780, 642] width 1229 height 25
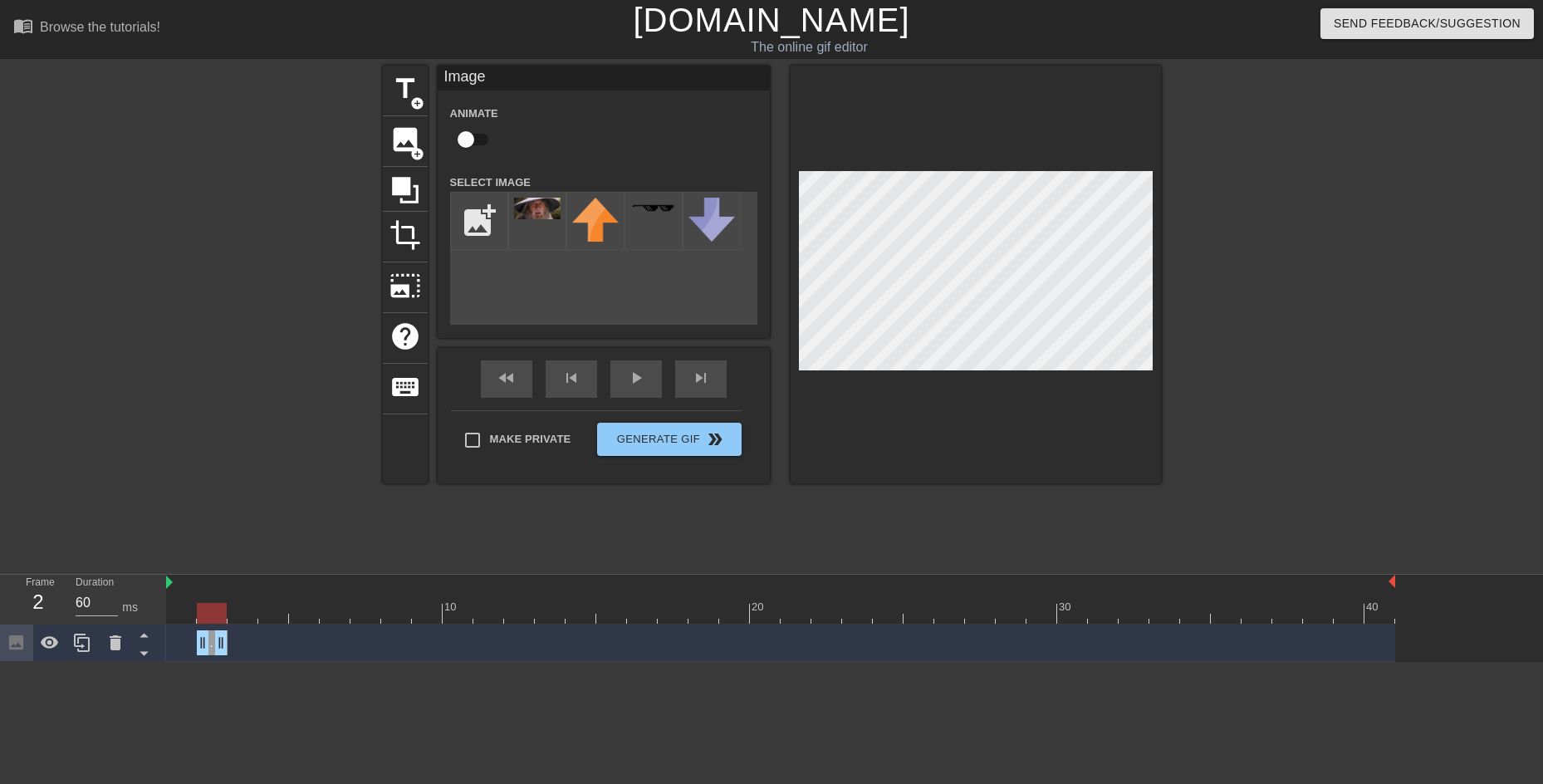
drag, startPoint x: 200, startPoint y: 649, endPoint x: 189, endPoint y: 649, distance: 11.0
click at [189, 597] on div "Image drag_handle drag_handle" at bounding box center [780, 642] width 1229 height 25
click at [311, 519] on div at bounding box center [239, 315] width 249 height 498
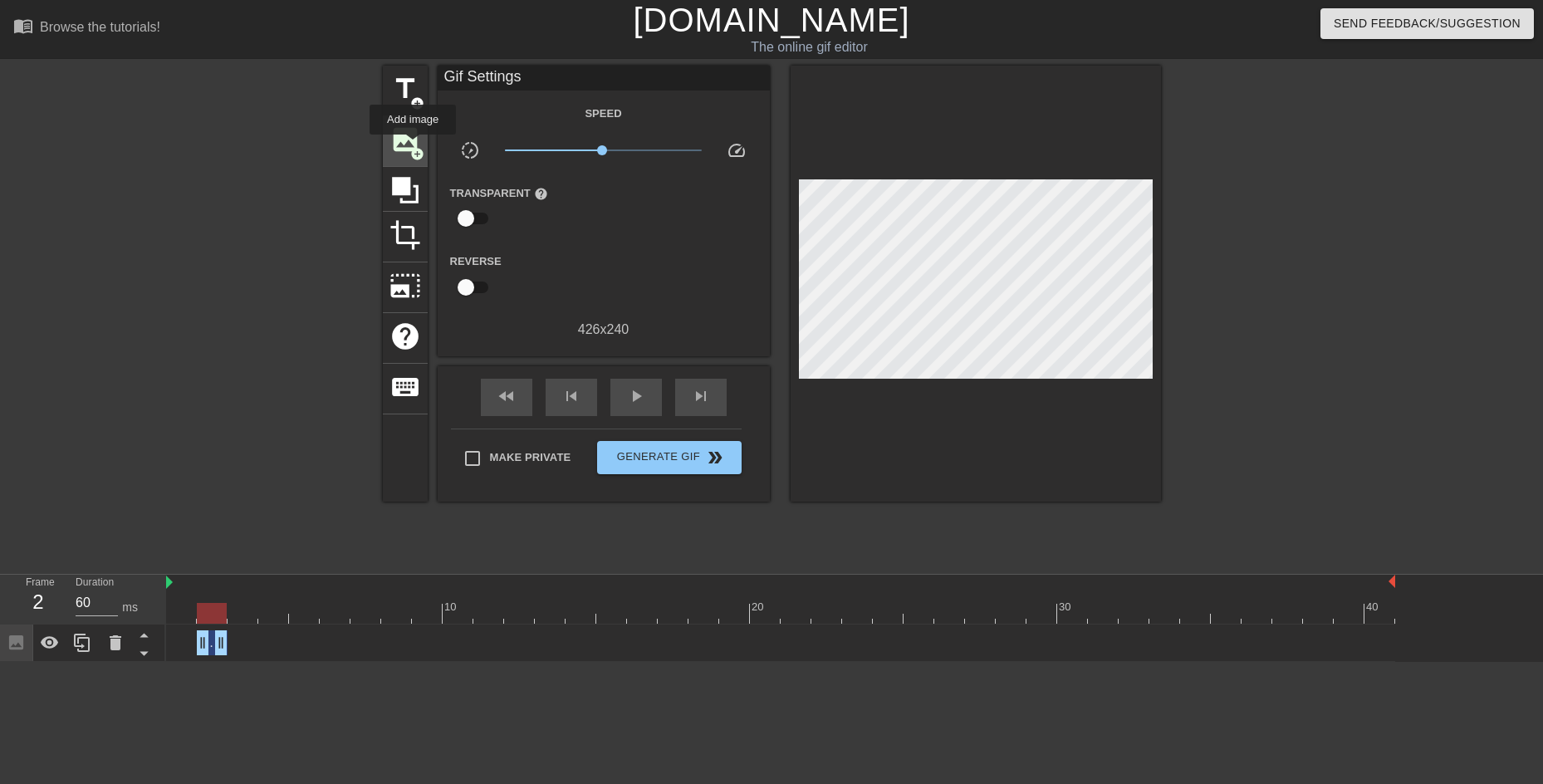
click at [413, 147] on span "add_circle" at bounding box center [417, 154] width 14 height 14
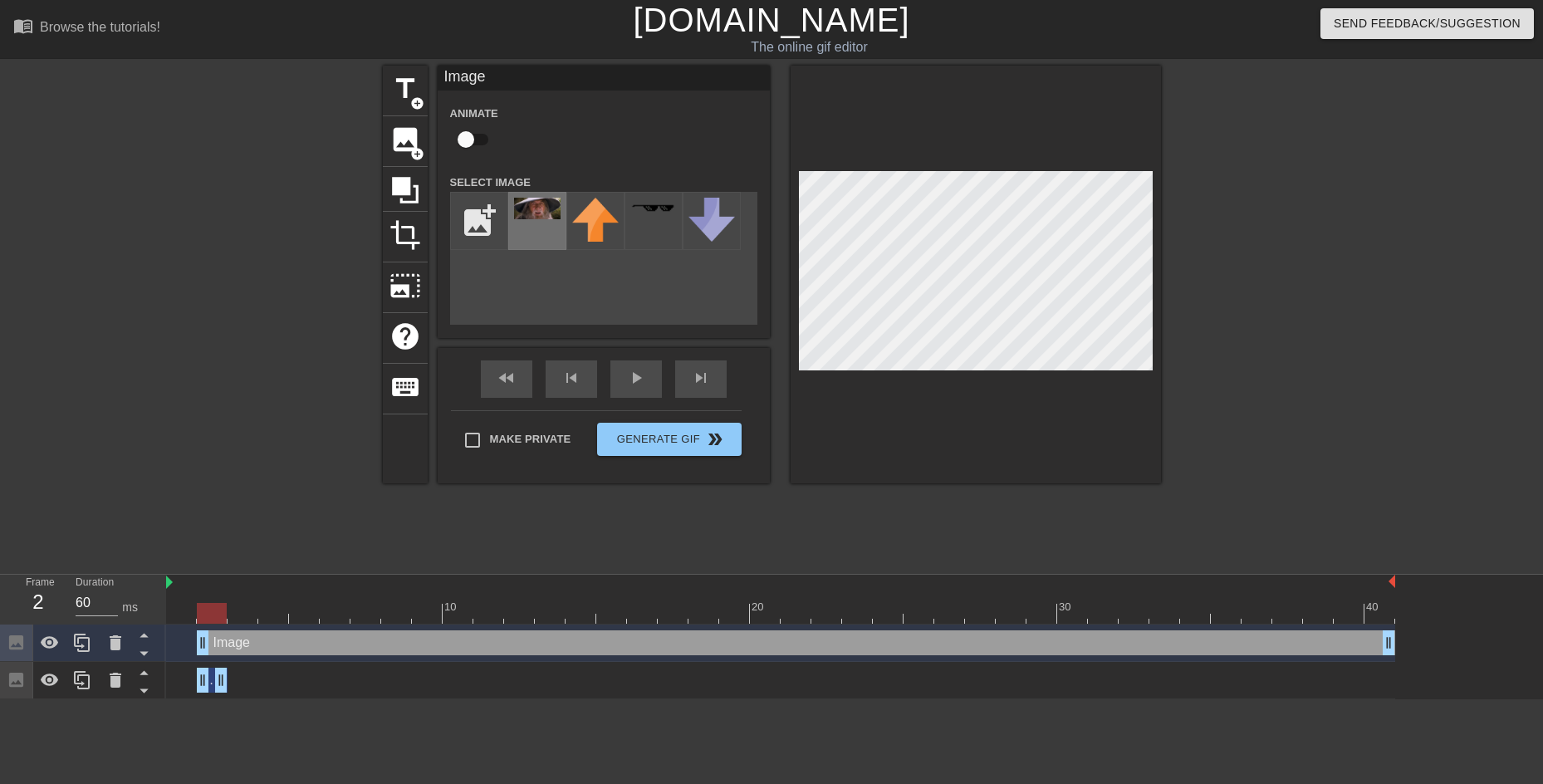
click at [547, 207] on img at bounding box center [537, 208] width 47 height 22
drag, startPoint x: 204, startPoint y: 684, endPoint x: 567, endPoint y: 665, distance: 363.5
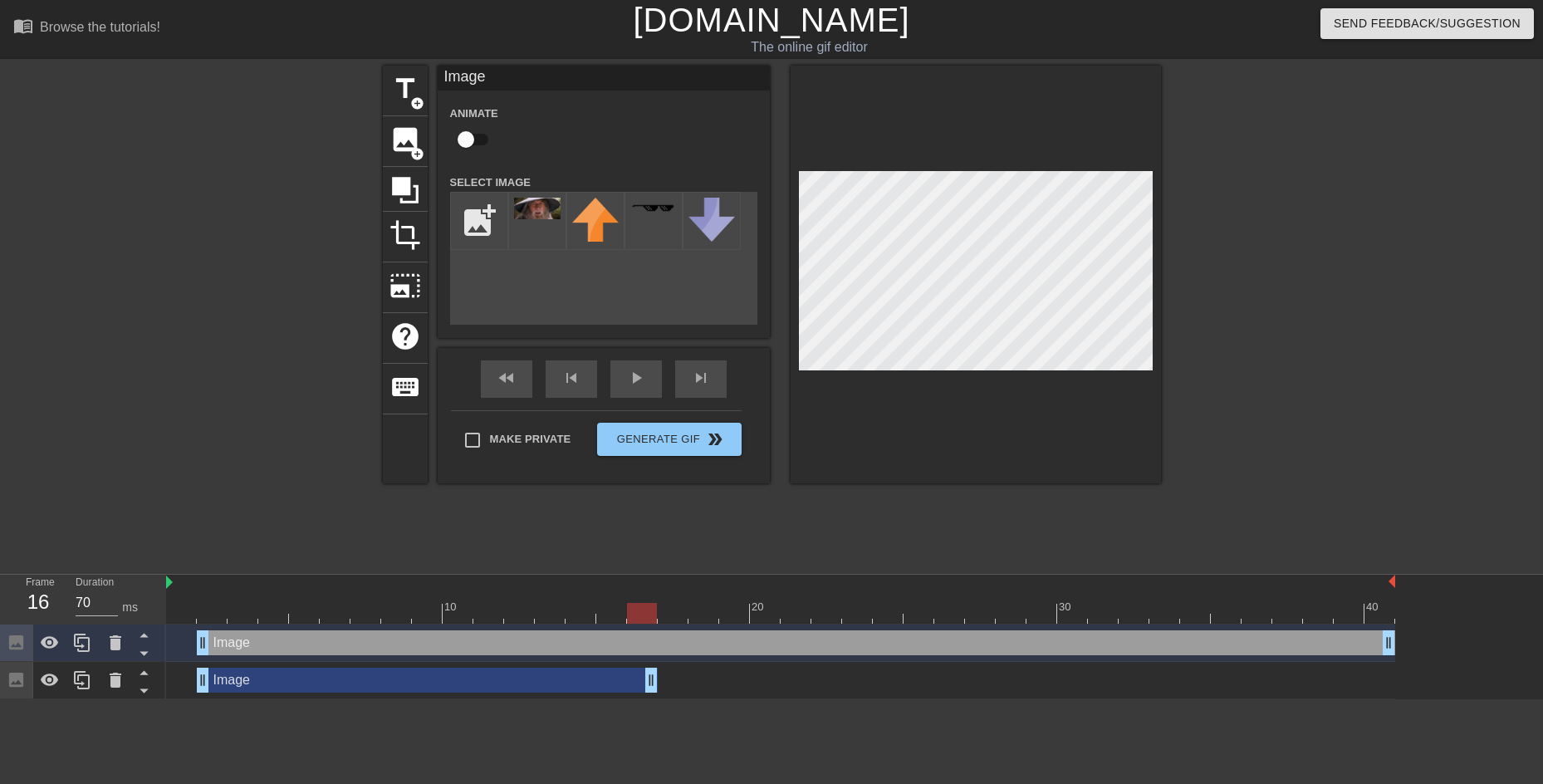
drag, startPoint x: 216, startPoint y: 685, endPoint x: 642, endPoint y: 694, distance: 426.1
click at [642, 597] on div "Image drag_handle drag_handle" at bounding box center [780, 679] width 1229 height 37
drag, startPoint x: 205, startPoint y: 680, endPoint x: 227, endPoint y: 685, distance: 22.6
drag, startPoint x: 652, startPoint y: 679, endPoint x: 551, endPoint y: 673, distance: 101.2
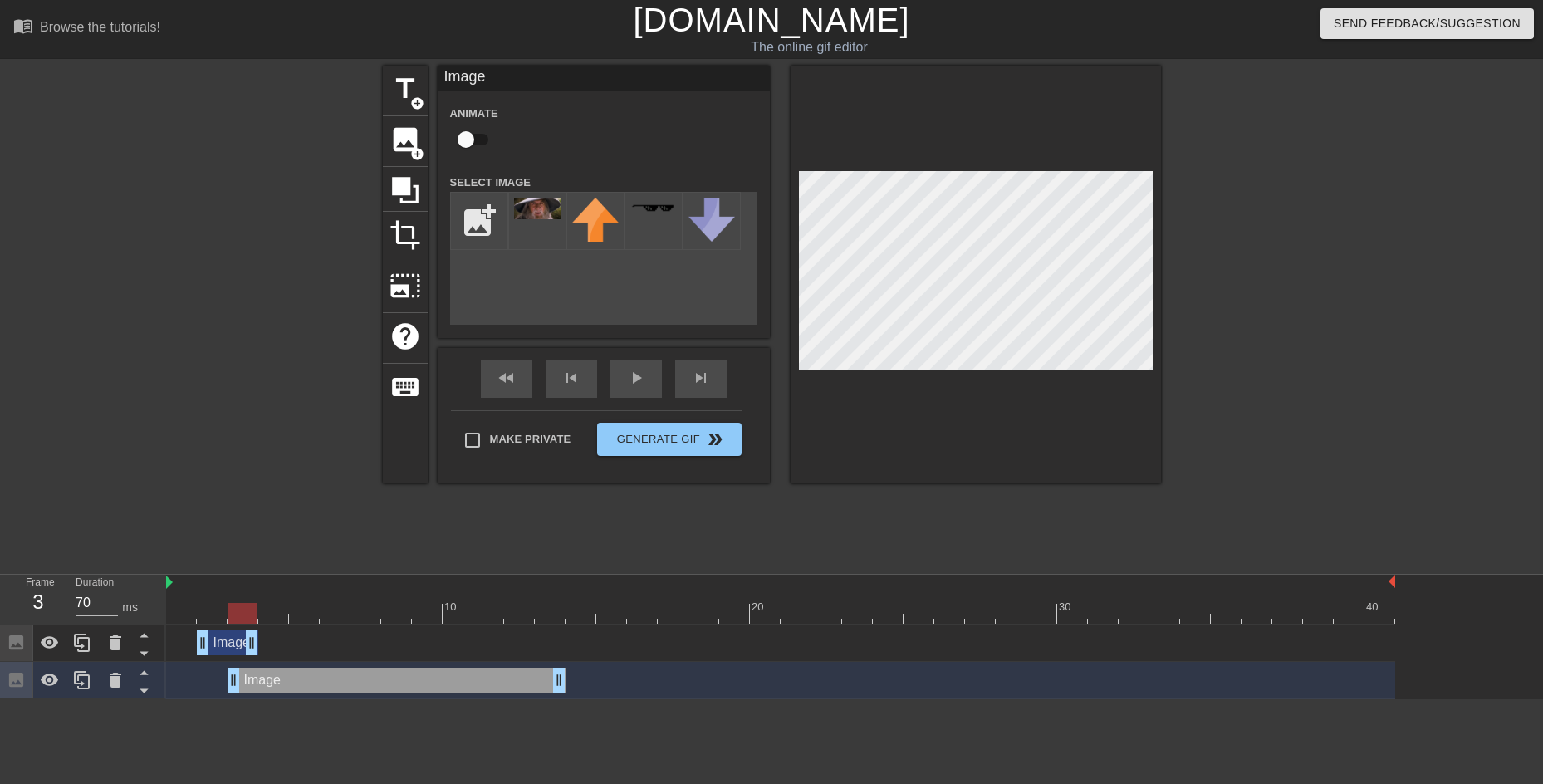
drag, startPoint x: 1392, startPoint y: 647, endPoint x: 249, endPoint y: 656, distance: 1143.0
click at [249, 597] on div "Image drag_handle drag_handle" at bounding box center [780, 642] width 1229 height 37
drag, startPoint x: 234, startPoint y: 681, endPoint x: 221, endPoint y: 674, distance: 14.8
click at [221, 597] on div "Image drag_handle drag_handle" at bounding box center [780, 679] width 1229 height 25
drag, startPoint x: 252, startPoint y: 640, endPoint x: 231, endPoint y: 643, distance: 21.2
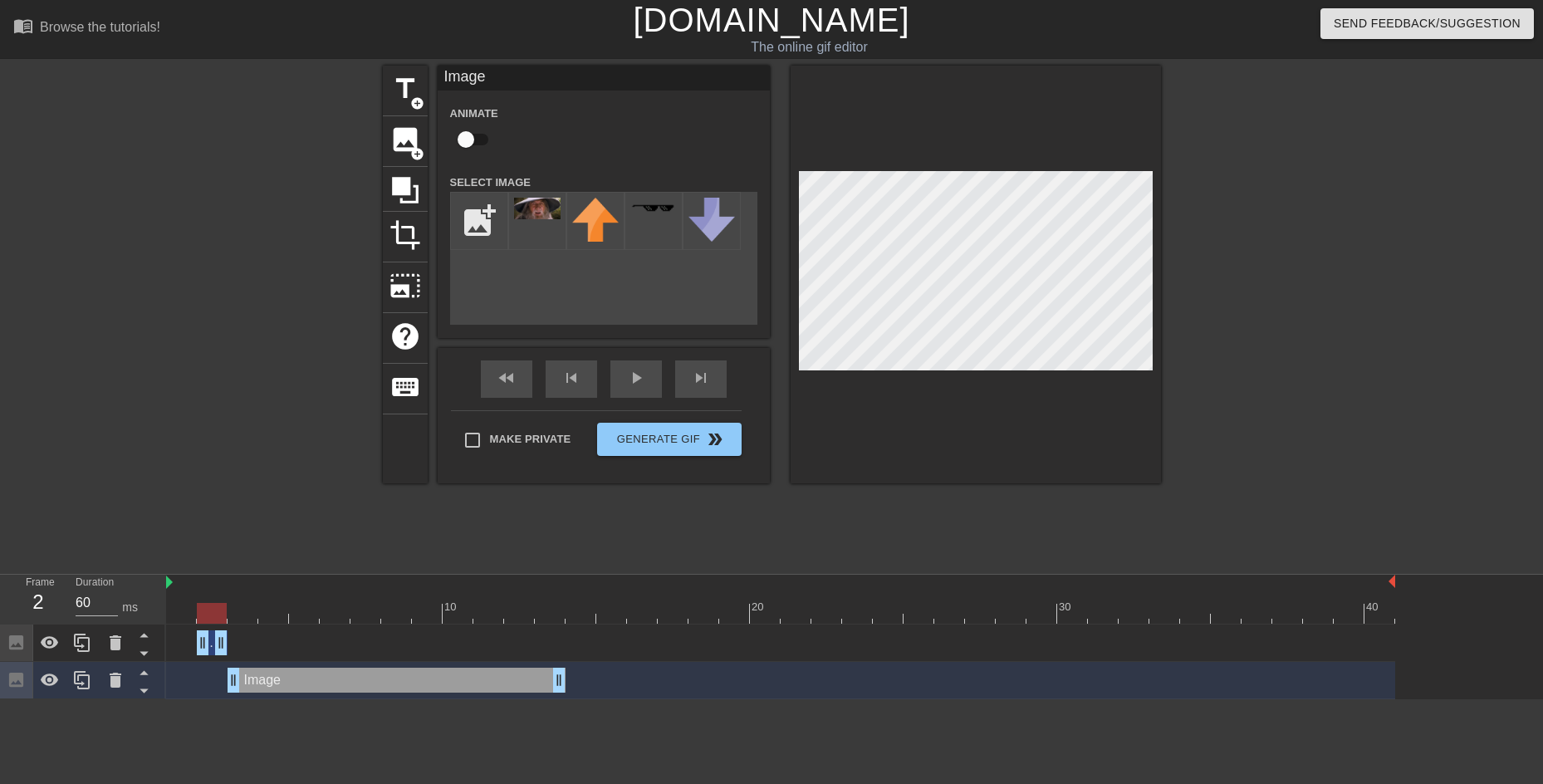
click at [231, 597] on div "Image drag_handle drag_handle" at bounding box center [780, 642] width 1229 height 25
drag, startPoint x: 234, startPoint y: 682, endPoint x: 214, endPoint y: 680, distance: 20.1
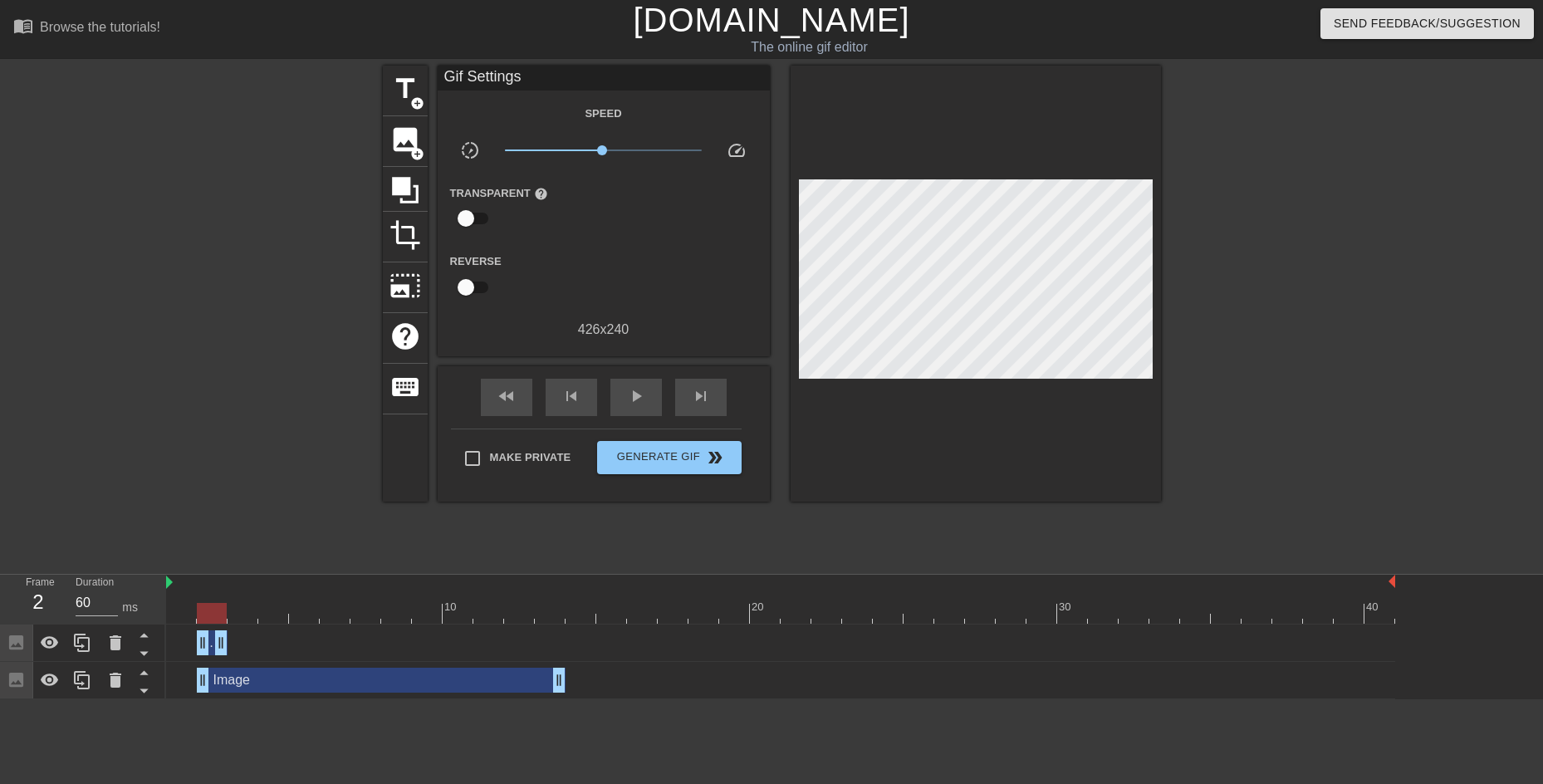
click at [183, 597] on div "Image drag_handle drag_handle" at bounding box center [780, 642] width 1229 height 25
click at [182, 597] on div "Image drag_handle drag_handle" at bounding box center [780, 642] width 1229 height 25
click at [610, 597] on div "Image drag_handle drag_handle" at bounding box center [780, 679] width 1229 height 25
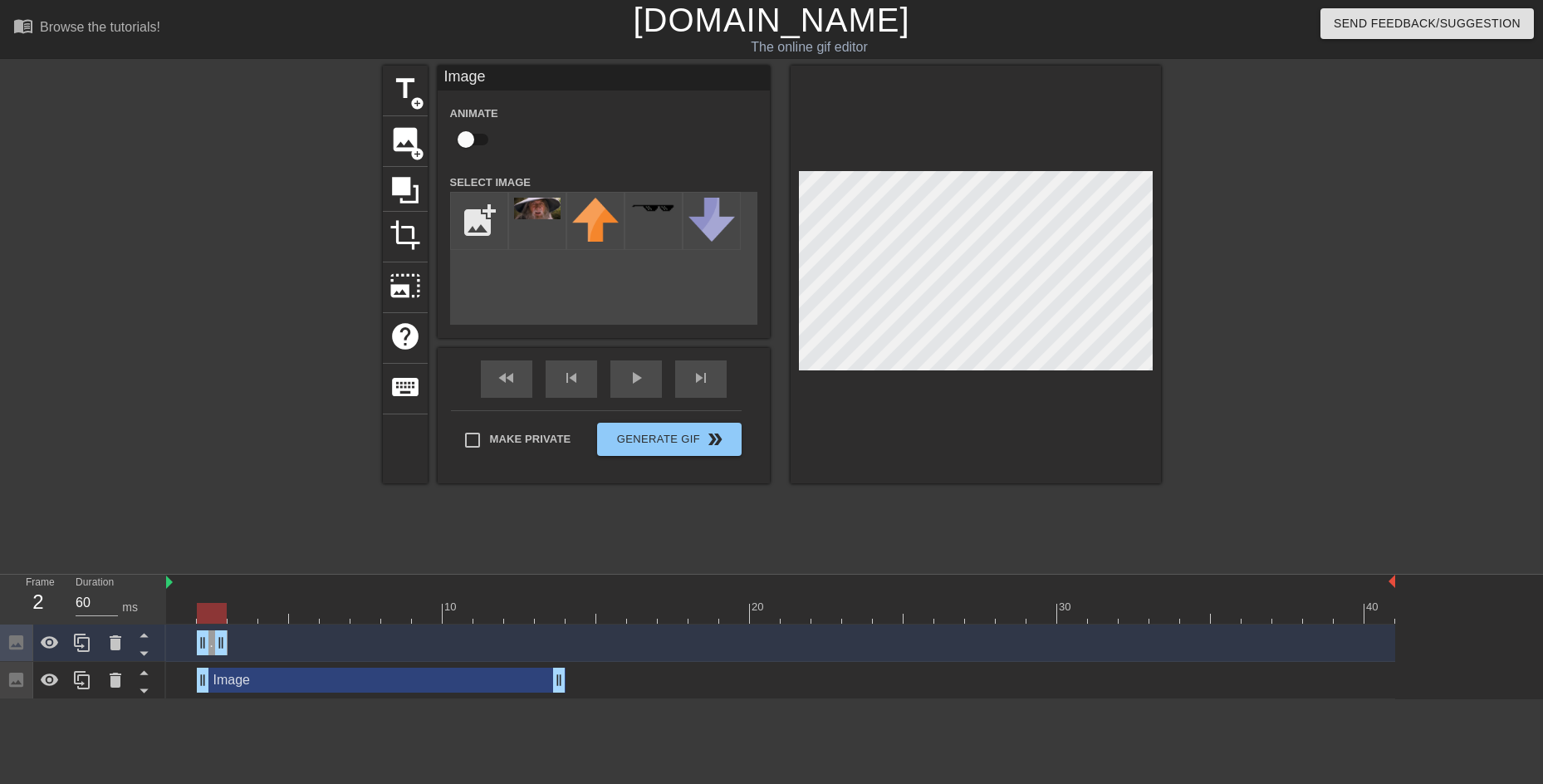
click at [861, 465] on div at bounding box center [976, 274] width 370 height 417
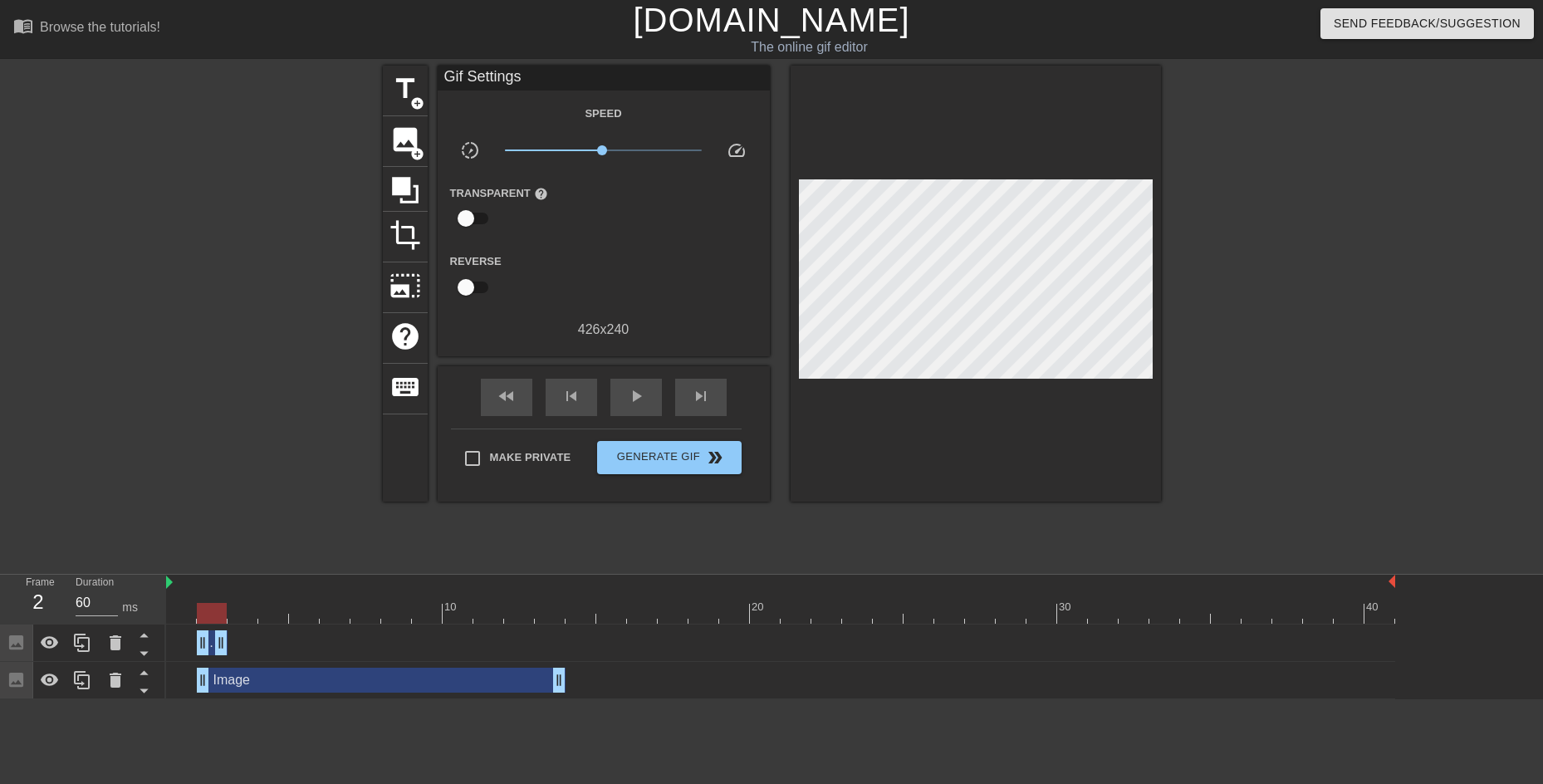
click at [612, 597] on div "Image drag_handle drag_handle" at bounding box center [780, 679] width 1229 height 25
click at [486, 597] on div "Image drag_handle drag_handle" at bounding box center [780, 642] width 1229 height 25
click at [308, 597] on div "Image drag_handle drag_handle" at bounding box center [780, 642] width 1229 height 25
click at [162, 597] on div at bounding box center [148, 642] width 32 height 36
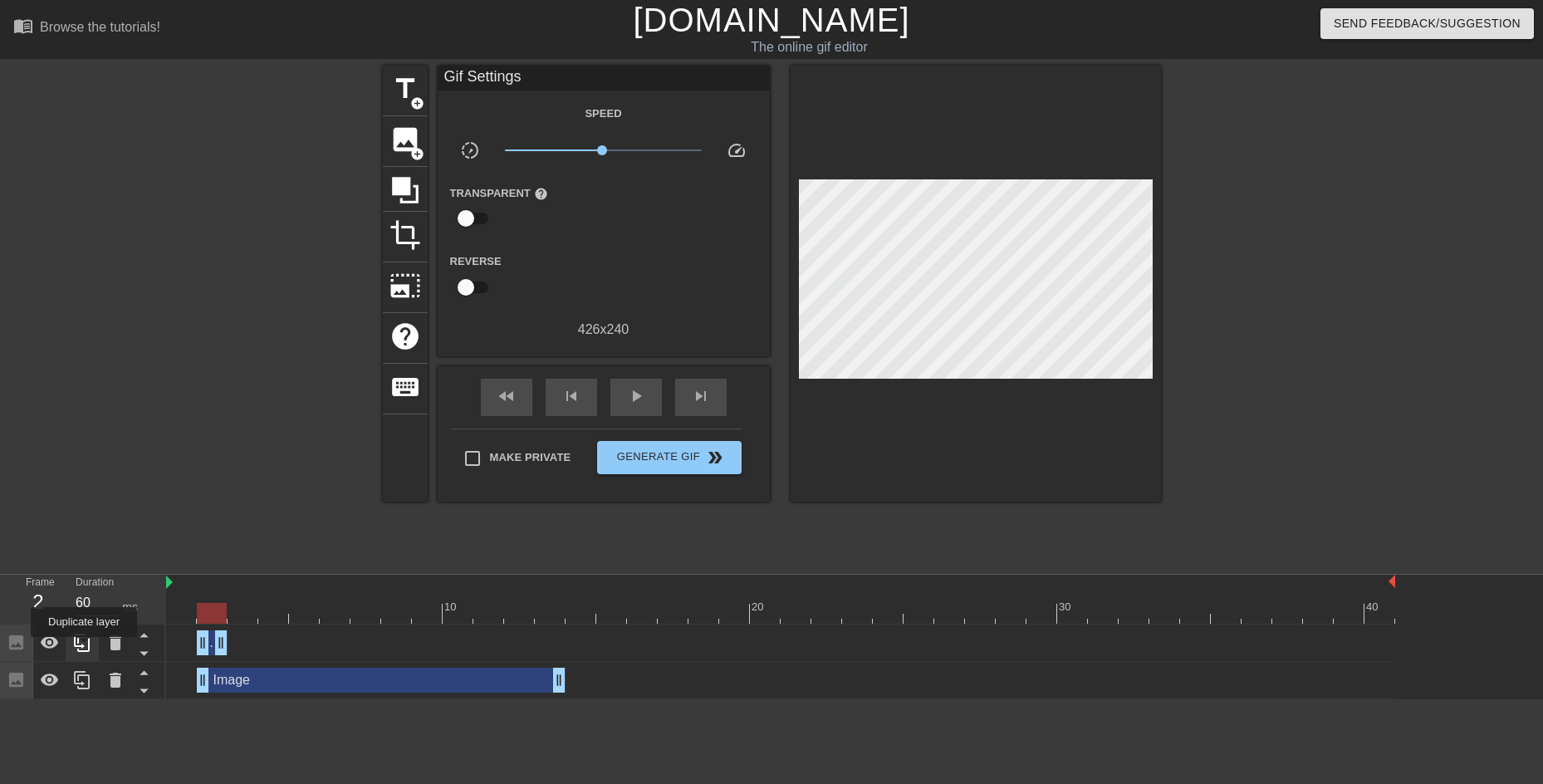
click at [84, 597] on icon at bounding box center [82, 642] width 20 height 20
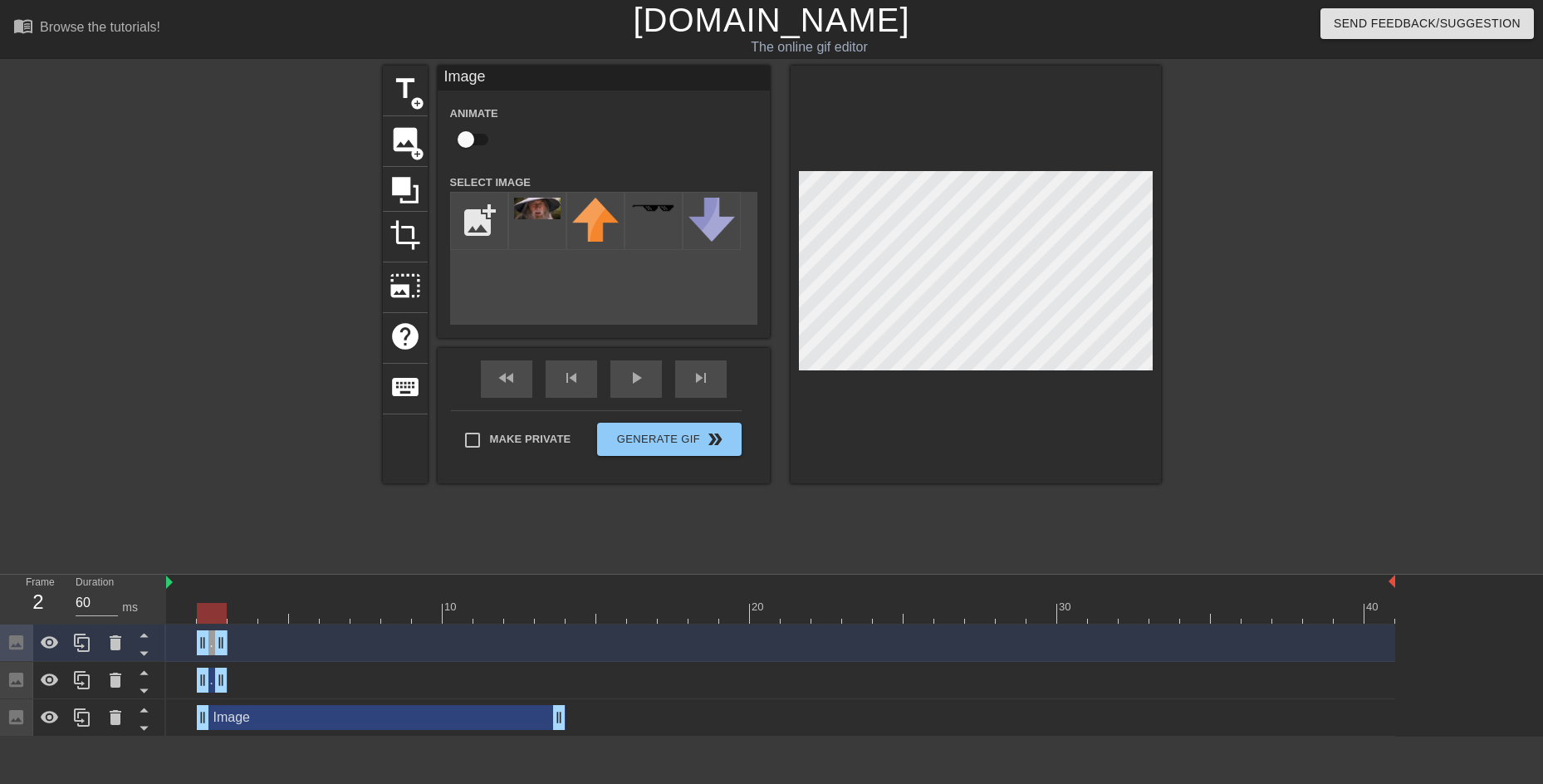
click at [182, 597] on div "Image drag_handle drag_handle" at bounding box center [780, 679] width 1229 height 25
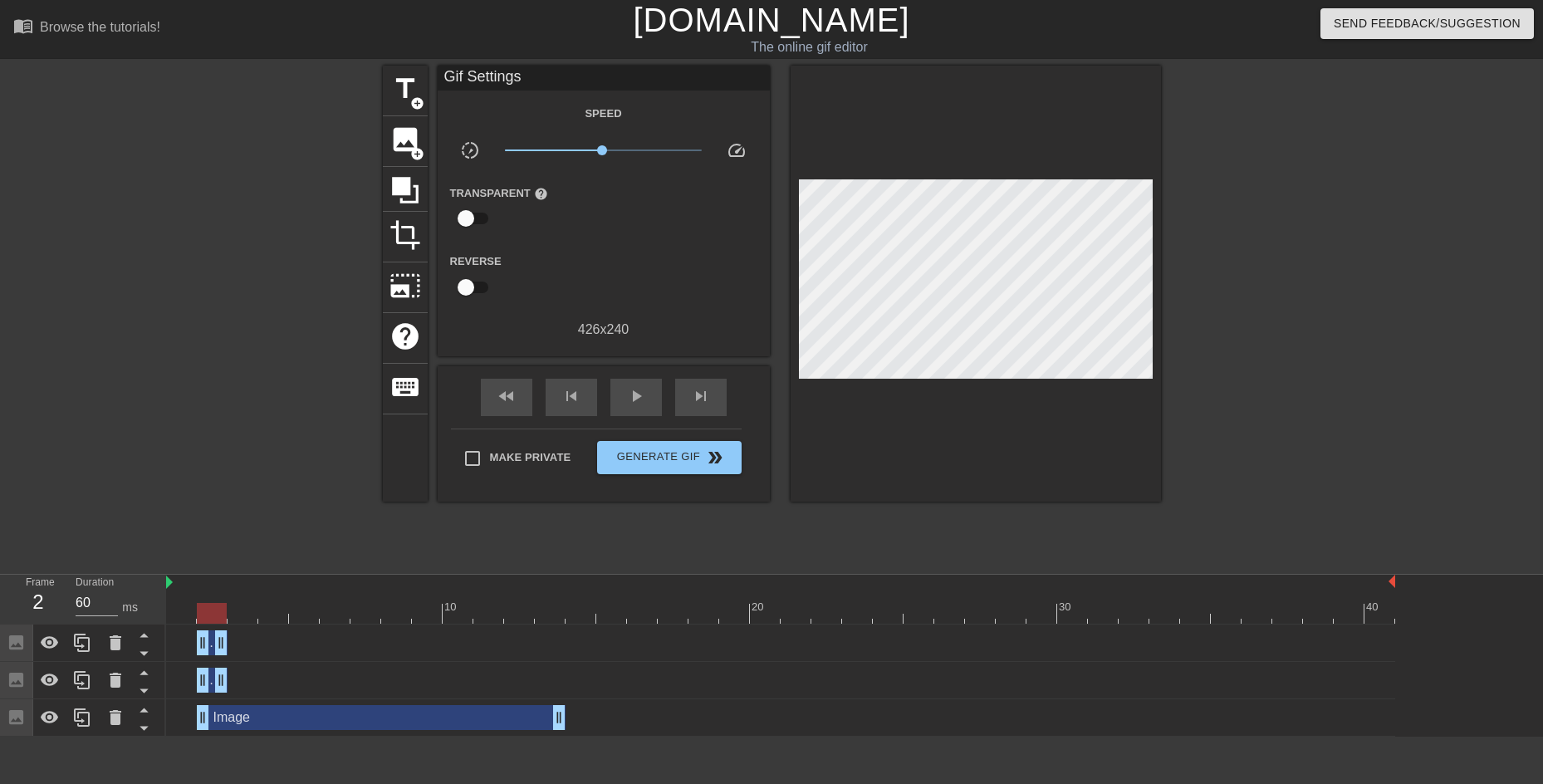
click at [190, 597] on div "Image drag_handle drag_handle" at bounding box center [780, 642] width 1229 height 25
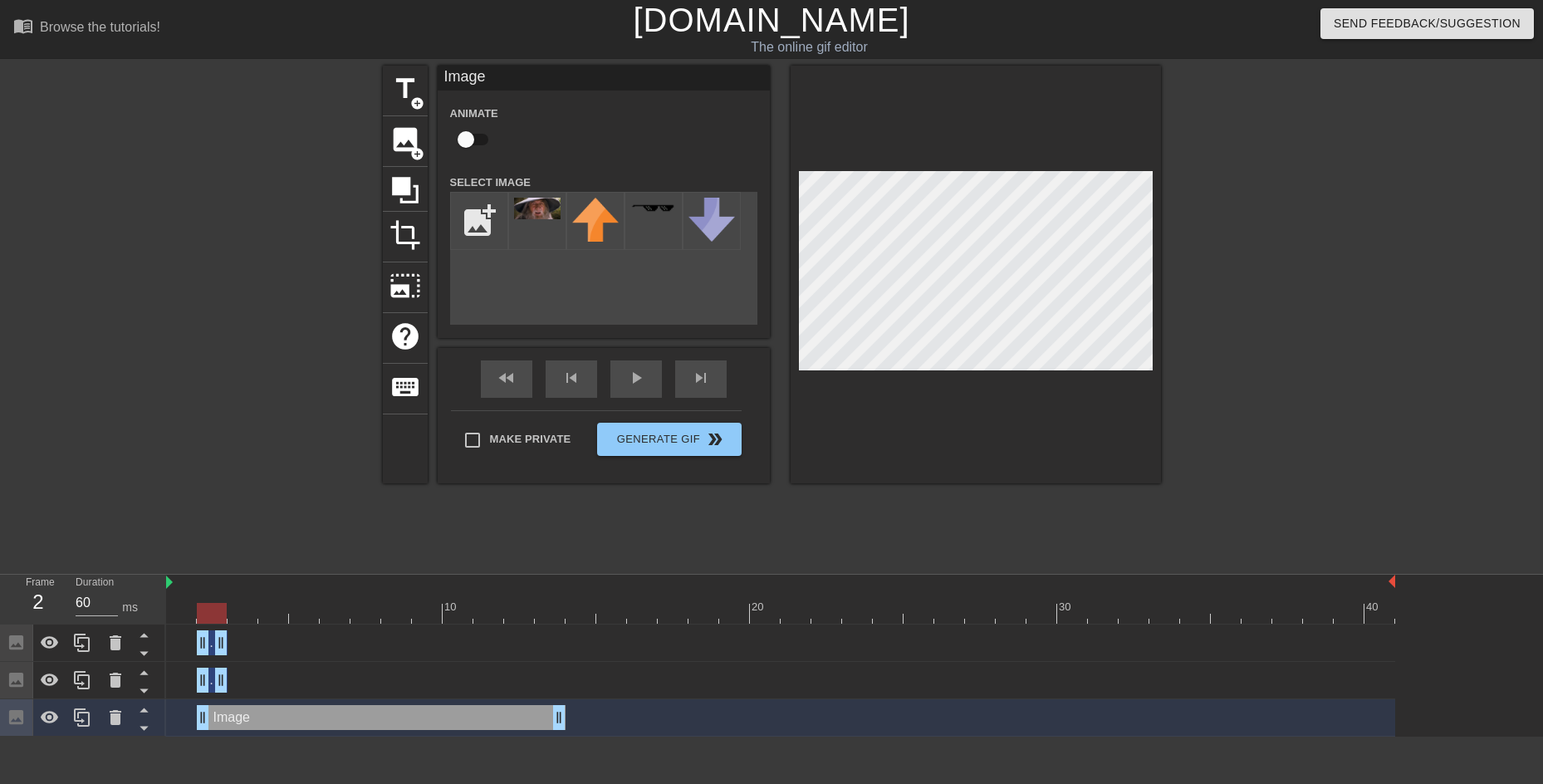
click at [1326, 302] on div "title add_circle image add_circle crop photo_size_select_large help keyboard Im…" at bounding box center [772, 315] width 1543 height 498
click at [102, 597] on div at bounding box center [115, 679] width 33 height 36
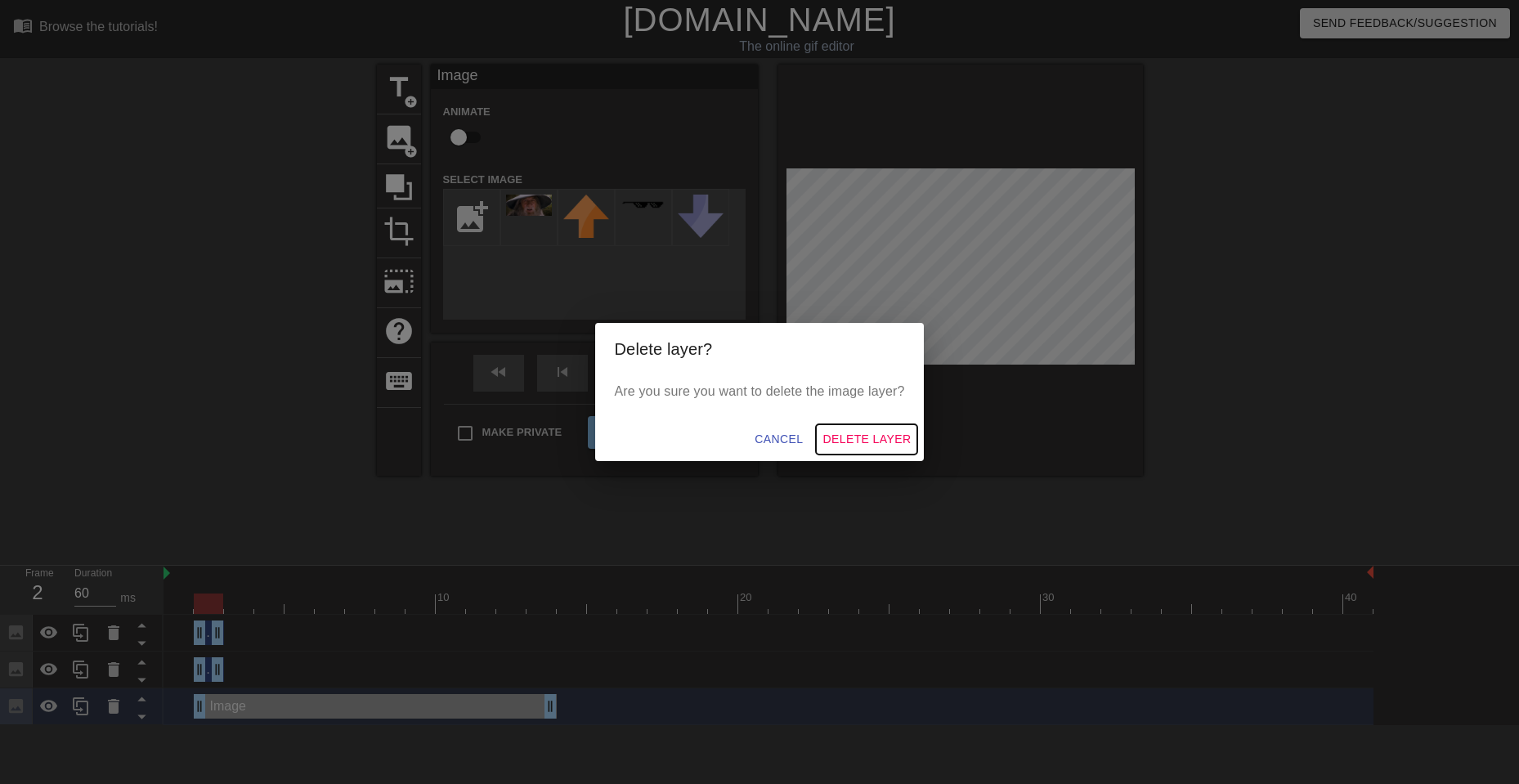
click at [857, 424] on button "Delete Layer" at bounding box center [866, 439] width 101 height 31
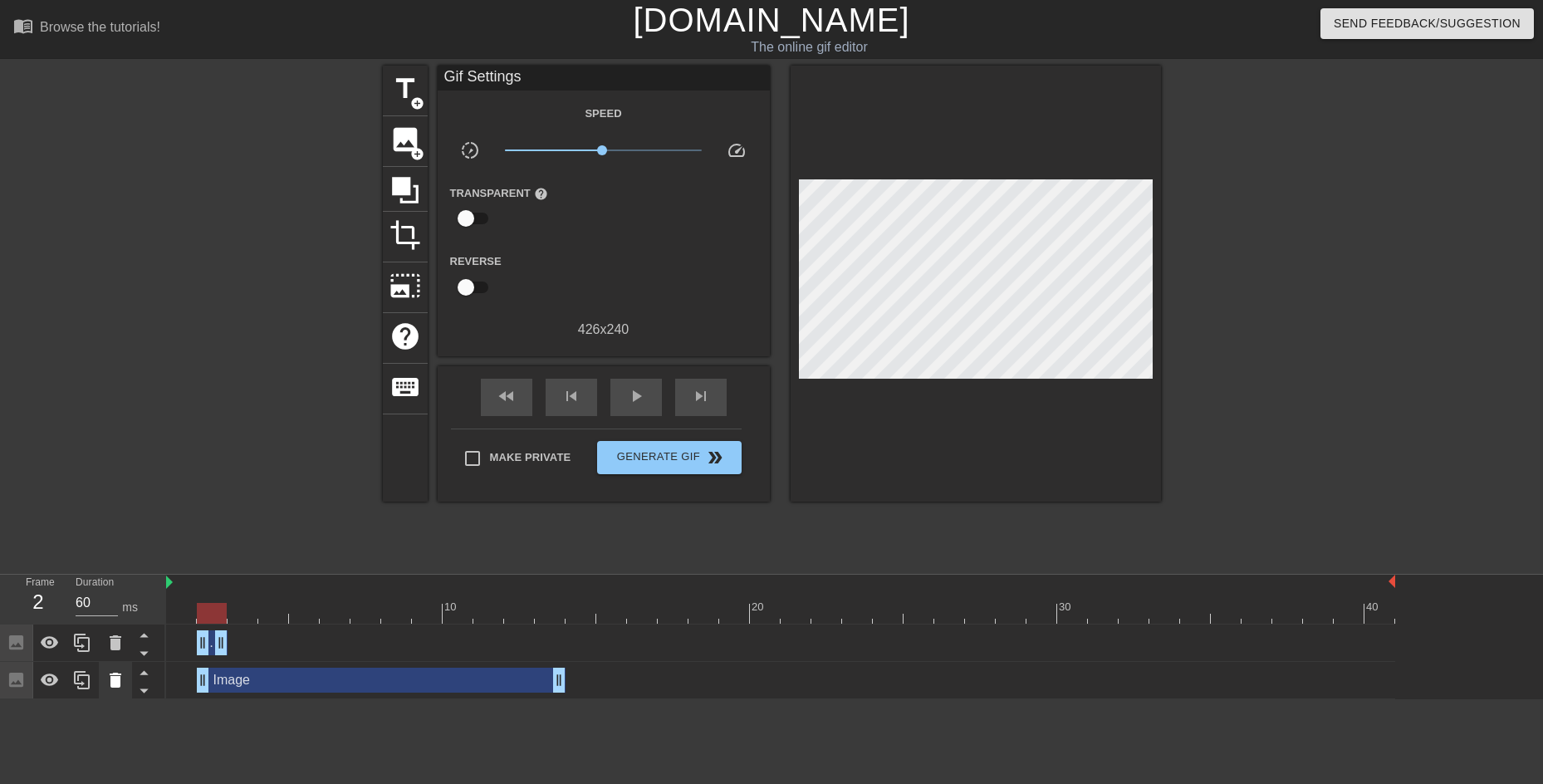
click at [112, 597] on icon at bounding box center [115, 679] width 11 height 15
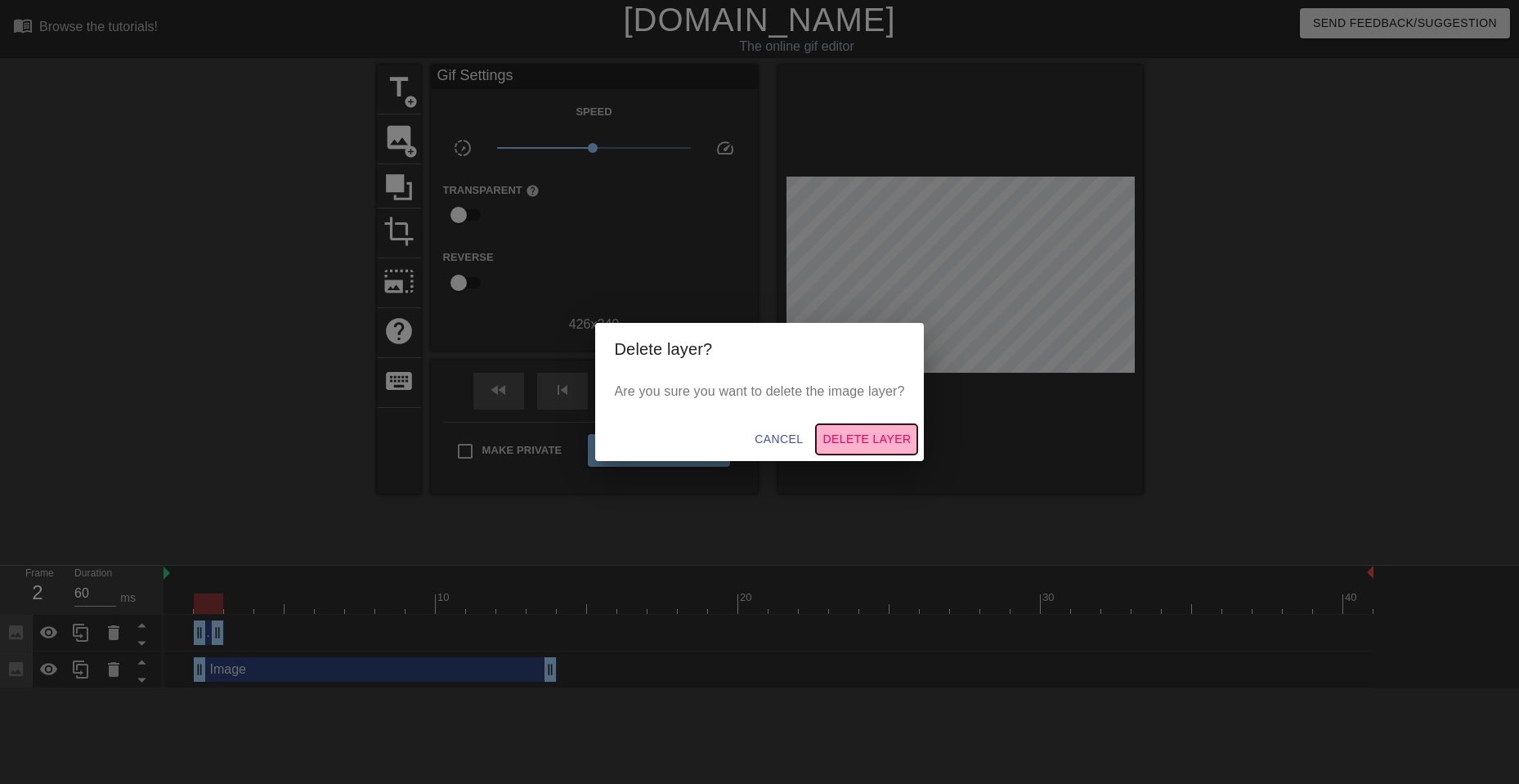
drag, startPoint x: 859, startPoint y: 438, endPoint x: 247, endPoint y: 581, distance: 628.5
click at [851, 441] on span "Delete Layer" at bounding box center [867, 439] width 89 height 20
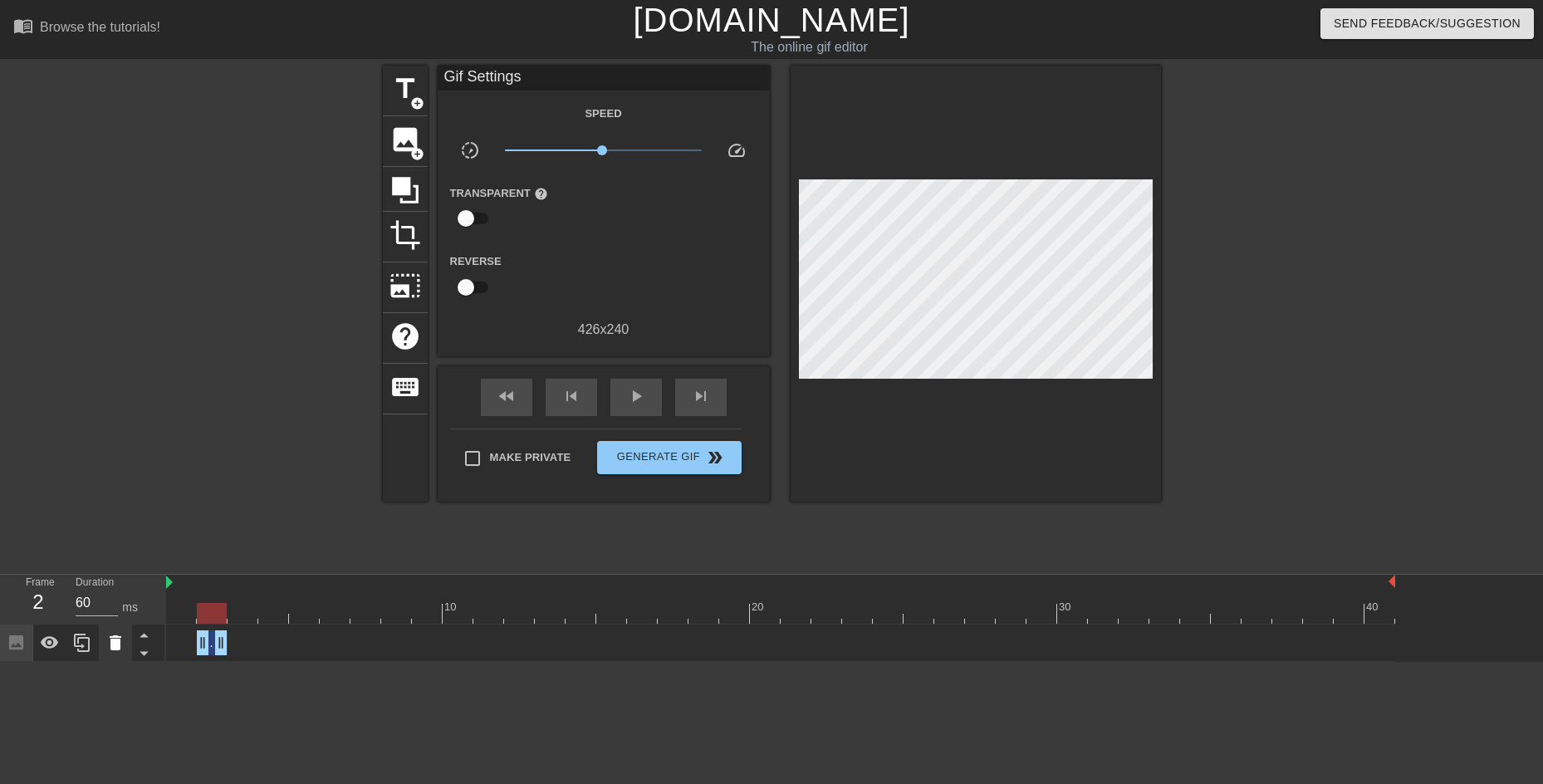
click at [115, 597] on icon at bounding box center [115, 642] width 20 height 20
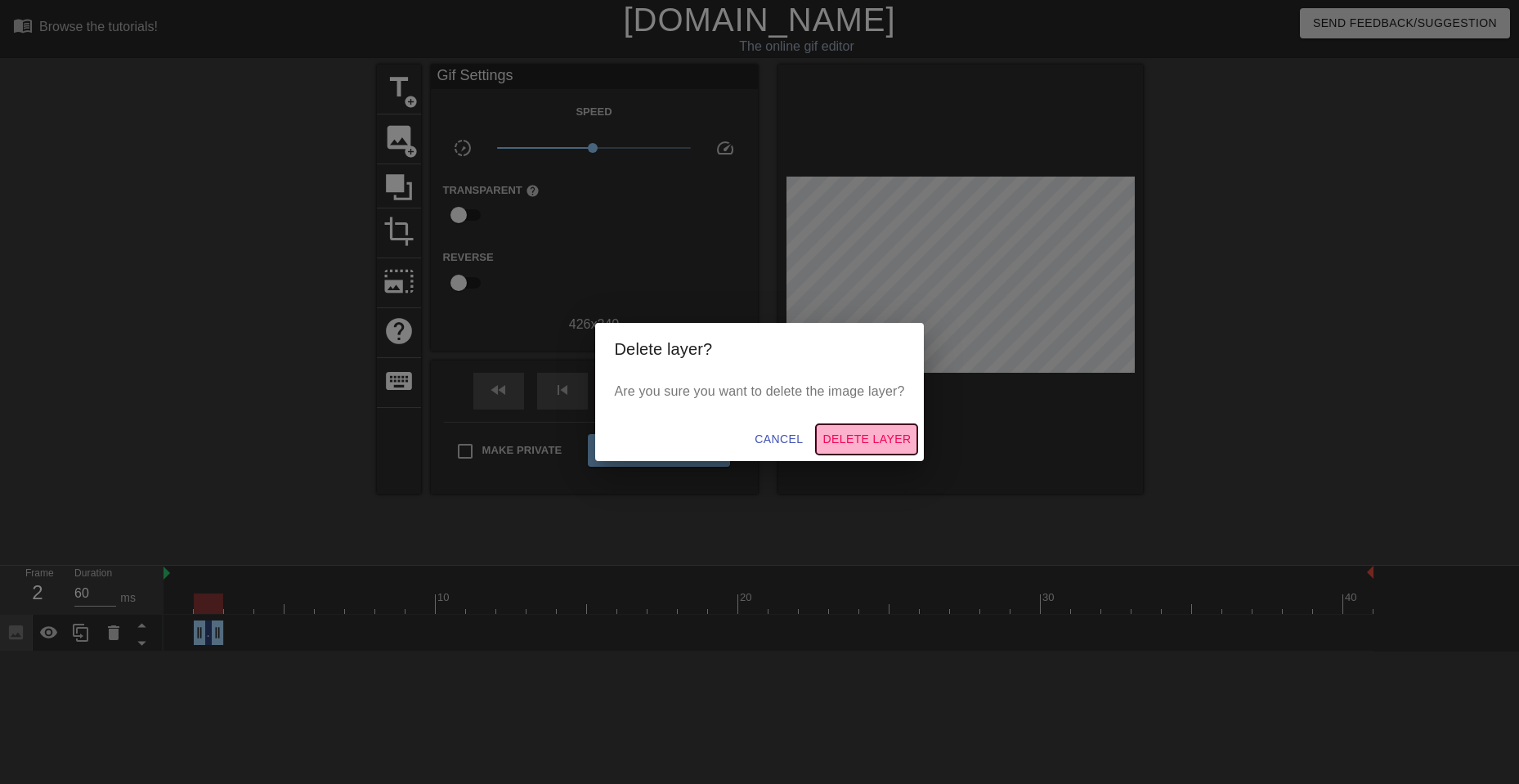
click at [837, 438] on span "Delete Layer" at bounding box center [867, 439] width 89 height 20
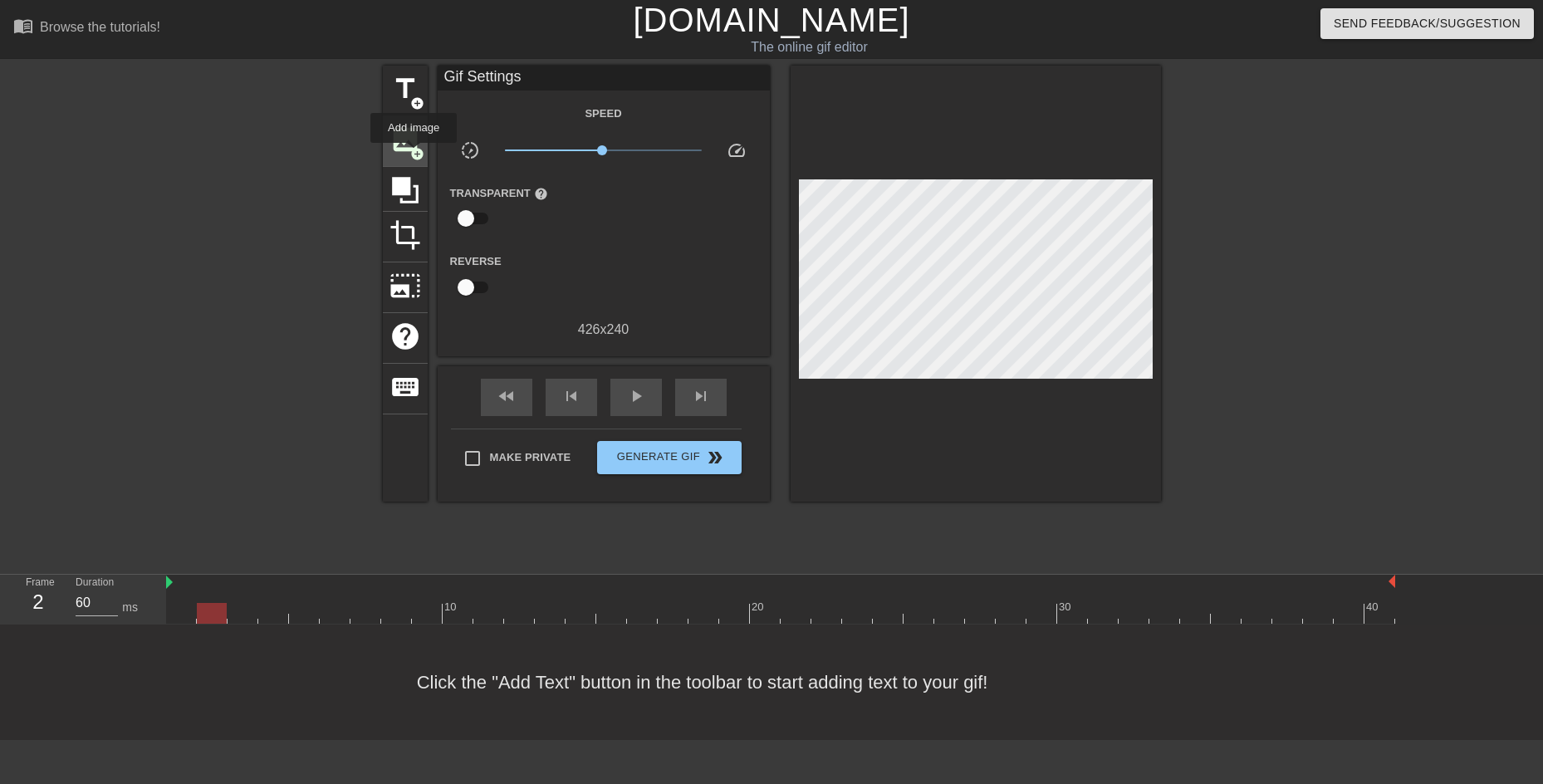
click at [414, 155] on span "add_circle" at bounding box center [417, 154] width 14 height 14
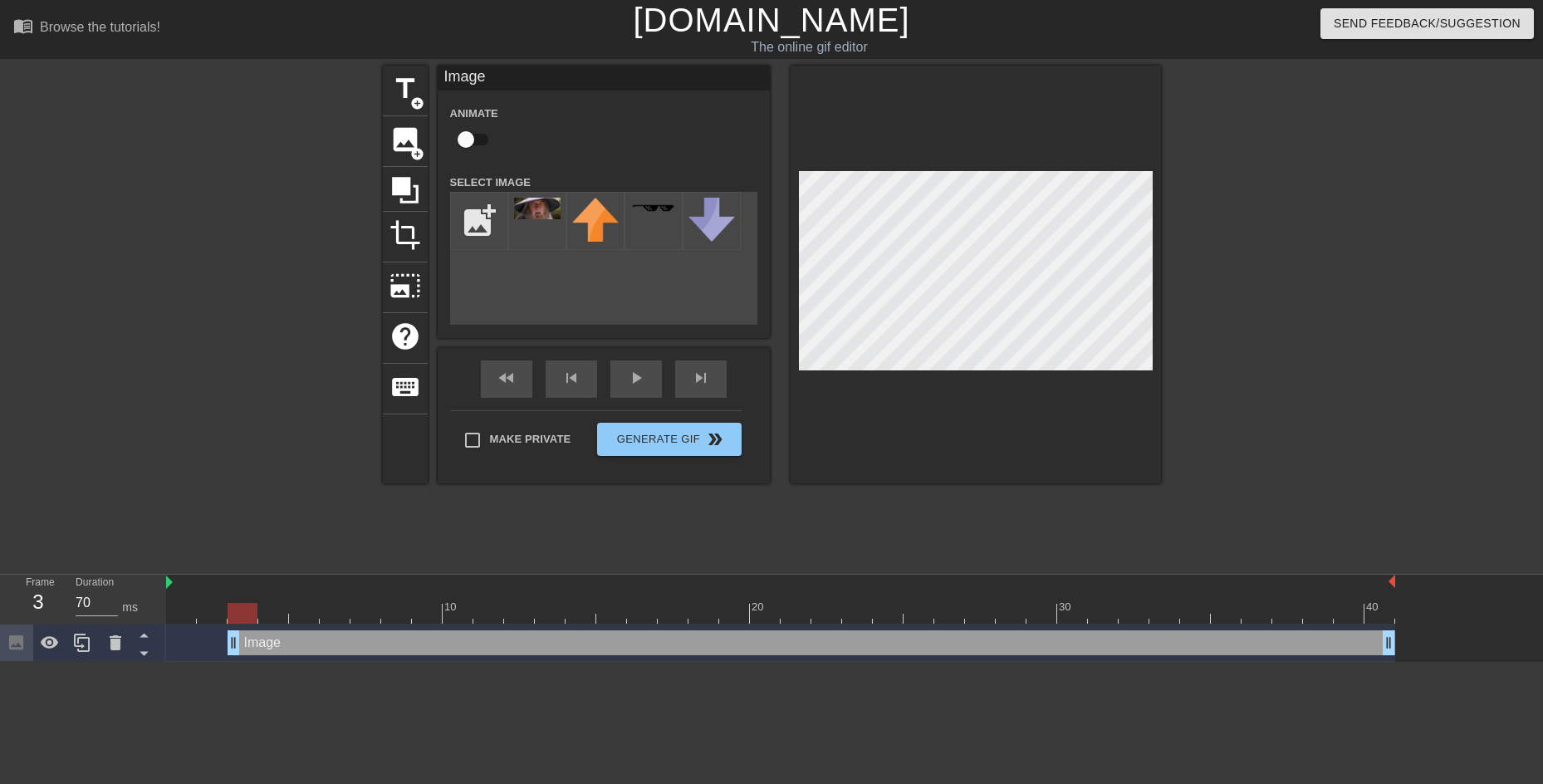
drag, startPoint x: 202, startPoint y: 648, endPoint x: 225, endPoint y: 647, distance: 23.0
click at [225, 597] on div "Image drag_handle drag_handle" at bounding box center [780, 642] width 1229 height 25
click at [535, 206] on img at bounding box center [537, 208] width 47 height 22
click at [1230, 337] on div at bounding box center [1306, 315] width 249 height 498
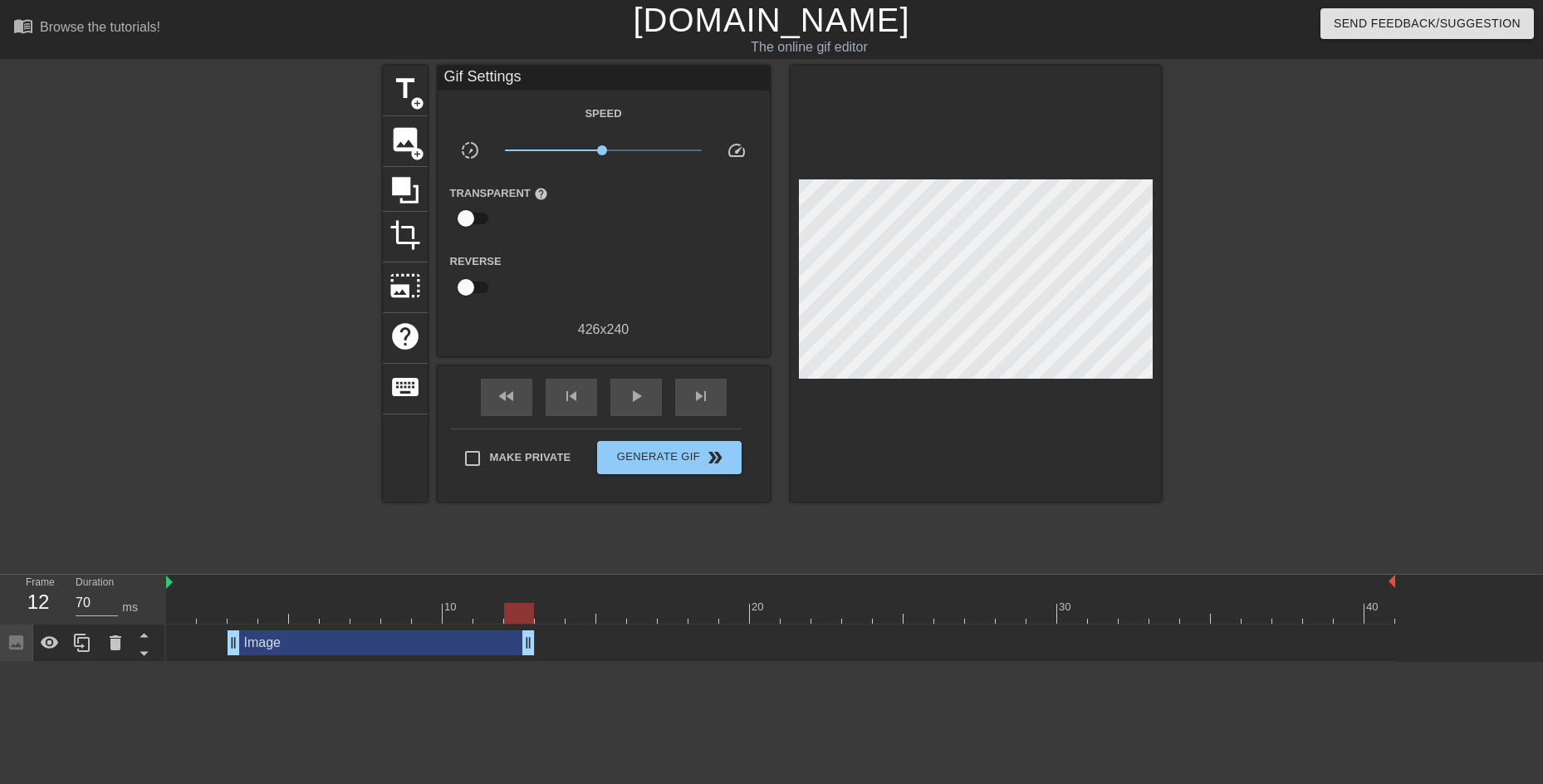
drag, startPoint x: 1388, startPoint y: 635, endPoint x: 519, endPoint y: 631, distance: 869.0
click at [643, 390] on span "play_arrow" at bounding box center [636, 396] width 20 height 20
click at [74, 597] on icon at bounding box center [82, 642] width 20 height 20
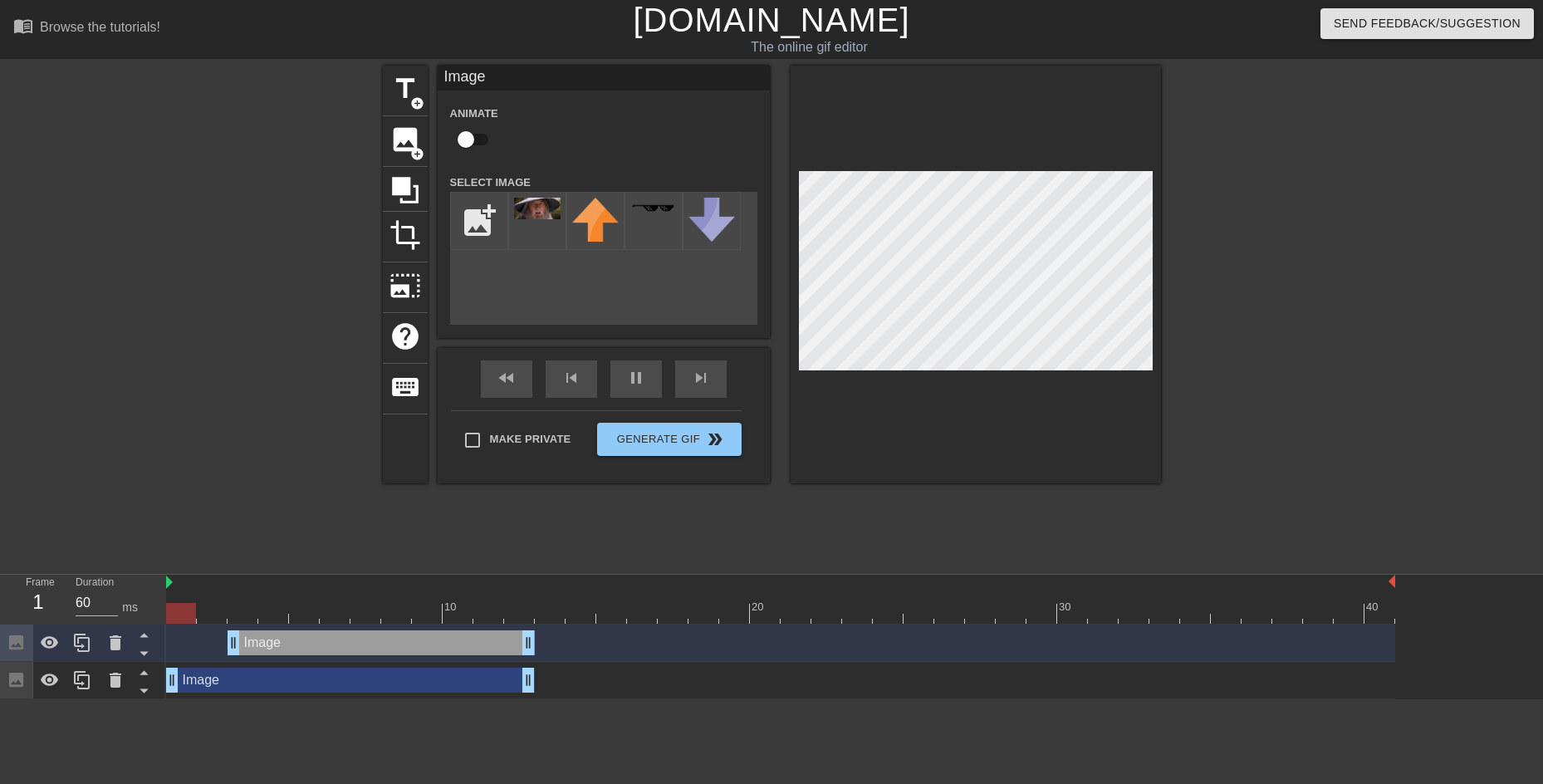
drag, startPoint x: 232, startPoint y: 676, endPoint x: 171, endPoint y: 679, distance: 61.1
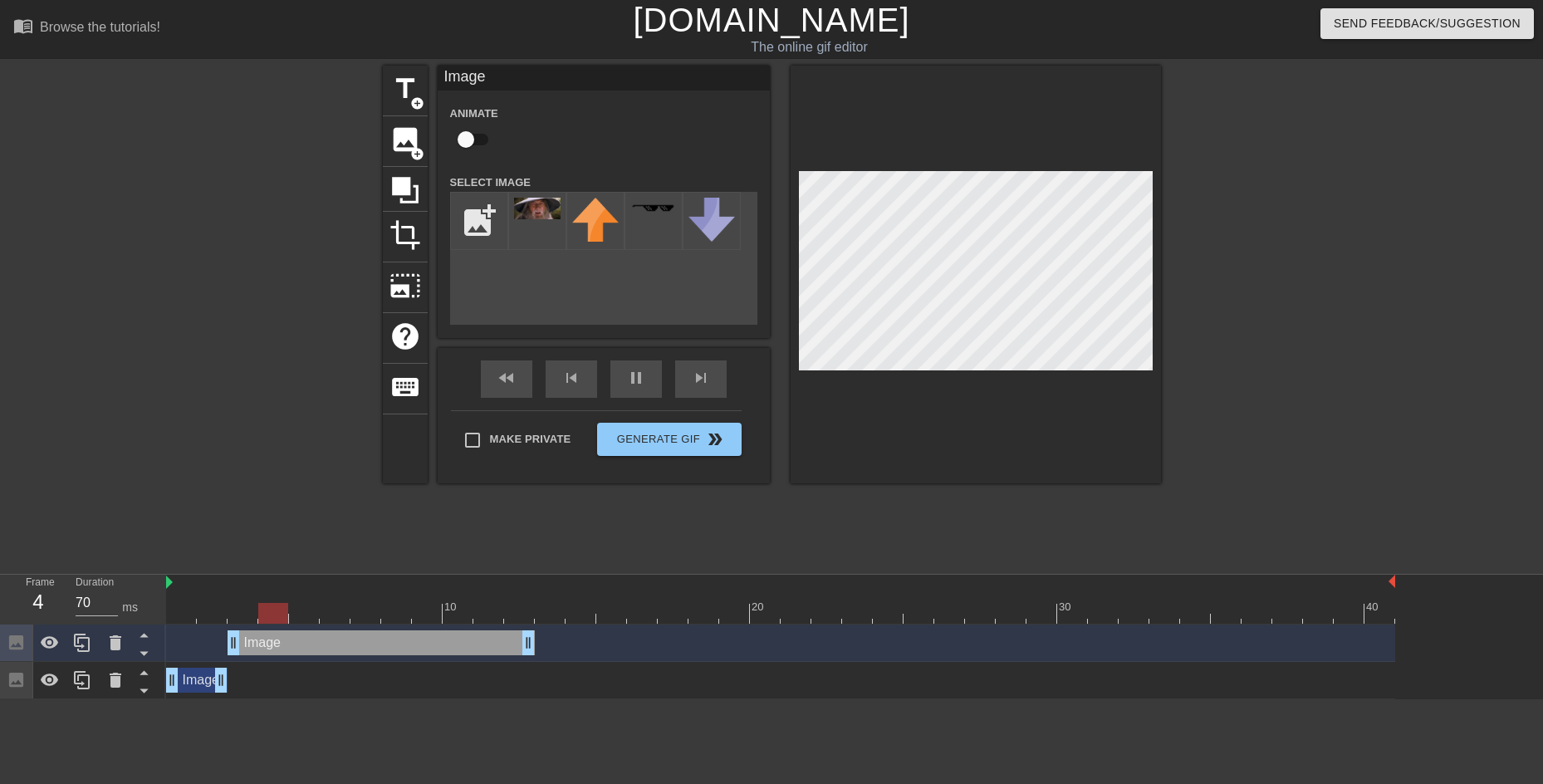
drag, startPoint x: 527, startPoint y: 679, endPoint x: 214, endPoint y: 666, distance: 313.3
click at [214, 597] on div "Image drag_handle drag_handle" at bounding box center [780, 679] width 1229 height 37
click at [632, 374] on div "fast_rewind skip_previous pause skip_next" at bounding box center [604, 379] width 271 height 62
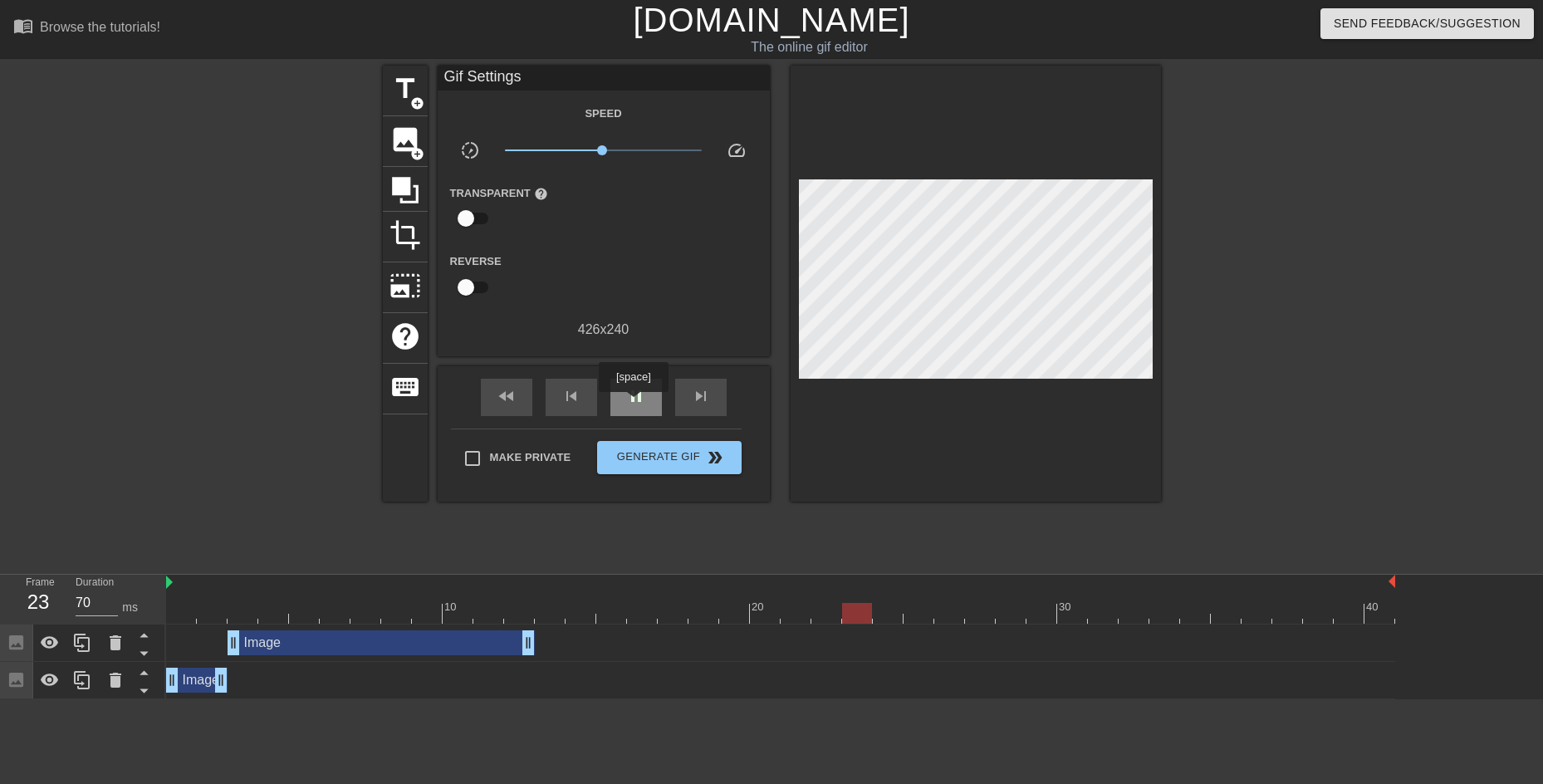
click at [633, 404] on span "pause" at bounding box center [636, 396] width 20 height 20
click at [258, 597] on div "Image drag_handle drag_handle" at bounding box center [780, 679] width 1229 height 25
click at [157, 597] on div at bounding box center [148, 679] width 32 height 36
click at [628, 387] on span "play_arrow" at bounding box center [636, 396] width 20 height 20
click at [628, 387] on span "pause" at bounding box center [636, 396] width 20 height 20
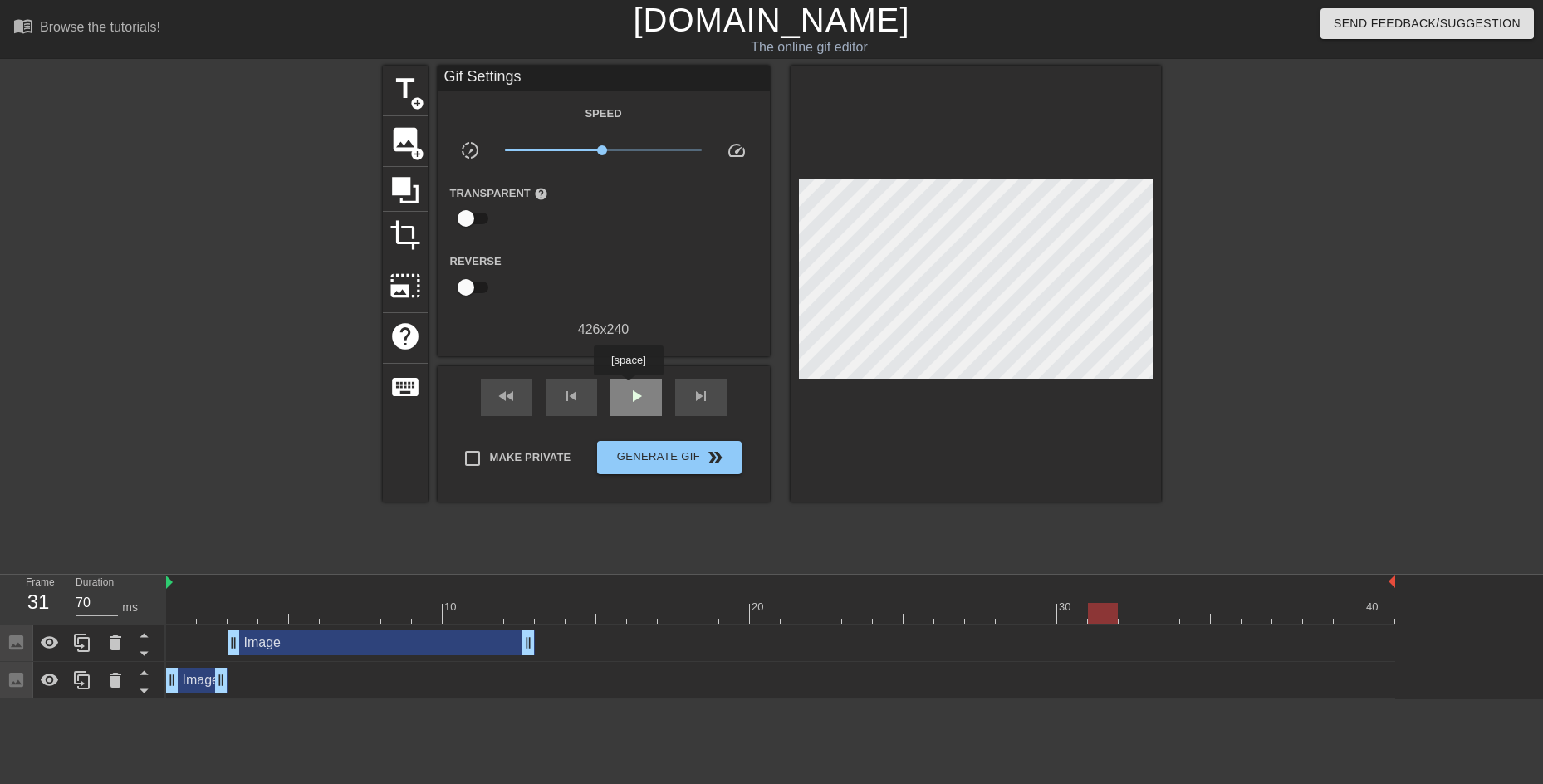
click at [628, 387] on span "play_arrow" at bounding box center [636, 396] width 20 height 20
click at [628, 387] on span "pause" at bounding box center [636, 396] width 20 height 20
click at [628, 387] on span "play_arrow" at bounding box center [636, 396] width 20 height 20
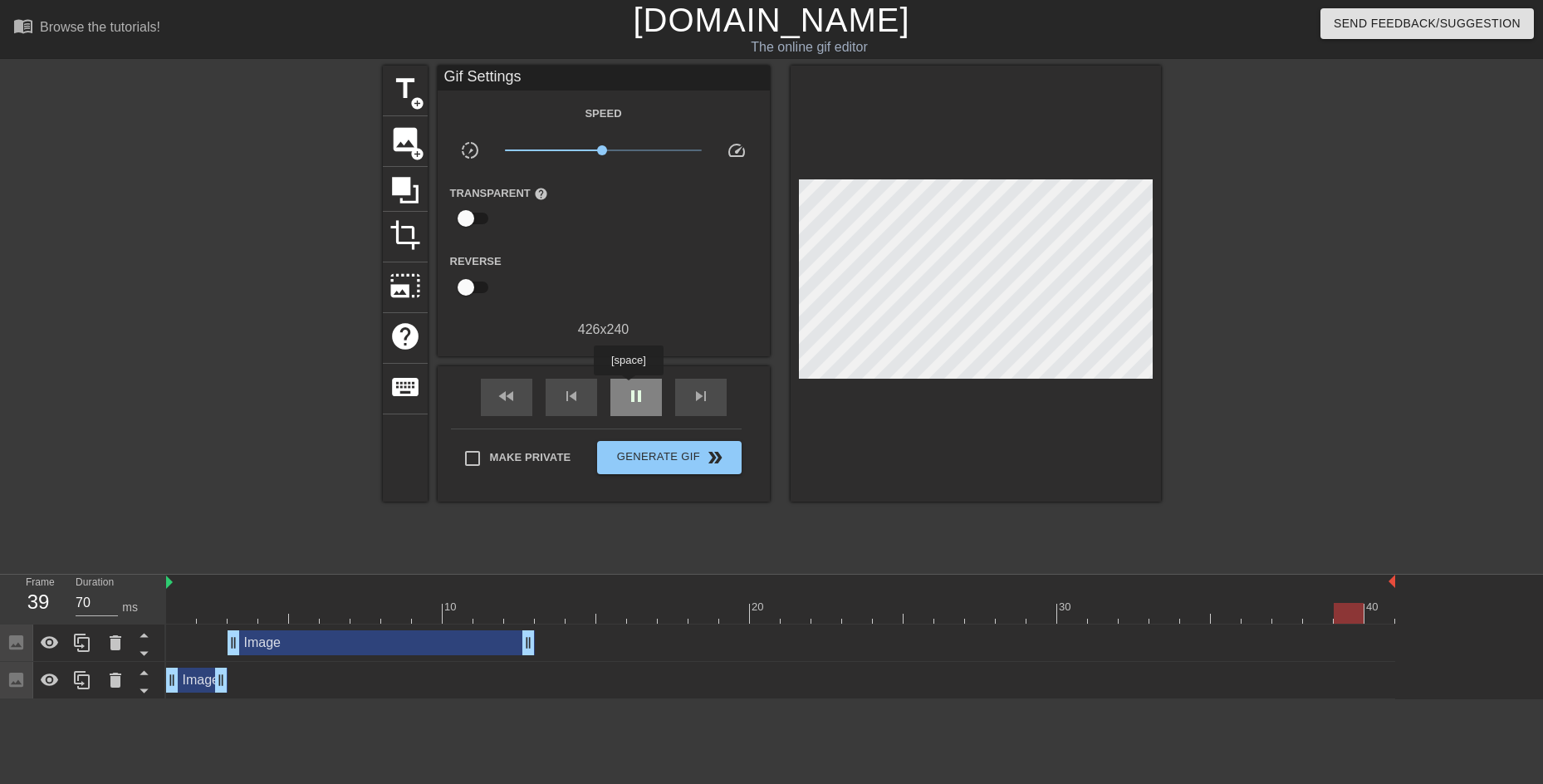
click at [628, 387] on span "pause" at bounding box center [636, 396] width 20 height 20
click at [628, 387] on span "play_arrow" at bounding box center [636, 396] width 20 height 20
drag, startPoint x: 749, startPoint y: 609, endPoint x: 739, endPoint y: 603, distance: 11.7
click at [748, 597] on div at bounding box center [780, 613] width 1229 height 21
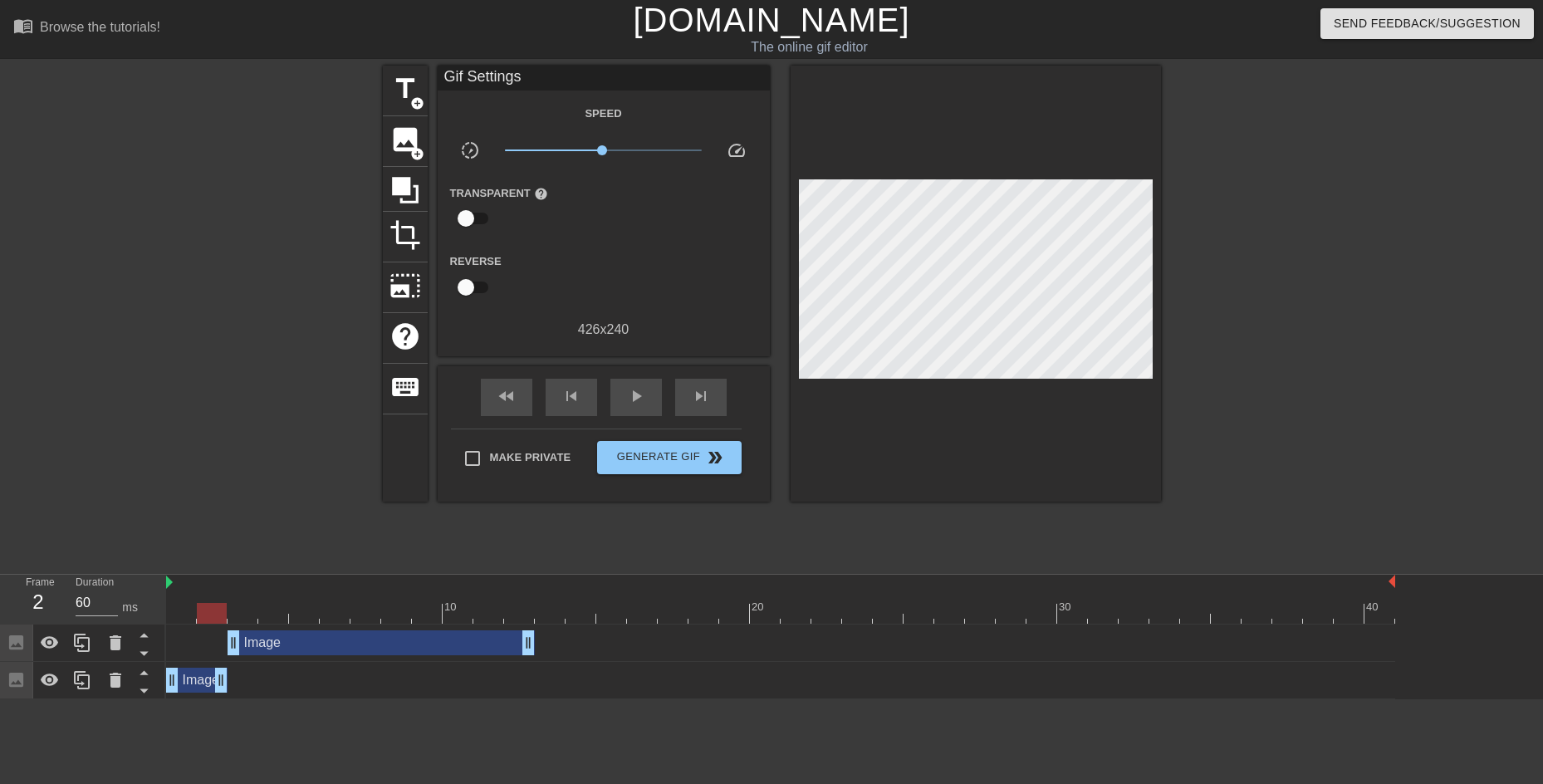
drag, startPoint x: 705, startPoint y: 614, endPoint x: 211, endPoint y: 609, distance: 494.0
click at [211, 597] on div at bounding box center [212, 613] width 30 height 21
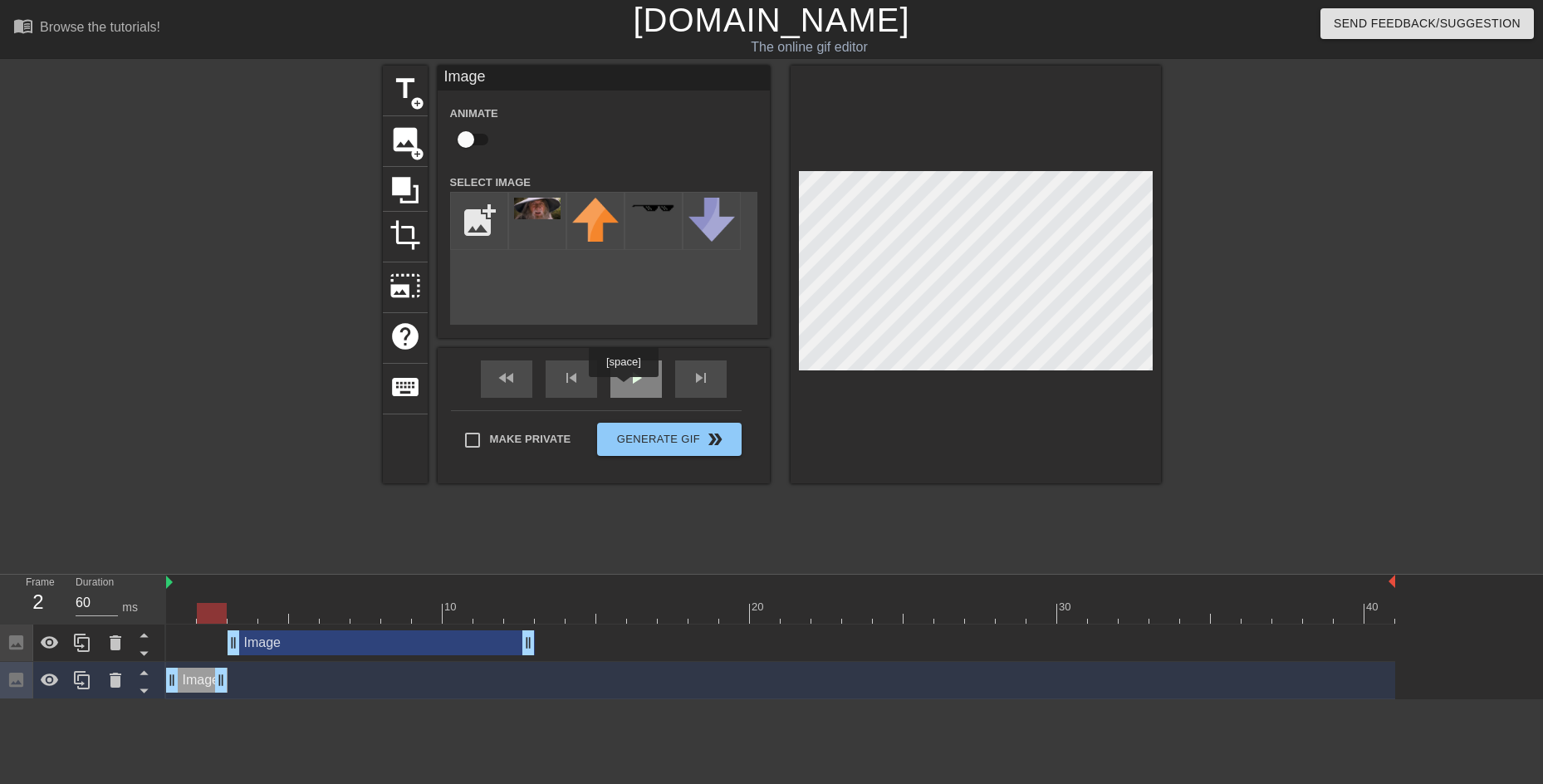
click at [623, 388] on div "play_arrow" at bounding box center [637, 379] width 52 height 37
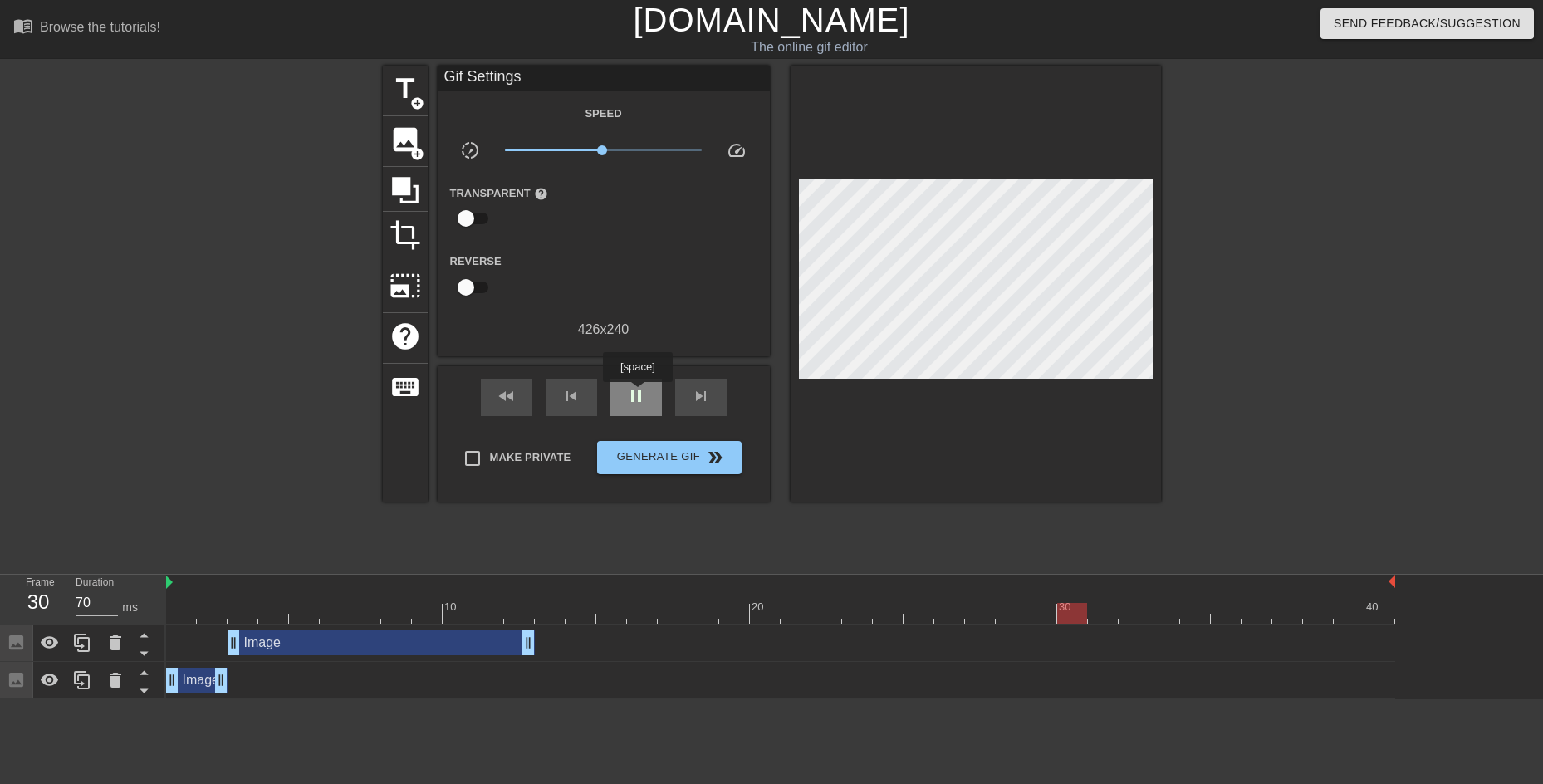
click at [637, 393] on span "pause" at bounding box center [636, 396] width 20 height 20
click at [635, 398] on span "play_arrow" at bounding box center [636, 396] width 20 height 20
click at [635, 398] on span "pause" at bounding box center [636, 396] width 20 height 20
click at [616, 373] on div "fast_rewind skip_previous play_arrow skip_next" at bounding box center [604, 398] width 271 height 62
click at [633, 405] on div "play_arrow" at bounding box center [637, 397] width 52 height 37
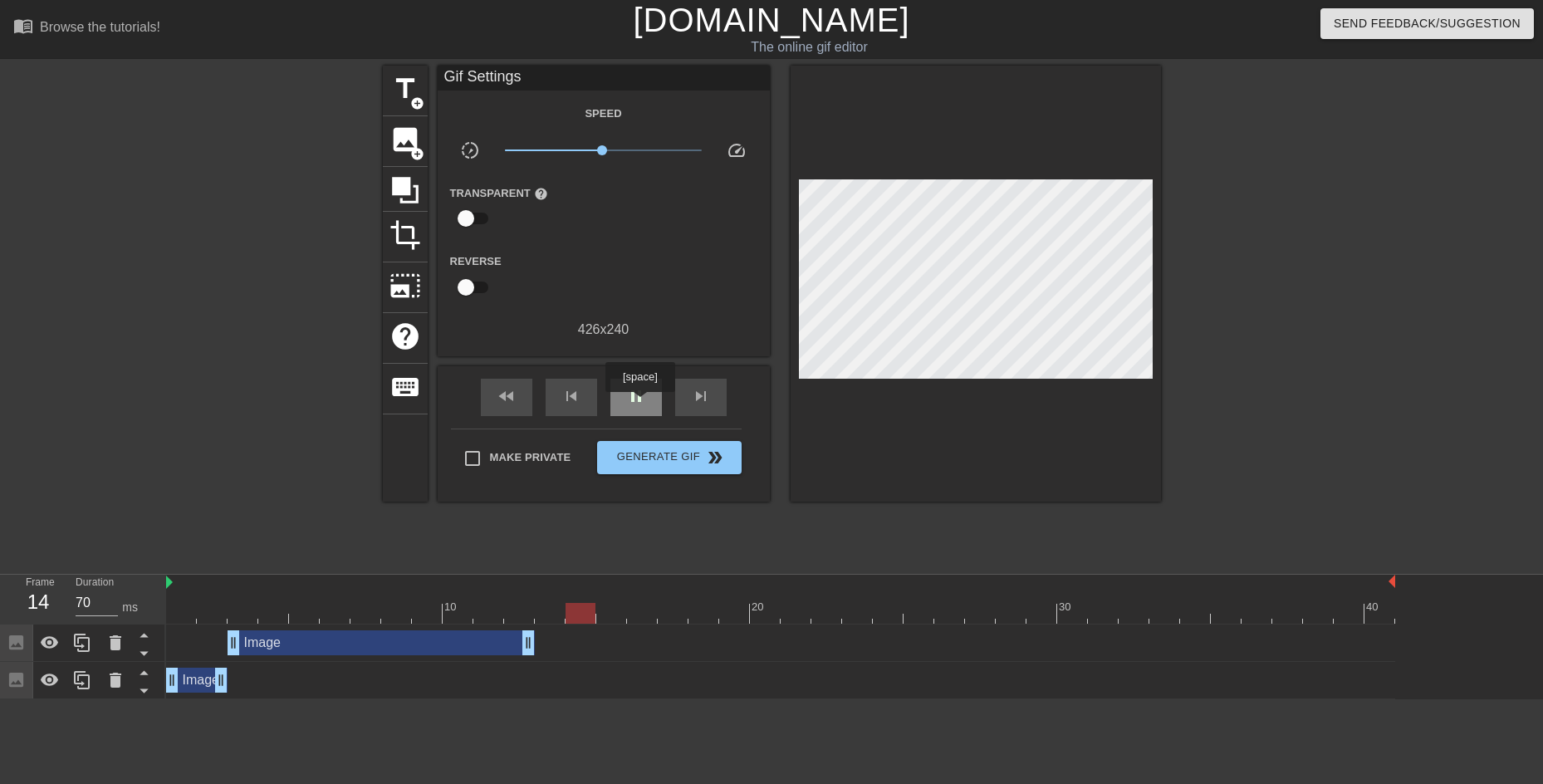
click at [640, 403] on span "pause" at bounding box center [636, 396] width 20 height 20
click at [648, 414] on div "fast_rewind skip_previous play_arrow skip_next" at bounding box center [604, 398] width 271 height 62
click at [652, 406] on div "play_arrow" at bounding box center [637, 397] width 52 height 37
type input "70"
click at [650, 450] on span "Generate Gif double_arrow" at bounding box center [669, 457] width 131 height 20
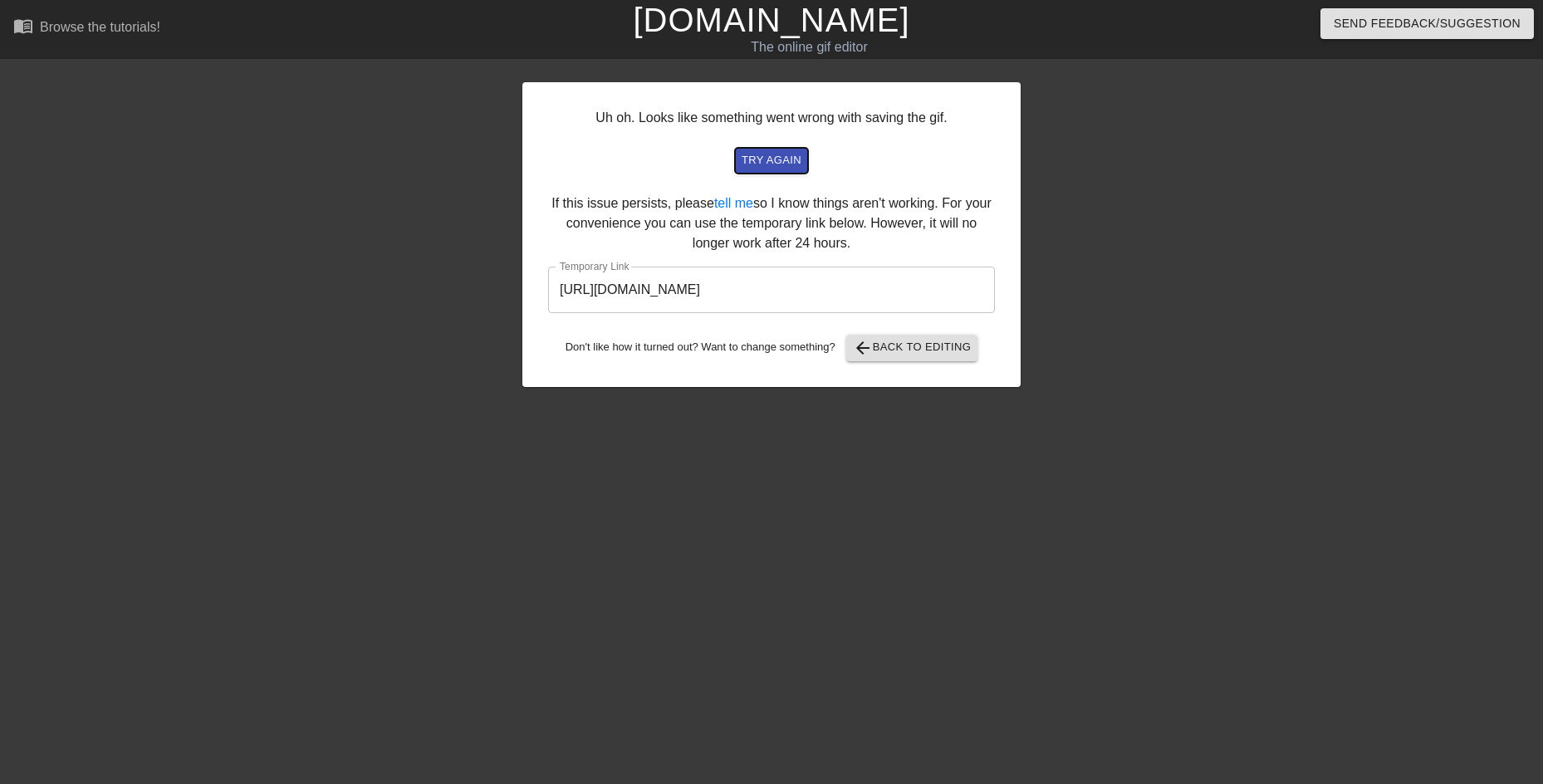
click at [772, 160] on span "try again" at bounding box center [772, 161] width 60 height 19
click at [887, 288] on input "https://www.gifntext.com/temp_generations/HHfVW4Be.gif" at bounding box center [772, 290] width 447 height 47
